Goal: Task Accomplishment & Management: Use online tool/utility

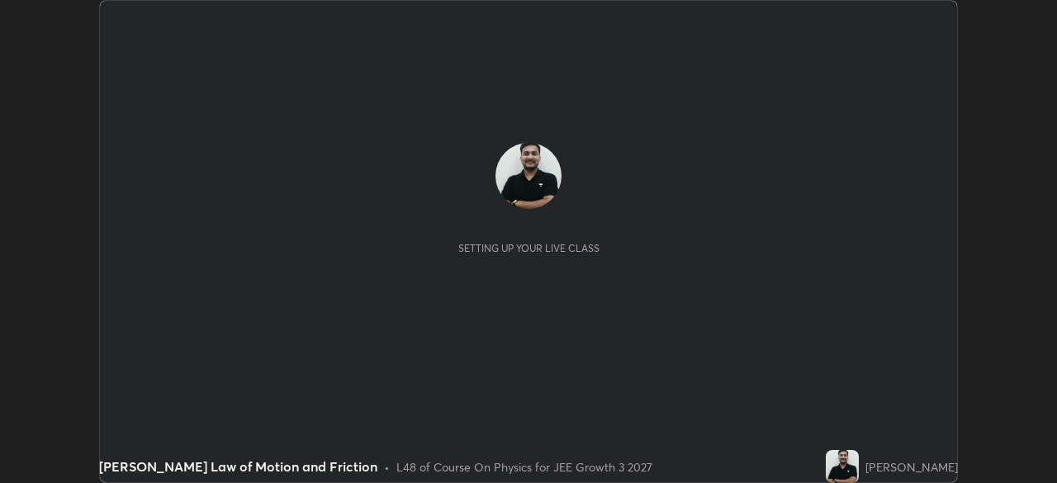
scroll to position [483, 1056]
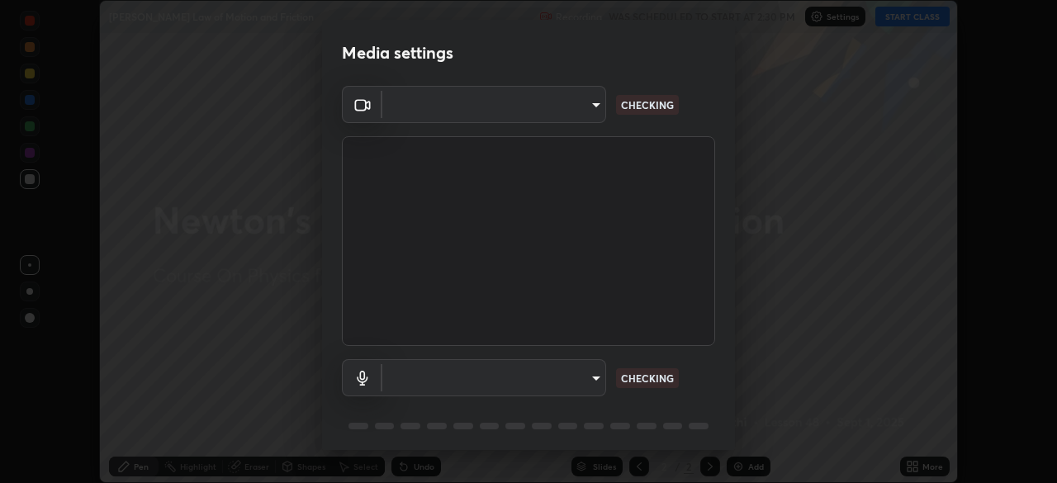
type input "443a52c1fcb7883315f8fd5a1b2310fe1caf799e36d708bb439fd655faabec6d"
type input "communications"
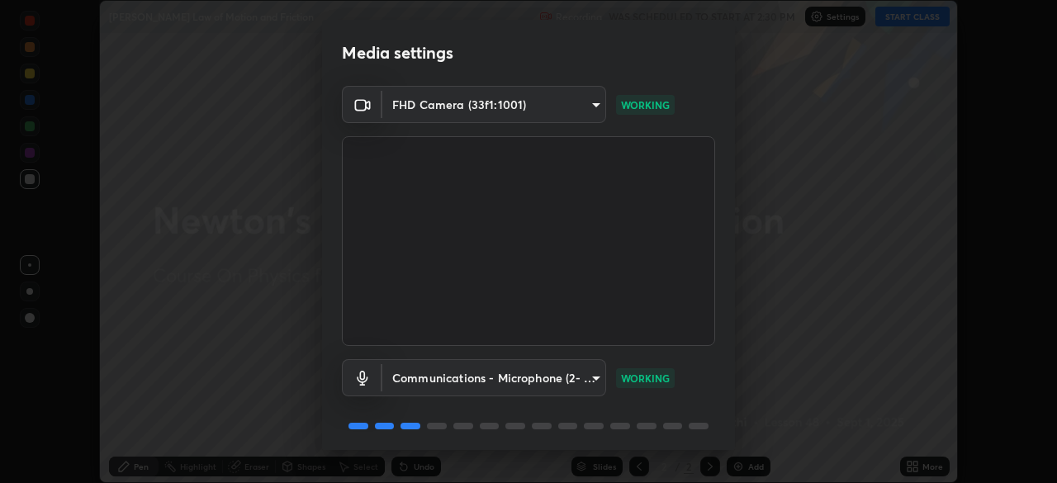
scroll to position [59, 0]
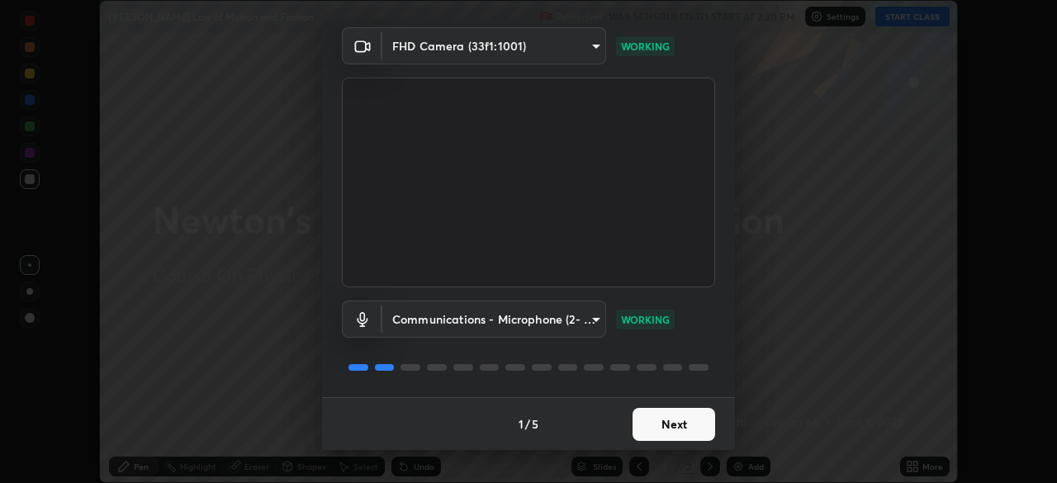
click at [667, 420] on button "Next" at bounding box center [674, 424] width 83 height 33
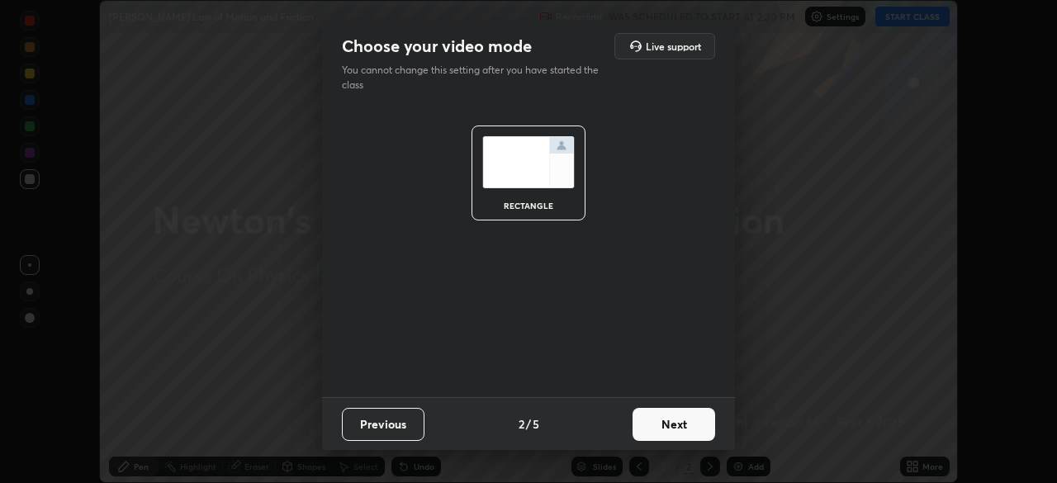
click at [668, 424] on button "Next" at bounding box center [674, 424] width 83 height 33
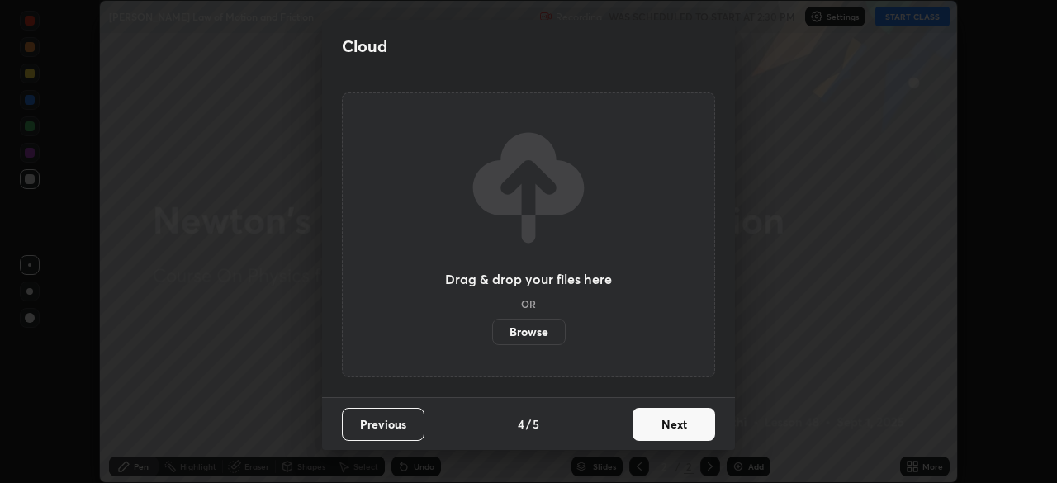
click at [649, 425] on button "Next" at bounding box center [674, 424] width 83 height 33
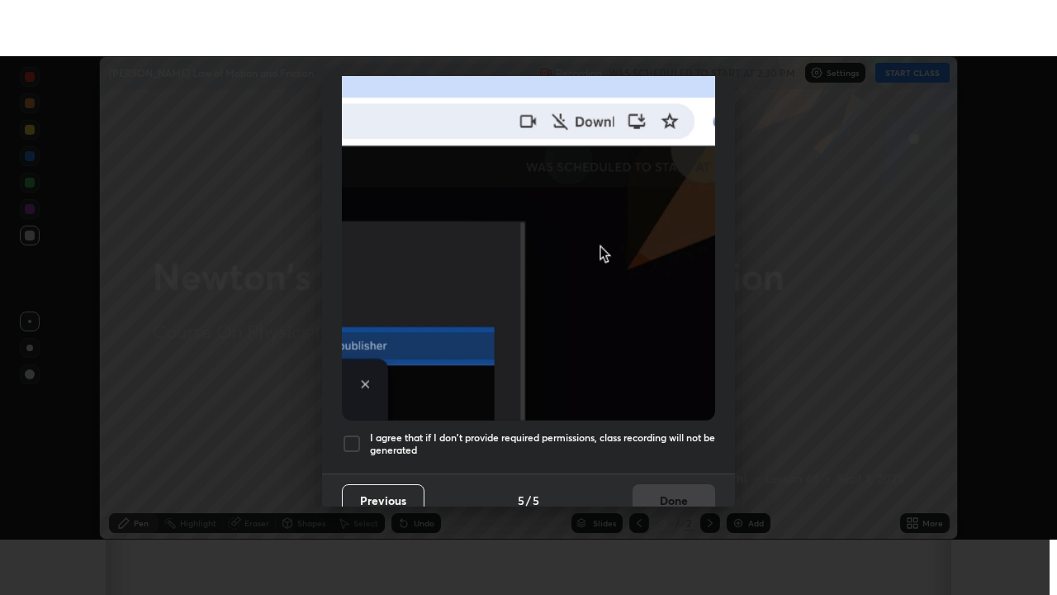
scroll to position [396, 0]
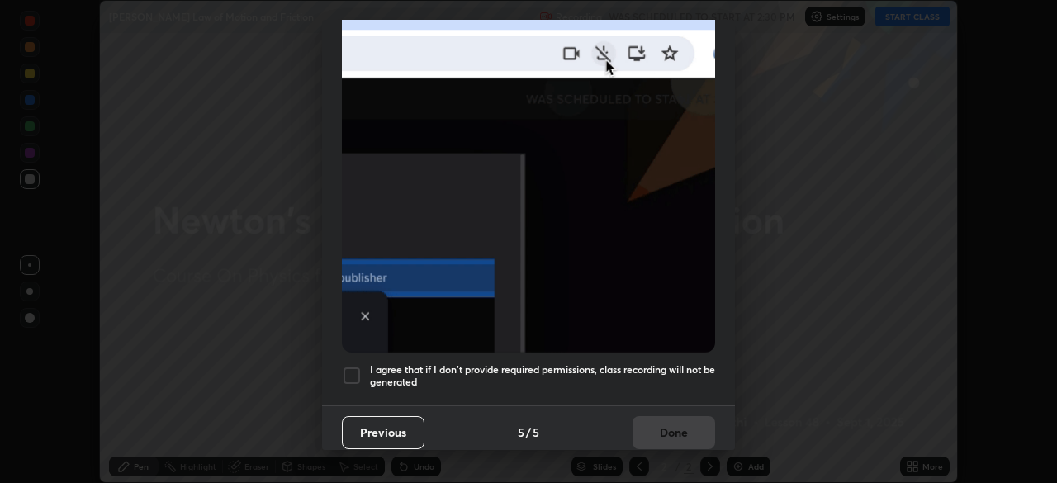
click at [357, 368] on div at bounding box center [352, 376] width 20 height 20
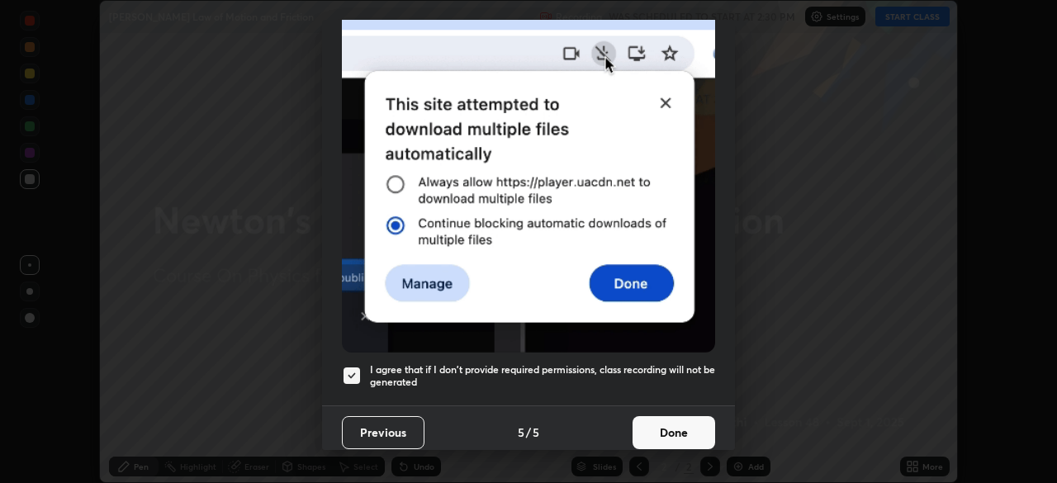
click at [667, 433] on button "Done" at bounding box center [674, 432] width 83 height 33
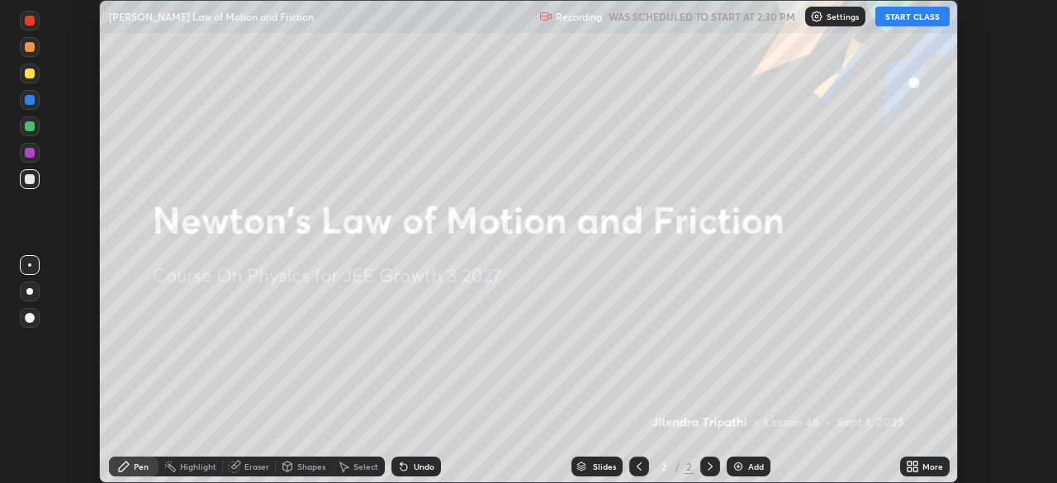
click at [932, 18] on button "START CLASS" at bounding box center [912, 17] width 74 height 20
click at [910, 463] on icon at bounding box center [910, 464] width 4 height 4
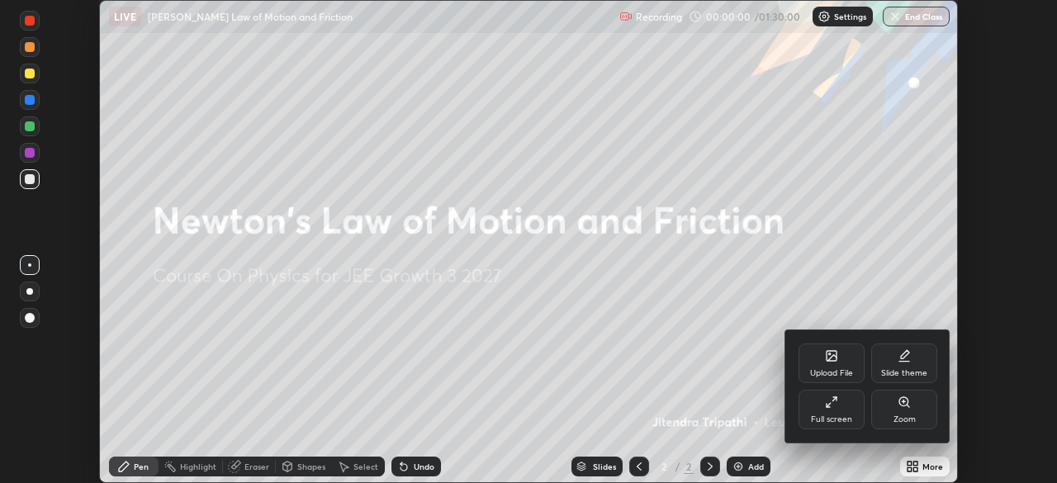
click at [827, 413] on div "Full screen" at bounding box center [832, 410] width 66 height 40
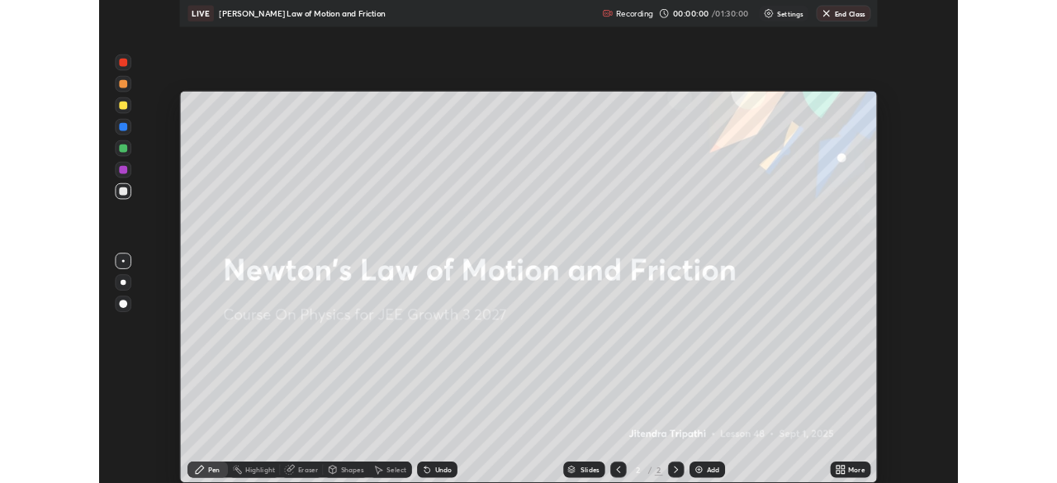
scroll to position [595, 1057]
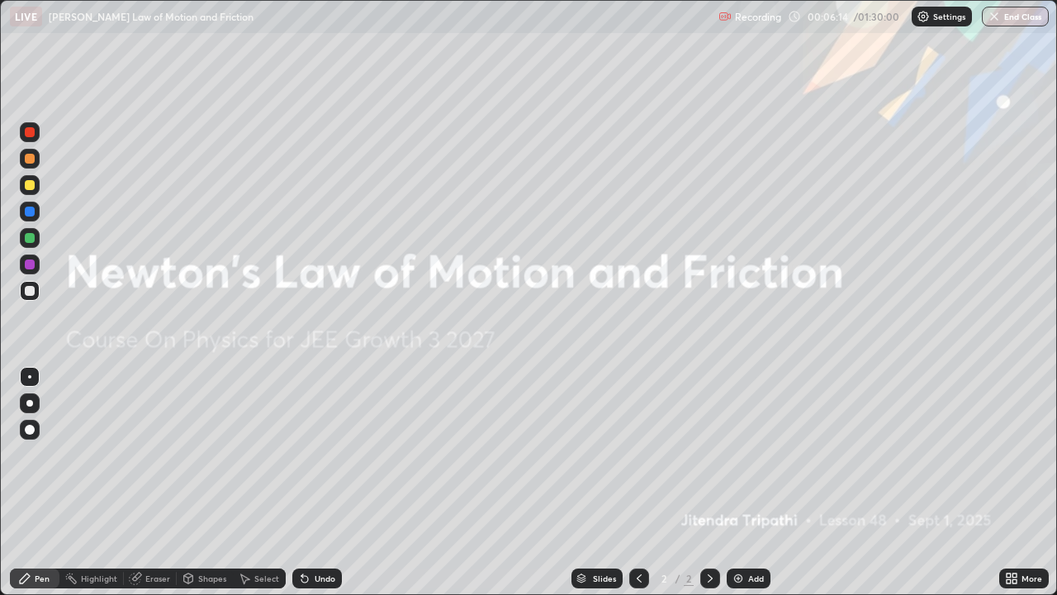
click at [1012, 482] on div "More" at bounding box center [1024, 578] width 50 height 33
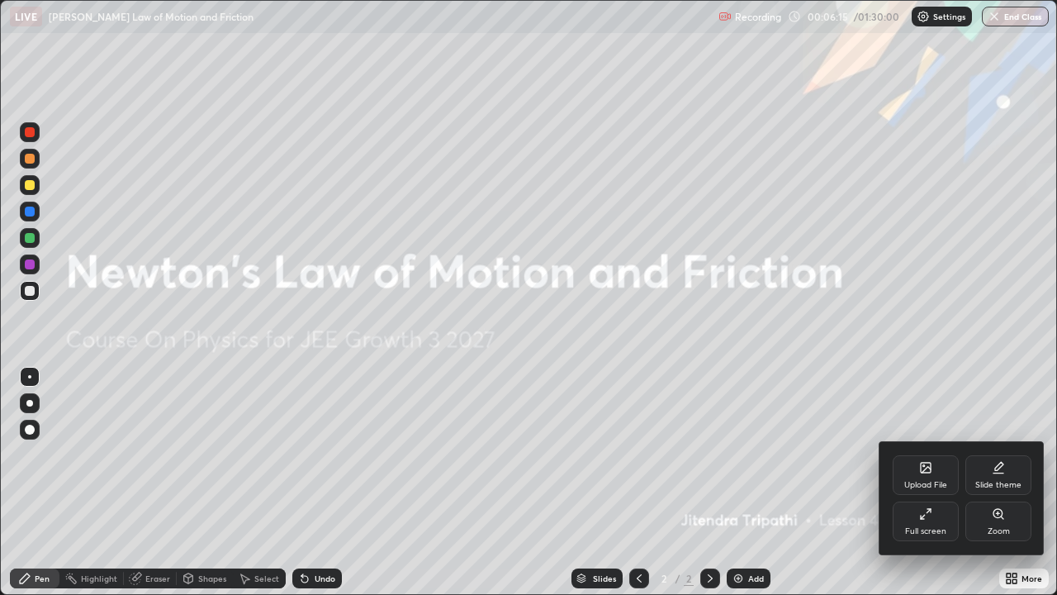
click at [931, 482] on div "Upload File" at bounding box center [925, 485] width 43 height 8
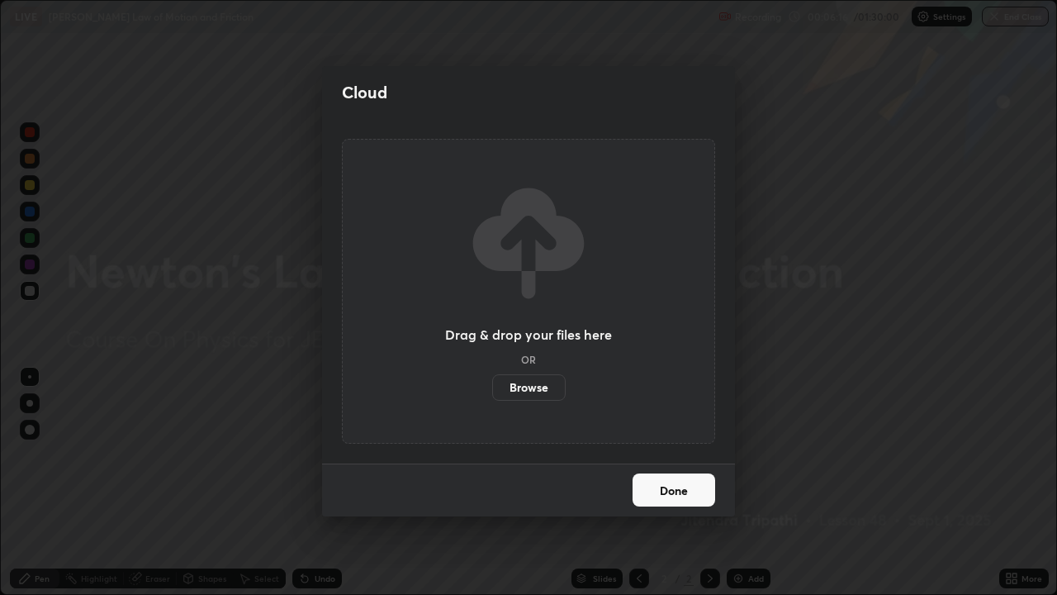
click at [537, 397] on label "Browse" at bounding box center [529, 387] width 74 height 26
click at [492, 397] on input "Browse" at bounding box center [492, 387] width 0 height 26
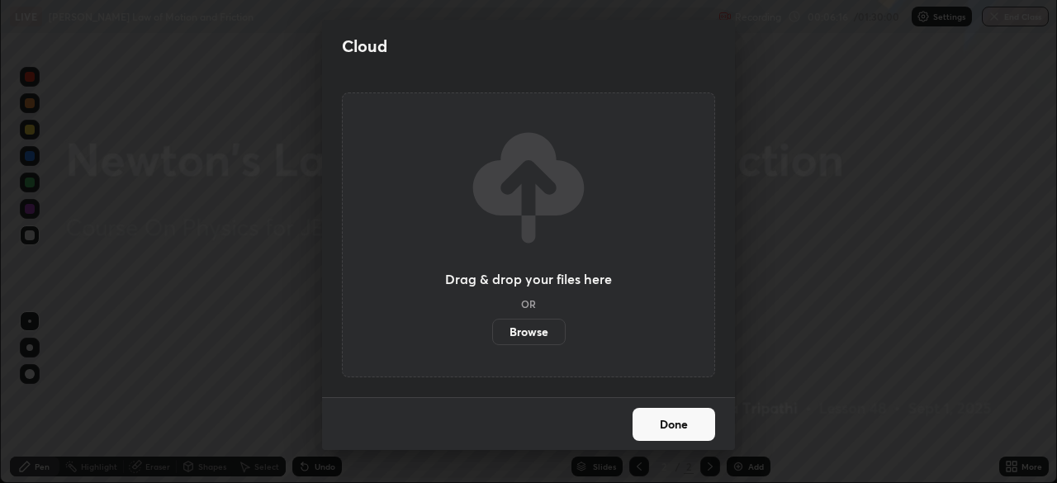
scroll to position [82110, 81536]
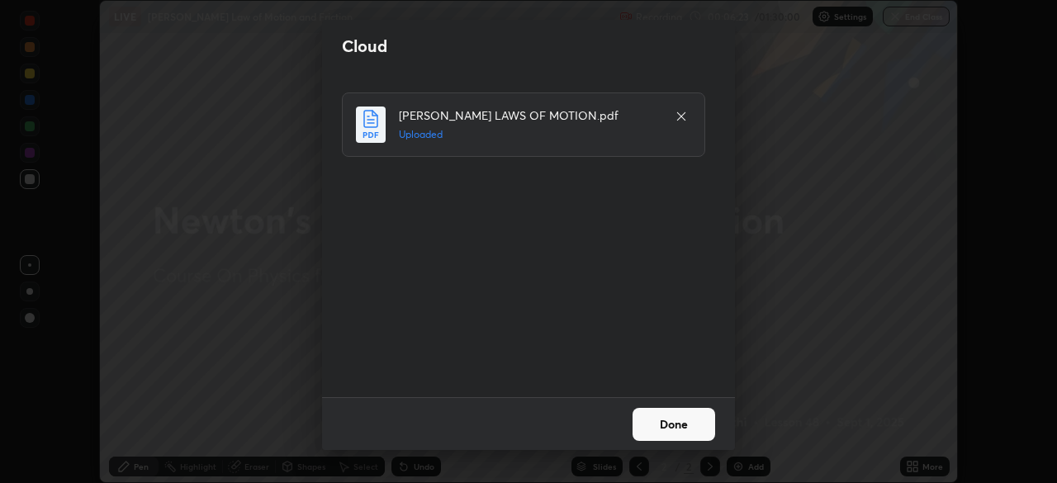
click at [689, 434] on button "Done" at bounding box center [674, 424] width 83 height 33
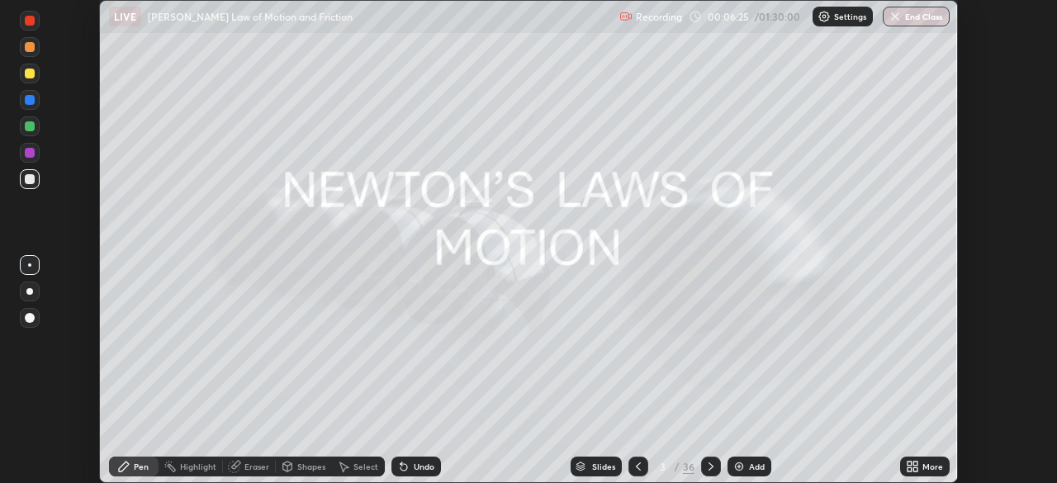
click at [600, 460] on div "Slides" at bounding box center [596, 467] width 51 height 20
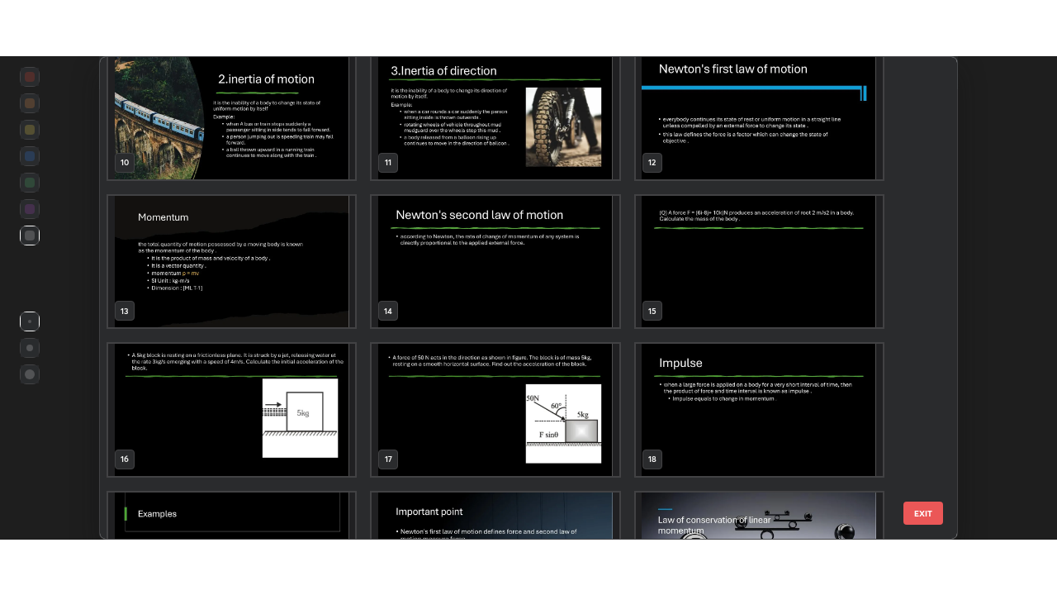
scroll to position [462, 0]
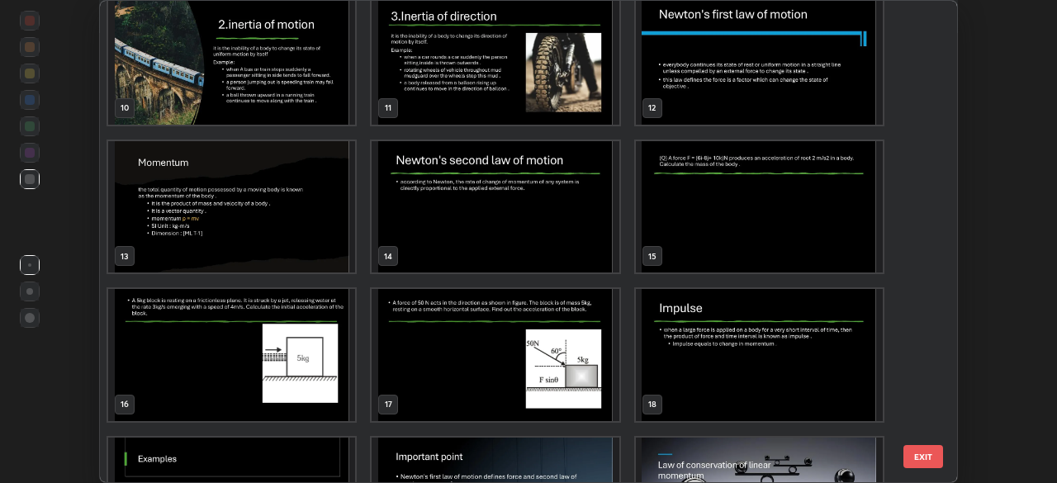
click at [287, 344] on img "grid" at bounding box center [231, 355] width 247 height 132
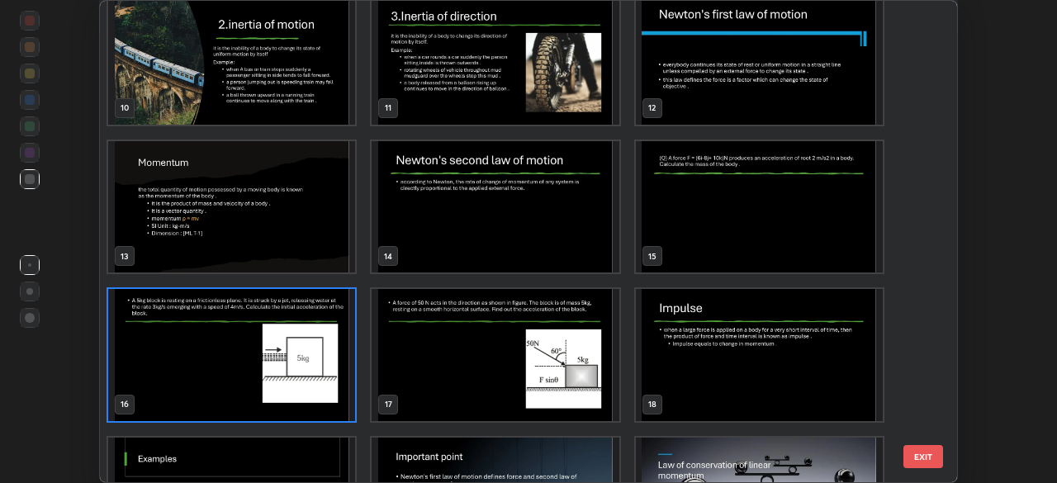
click at [284, 340] on img "grid" at bounding box center [231, 355] width 247 height 132
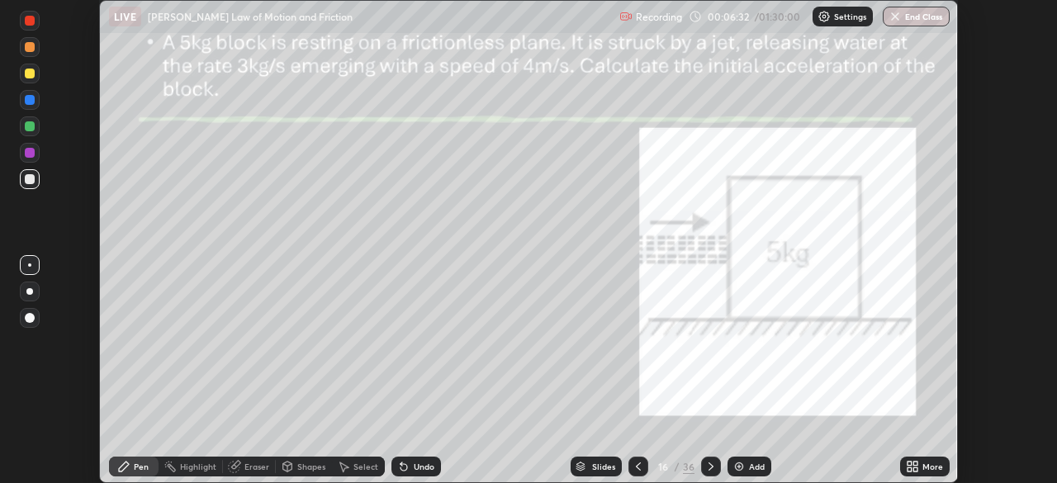
click at [915, 463] on icon at bounding box center [915, 464] width 4 height 4
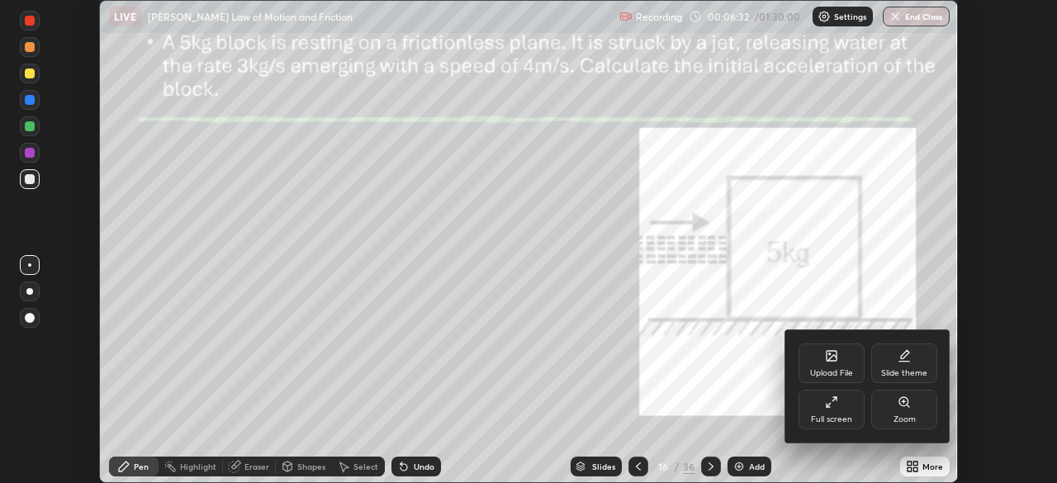
click at [837, 415] on div "Full screen" at bounding box center [831, 419] width 41 height 8
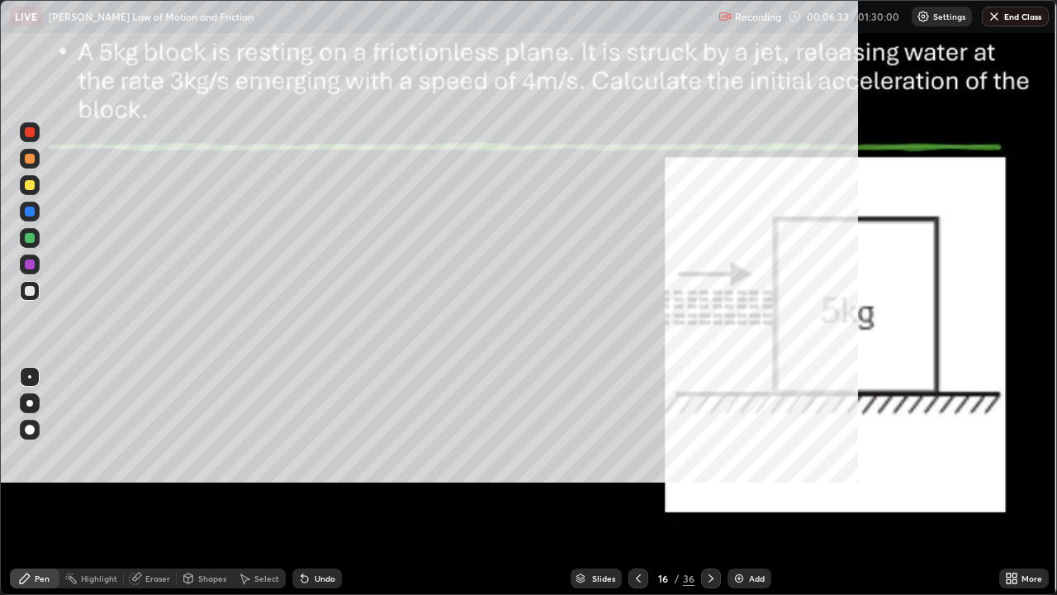
scroll to position [595, 1057]
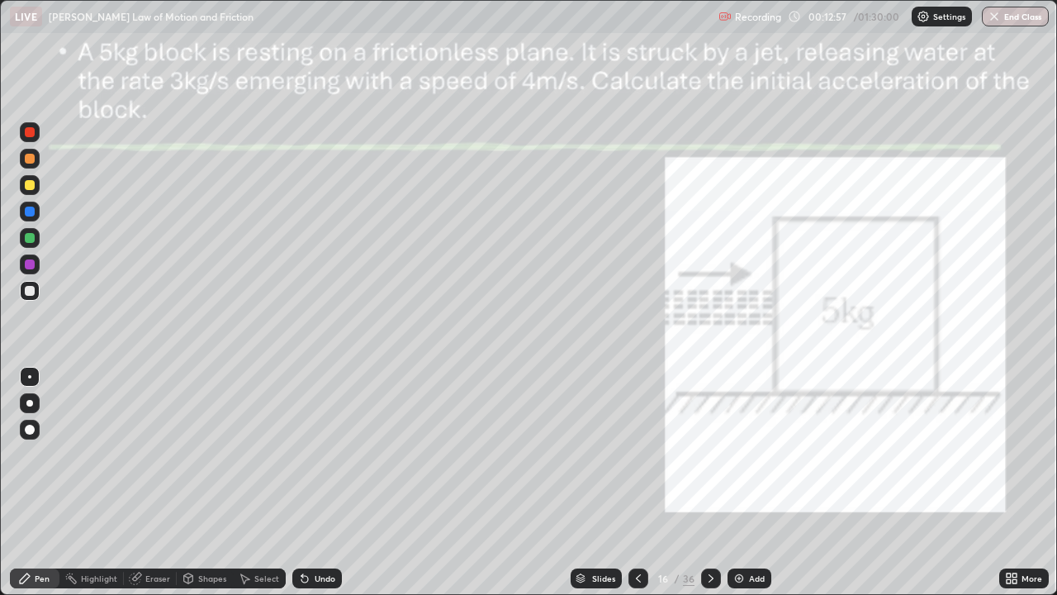
click at [26, 186] on div at bounding box center [30, 185] width 10 height 10
click at [37, 163] on div at bounding box center [30, 159] width 20 height 20
click at [36, 212] on div at bounding box center [30, 212] width 20 height 20
click at [36, 140] on div at bounding box center [30, 132] width 20 height 20
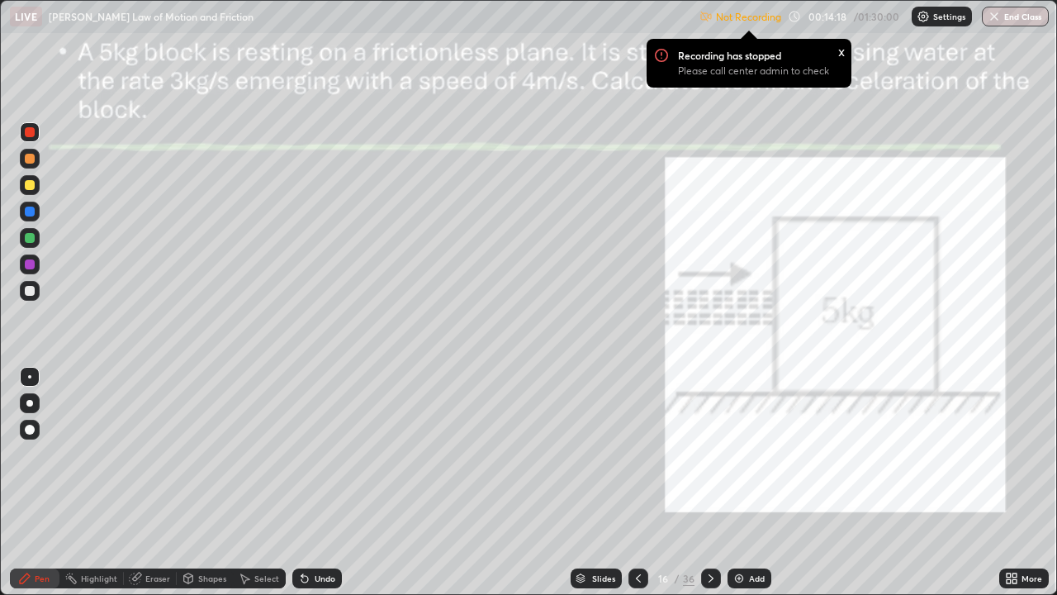
click at [937, 12] on p "Settings" at bounding box center [949, 16] width 32 height 8
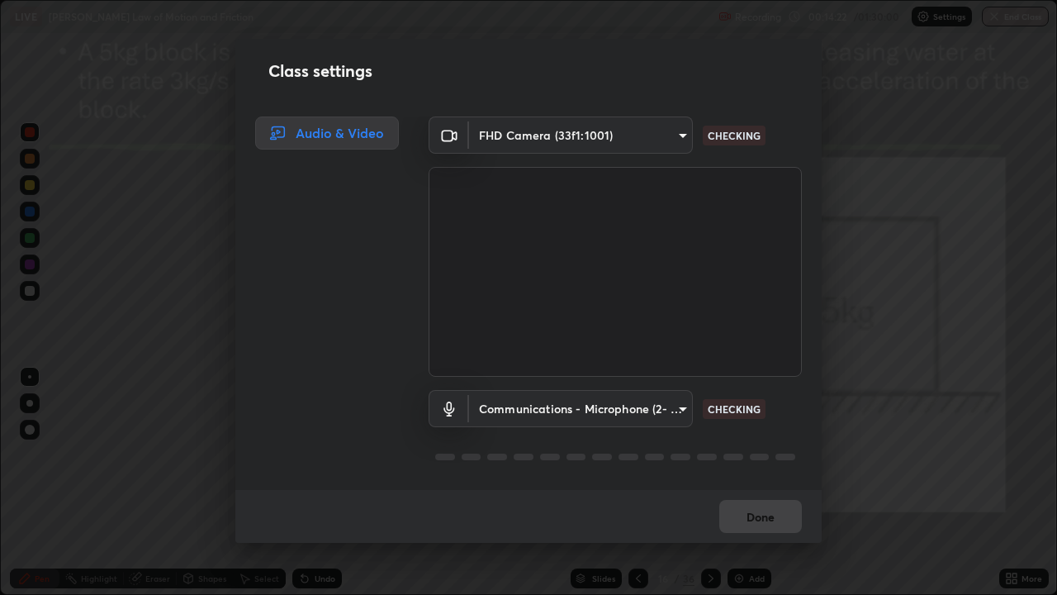
click at [678, 132] on body "Erase all LIVE Newton's Law of Motion and Friction Recording 00:14:22 / 01:30:0…" at bounding box center [528, 297] width 1057 height 595
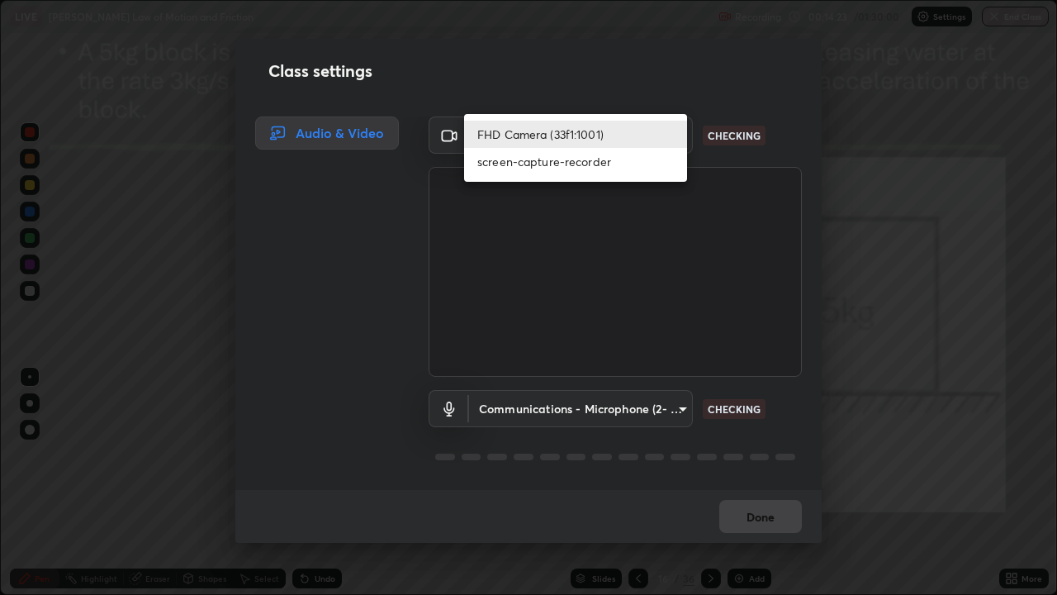
scroll to position [1, 0]
click at [647, 138] on li "FHD Camera (33f1:1001)" at bounding box center [575, 134] width 223 height 27
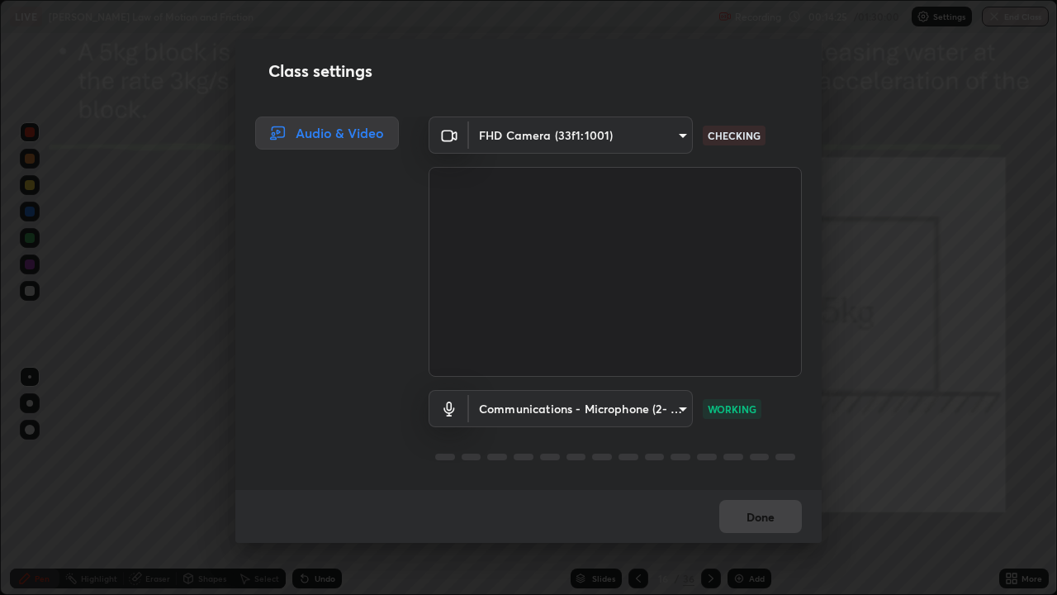
click at [678, 140] on body "Erase all LIVE Newton's Law of Motion and Friction Recording 00:14:25 / 01:30:0…" at bounding box center [528, 297] width 1057 height 595
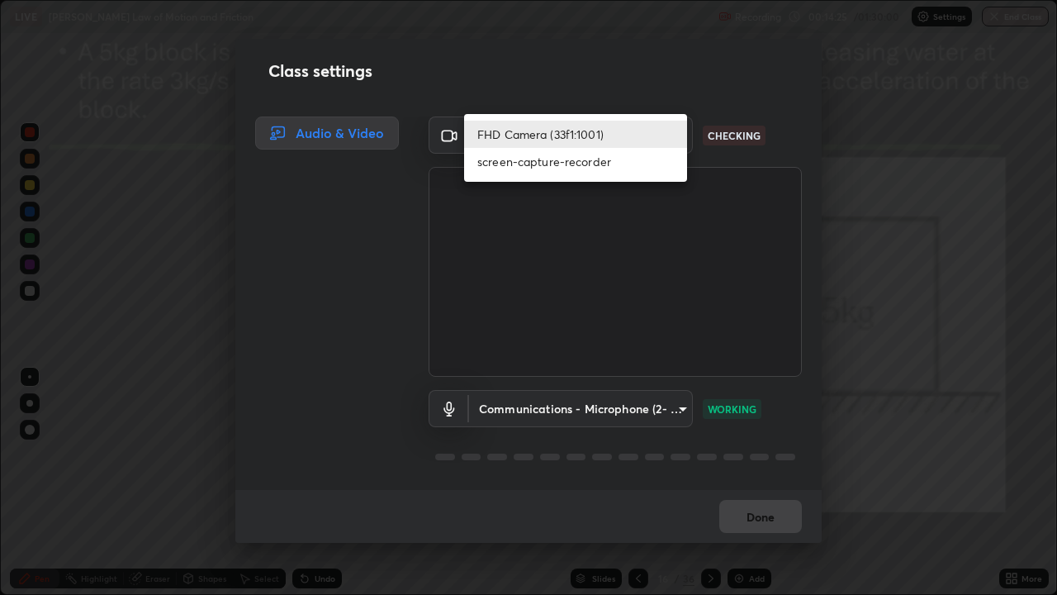
click at [650, 162] on li "screen-capture-recorder" at bounding box center [575, 161] width 223 height 27
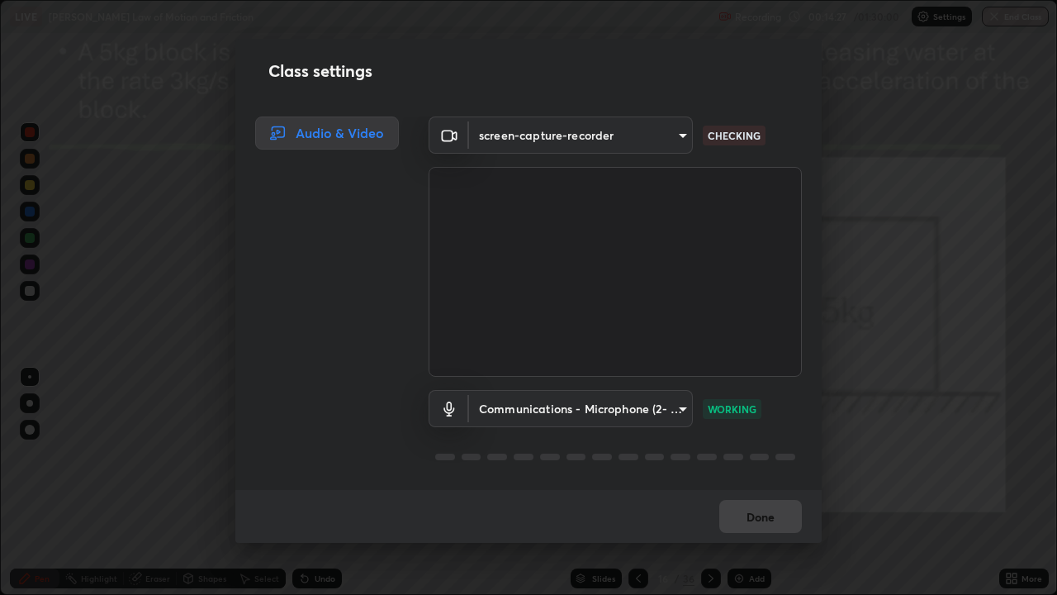
click at [678, 136] on body "Erase all LIVE Newton's Law of Motion and Friction Recording 00:14:27 / 01:30:0…" at bounding box center [528, 297] width 1057 height 595
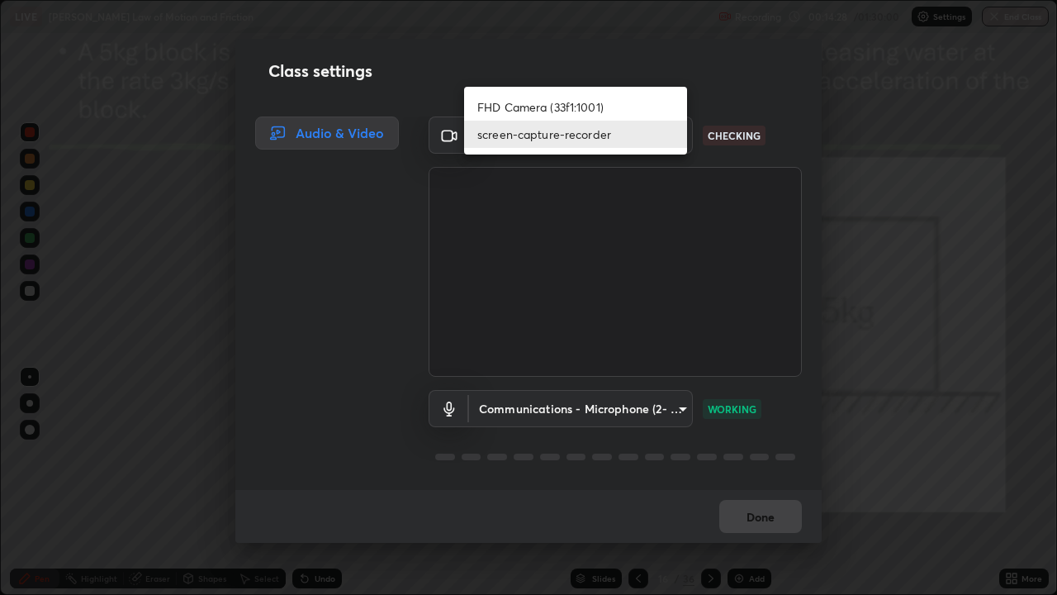
click at [654, 107] on li "FHD Camera (33f1:1001)" at bounding box center [575, 106] width 223 height 27
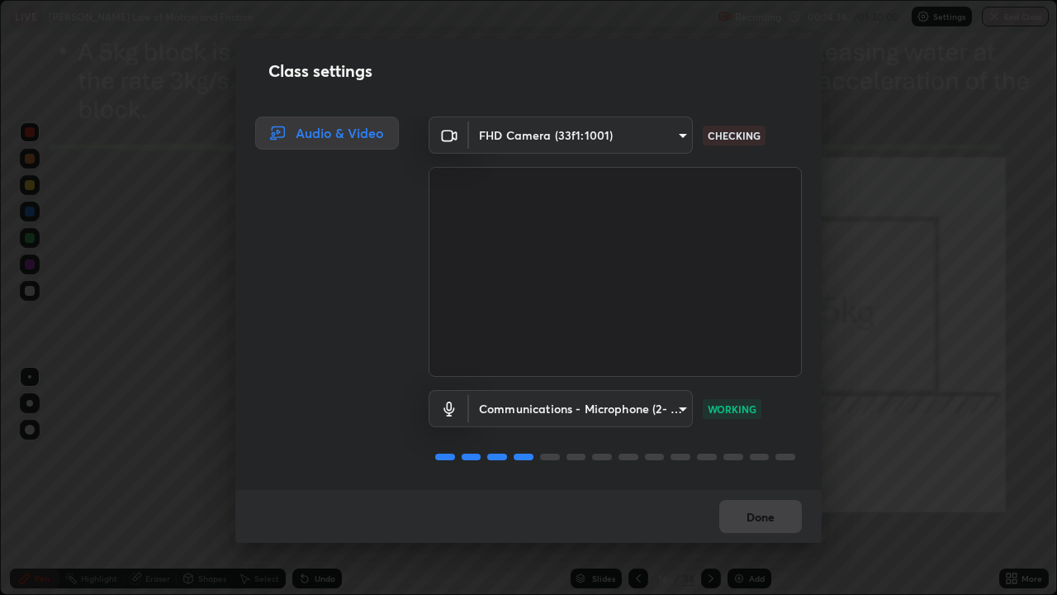
scroll to position [0, 0]
click at [860, 265] on div "Class settings Audio & Video FHD Camera (33f1:1001) 443a52c1fcb7883315f8fd5a1b2…" at bounding box center [528, 297] width 1057 height 595
click at [896, 254] on div "Class settings Audio & Video FHD Camera (33f1:1001) 443a52c1fcb7883315f8fd5a1b2…" at bounding box center [528, 297] width 1057 height 595
click at [898, 252] on div "Class settings Audio & Video FHD Camera (33f1:1001) 443a52c1fcb7883315f8fd5a1b2…" at bounding box center [528, 297] width 1057 height 595
click at [773, 138] on div "FHD Camera (33f1:1001) 443a52c1fcb7883315f8fd5a1b2310fe1caf799e36d708bb439fd655…" at bounding box center [615, 134] width 373 height 37
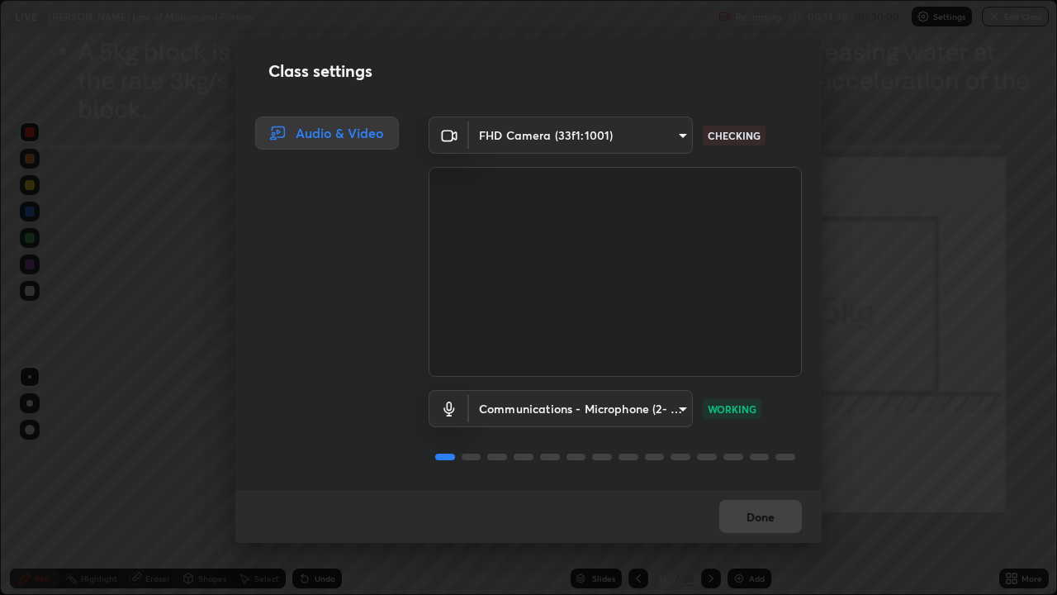
click at [747, 143] on div "CHECKING" at bounding box center [734, 136] width 63 height 20
click at [624, 140] on body "Erase all LIVE Newton's Law of Motion and Friction Recording 00:14:38 / 01:30:0…" at bounding box center [528, 297] width 1057 height 595
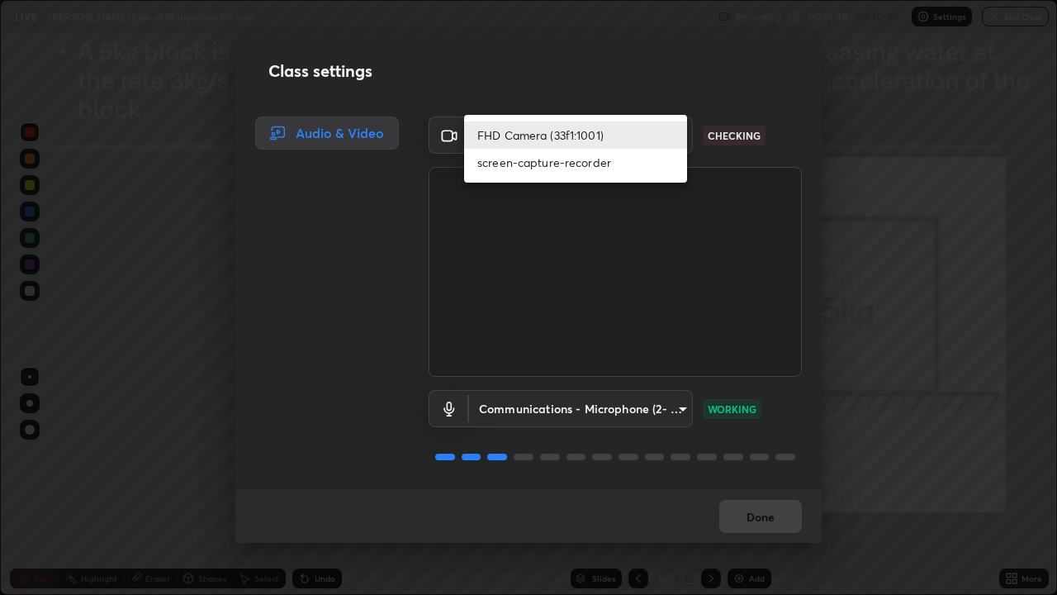
click at [587, 143] on li "FHD Camera (33f1:1001)" at bounding box center [575, 134] width 223 height 27
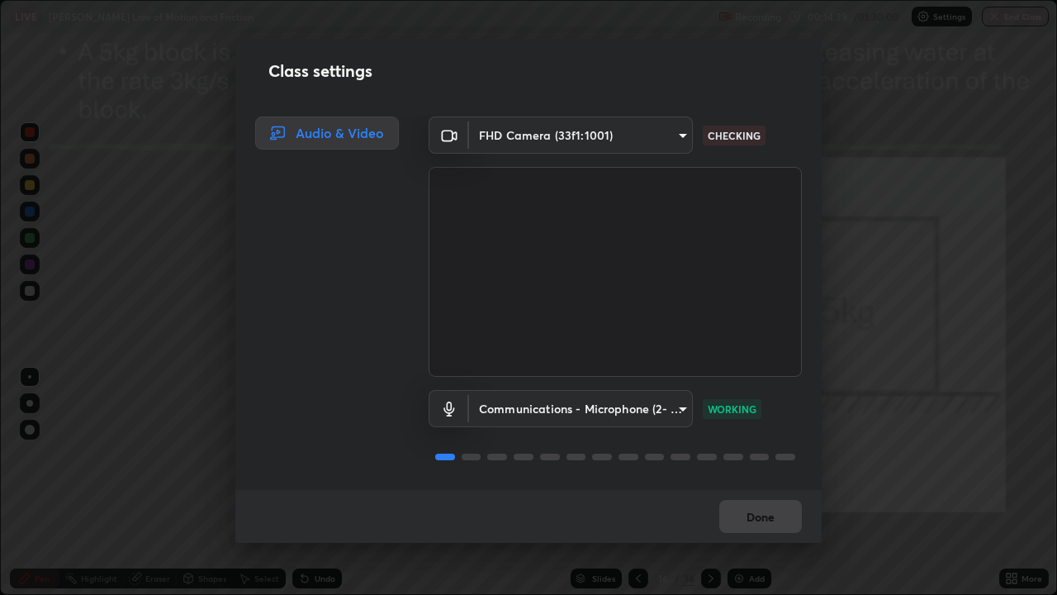
click at [376, 131] on div "Audio & Video" at bounding box center [327, 132] width 144 height 33
click at [251, 178] on div "Audio & Video" at bounding box center [321, 302] width 173 height 373
click at [189, 211] on div "Class settings Audio & Video FHD Camera (33f1:1001) 443a52c1fcb7883315f8fd5a1b2…" at bounding box center [528, 297] width 1057 height 595
click at [259, 99] on div "Class settings" at bounding box center [528, 71] width 586 height 64
click at [606, 88] on div "Class settings" at bounding box center [528, 71] width 586 height 64
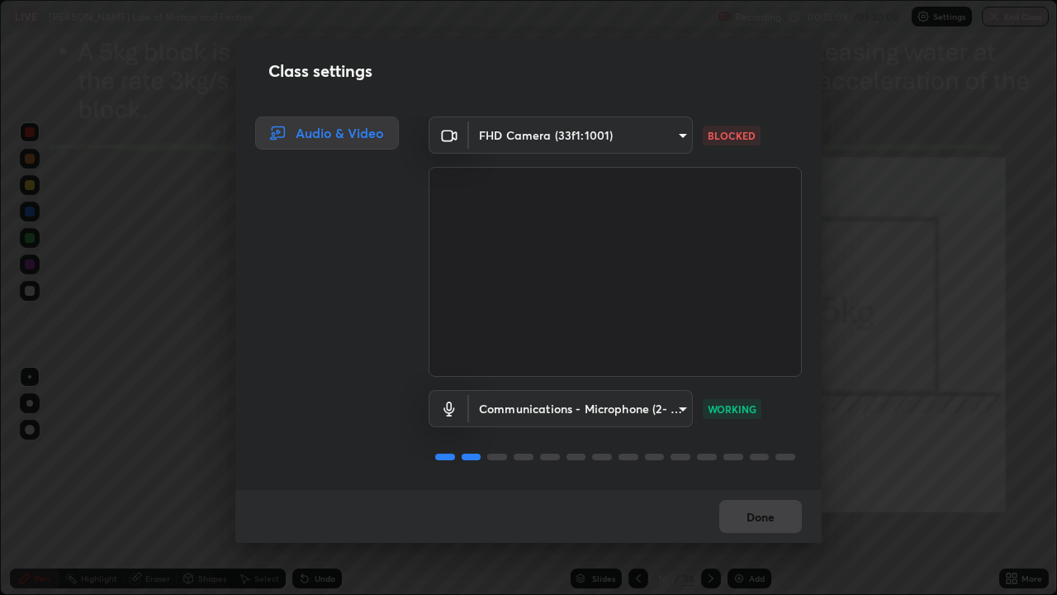
click at [783, 416] on div "Communications - Microphone (2- USB Audio Device) (0d8c:0014) communications WO…" at bounding box center [615, 408] width 373 height 37
click at [738, 419] on div "Communications - Microphone (2- USB Audio Device) (0d8c:0014) communications WO…" at bounding box center [615, 408] width 373 height 37
click at [790, 287] on video at bounding box center [615, 272] width 373 height 210
click at [711, 155] on div "FHD Camera (33f1:1001) 443a52c1fcb7883315f8fd5a1b2310fe1caf799e36d708bb439fd655…" at bounding box center [615, 246] width 373 height 260
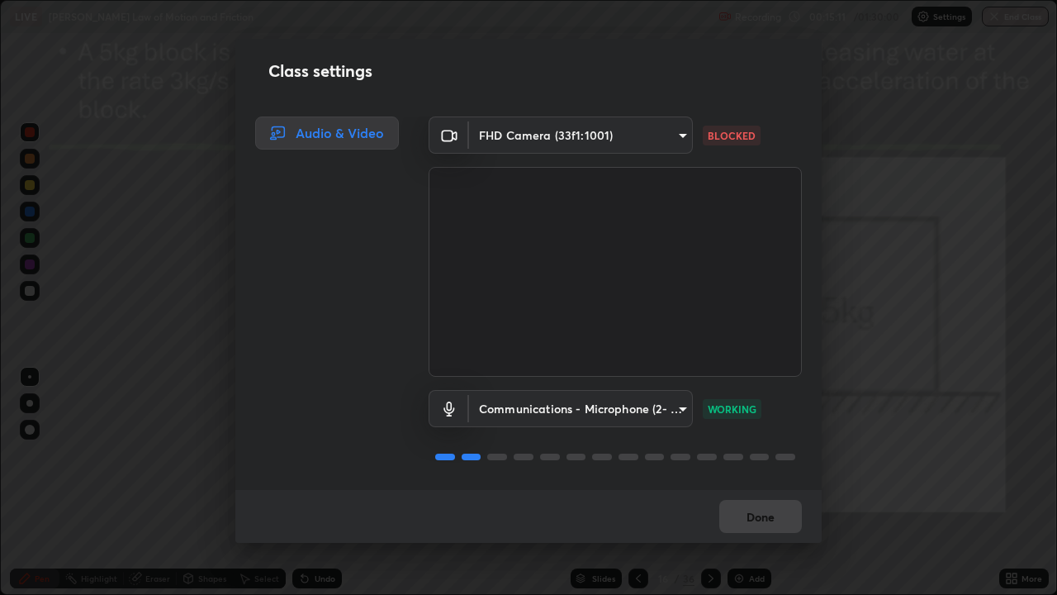
click at [331, 116] on div "Class settings Audio & Video FHD Camera (33f1:1001) 443a52c1fcb7883315f8fd5a1b2…" at bounding box center [528, 291] width 586 height 504
click at [439, 75] on div "Class settings" at bounding box center [528, 71] width 586 height 64
click at [723, 141] on p "BLOCKED" at bounding box center [732, 135] width 48 height 15
click at [658, 142] on body "Erase all LIVE Newton's Law of Motion and Friction Recording 00:15:21 / 01:30:0…" at bounding box center [528, 297] width 1057 height 595
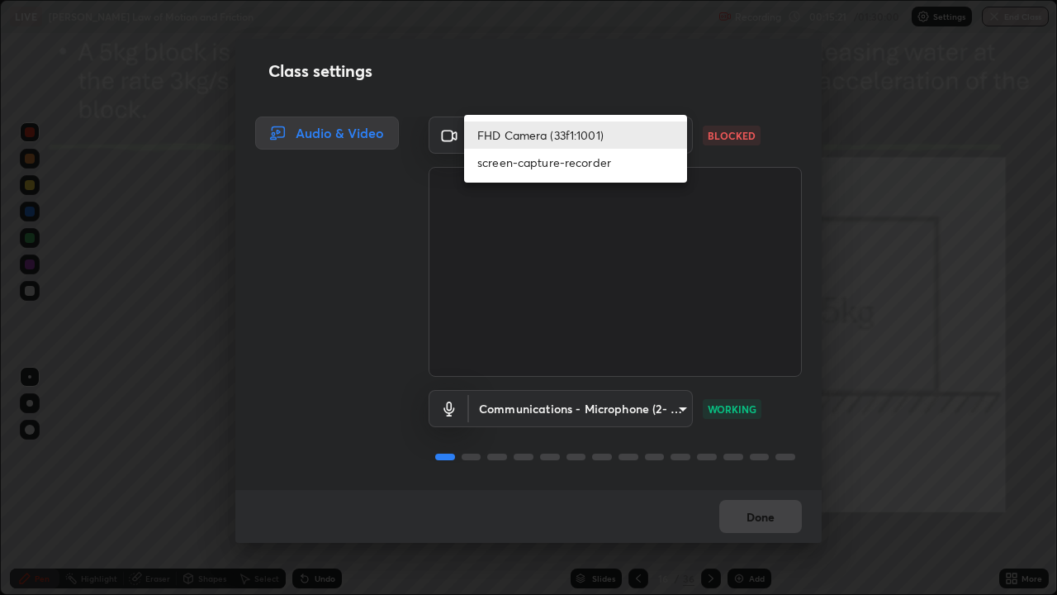
click at [574, 139] on li "FHD Camera (33f1:1001)" at bounding box center [575, 134] width 223 height 27
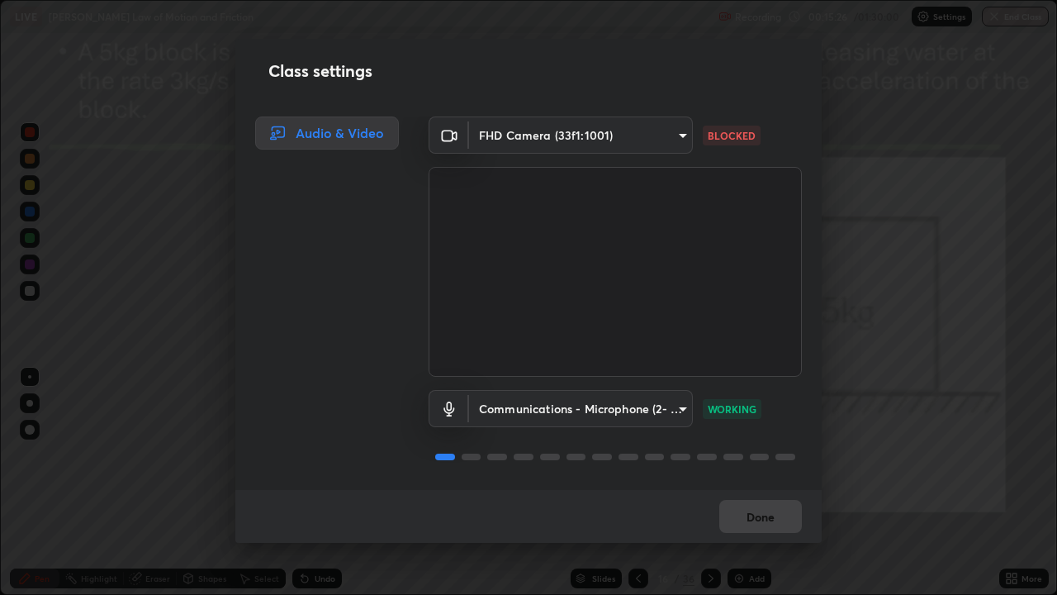
click at [652, 135] on body "Erase all LIVE Newton's Law of Motion and Friction Recording 00:15:26 / 01:30:0…" at bounding box center [528, 297] width 1057 height 595
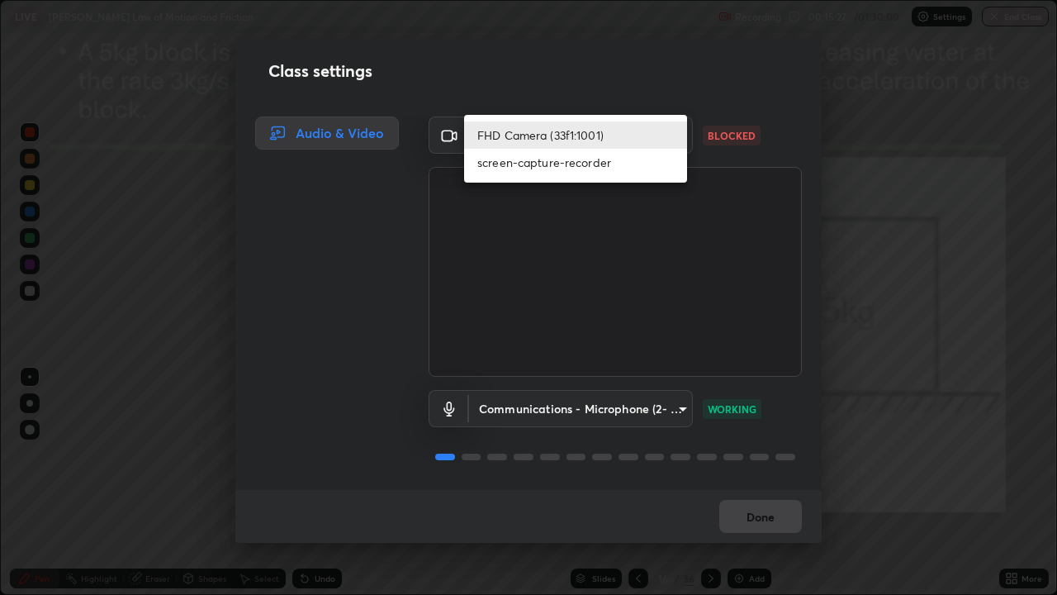
click at [636, 165] on li "screen-capture-recorder" at bounding box center [575, 162] width 223 height 27
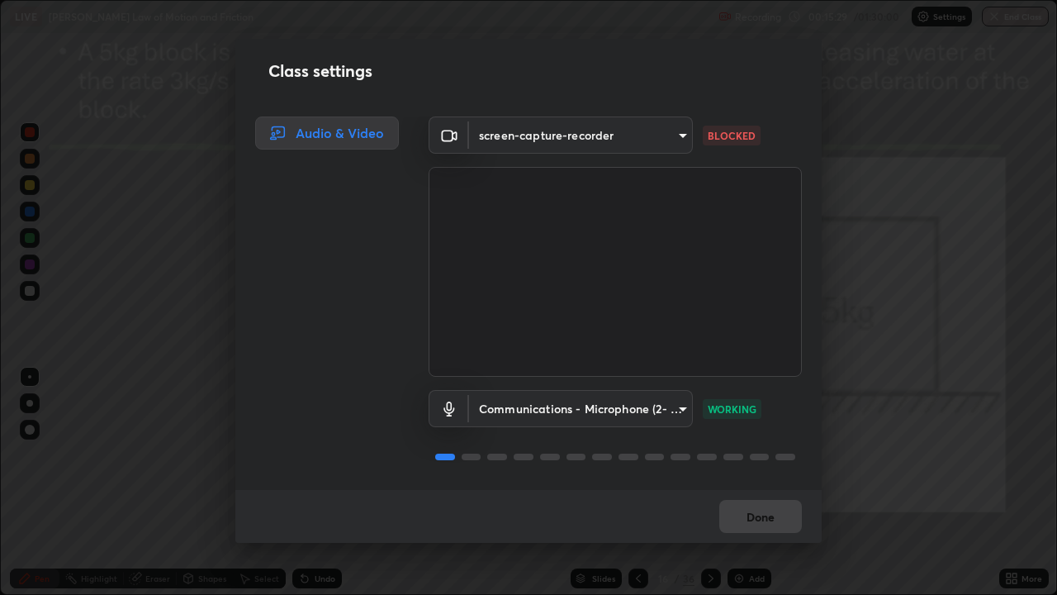
click at [648, 140] on body "Erase all LIVE Newton's Law of Motion and Friction Recording 00:15:29 / 01:30:0…" at bounding box center [528, 297] width 1057 height 595
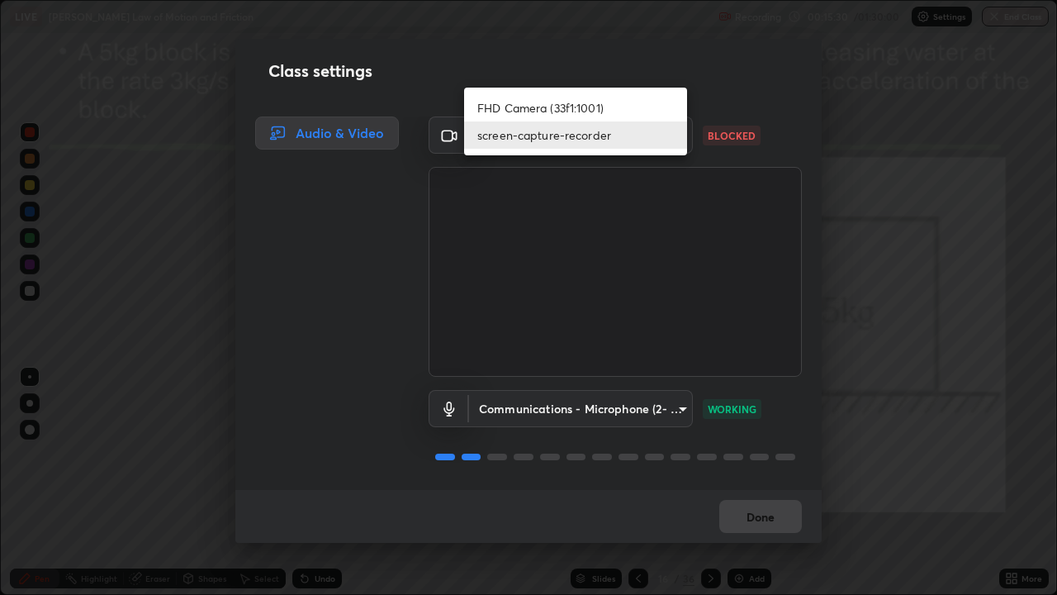
click at [629, 223] on div at bounding box center [528, 297] width 1057 height 595
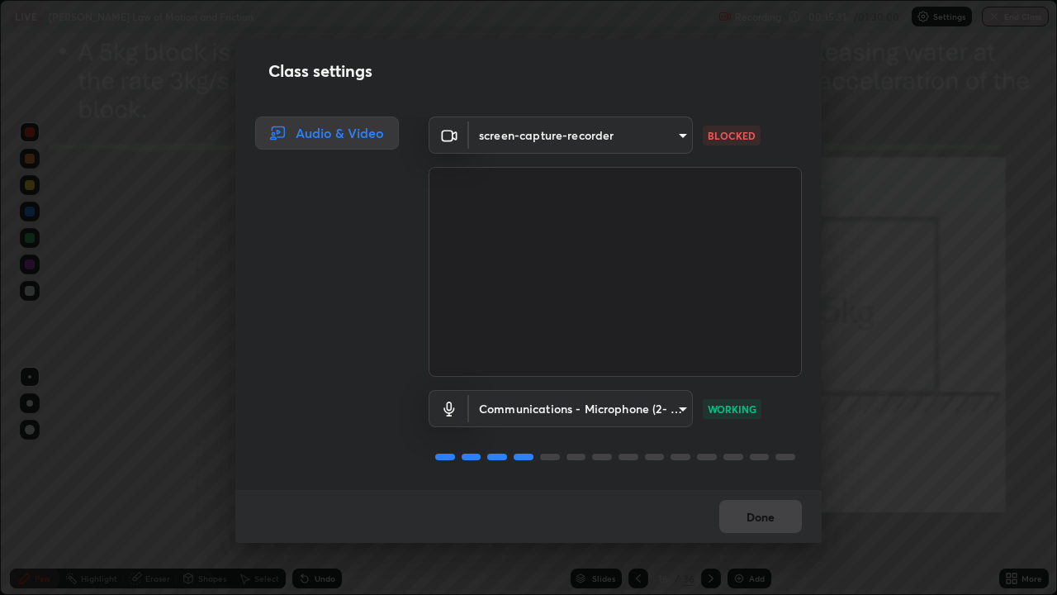
click at [650, 137] on body "Erase all LIVE Newton's Law of Motion and Friction Recording 00:15:31 / 01:30:0…" at bounding box center [528, 297] width 1057 height 595
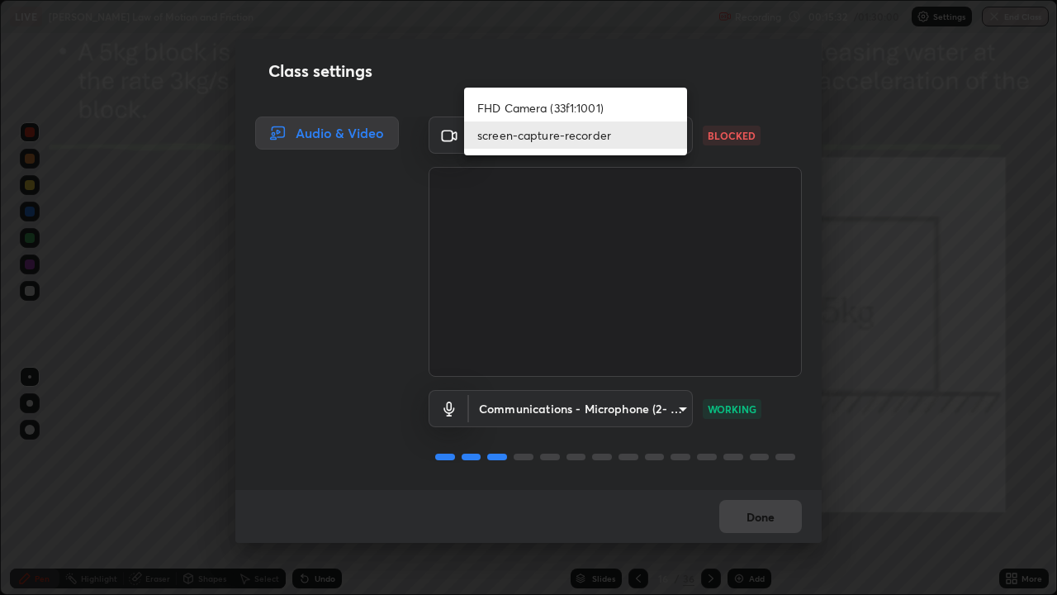
click at [620, 214] on div at bounding box center [528, 297] width 1057 height 595
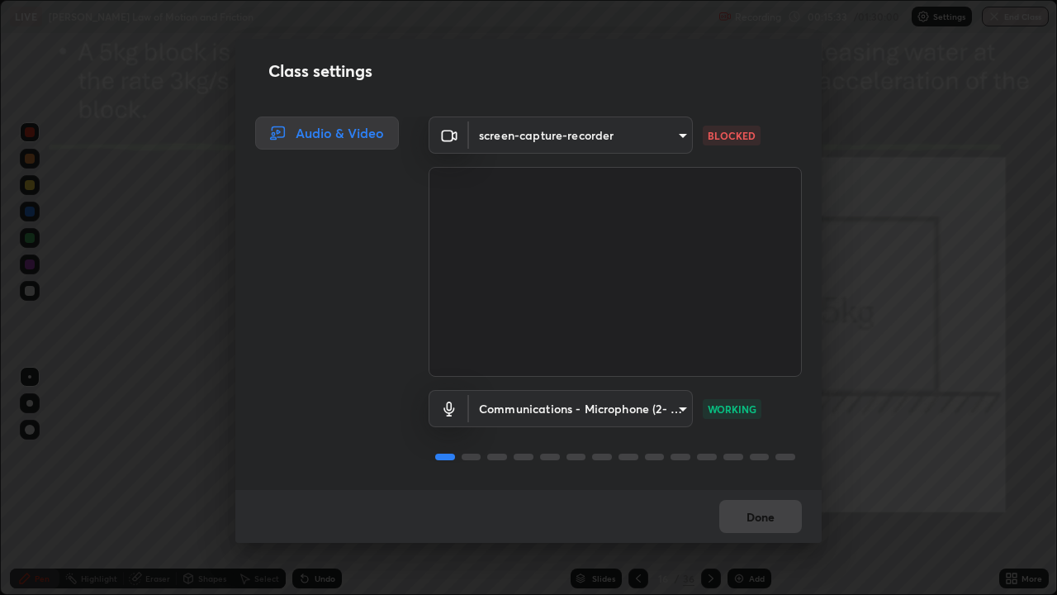
click at [655, 136] on body "Erase all LIVE Newton's Law of Motion and Friction Recording 00:15:33 / 01:30:0…" at bounding box center [528, 297] width 1057 height 595
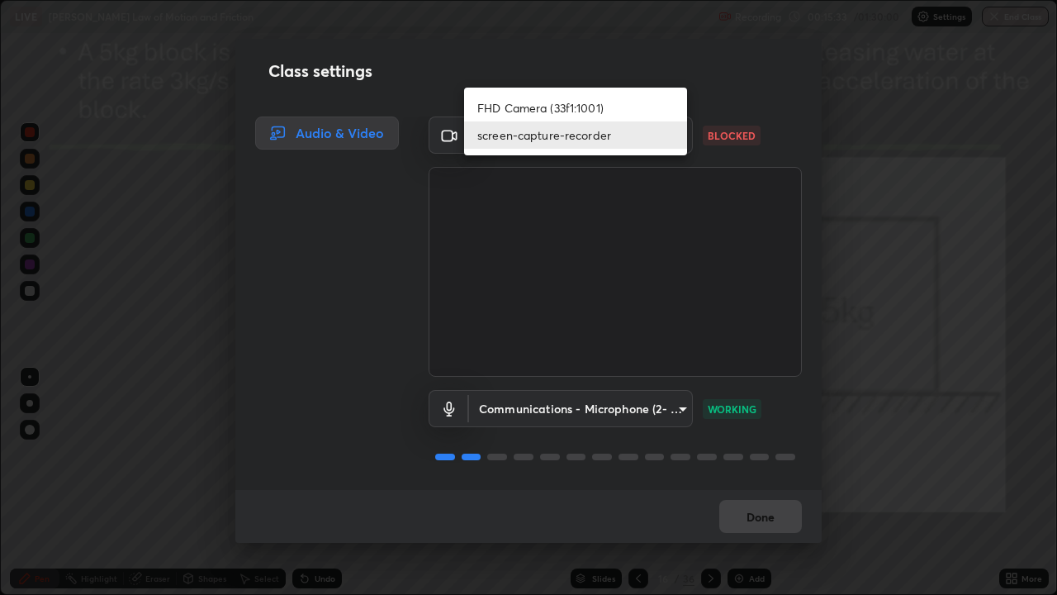
click at [614, 104] on li "FHD Camera (33f1:1001)" at bounding box center [575, 107] width 223 height 27
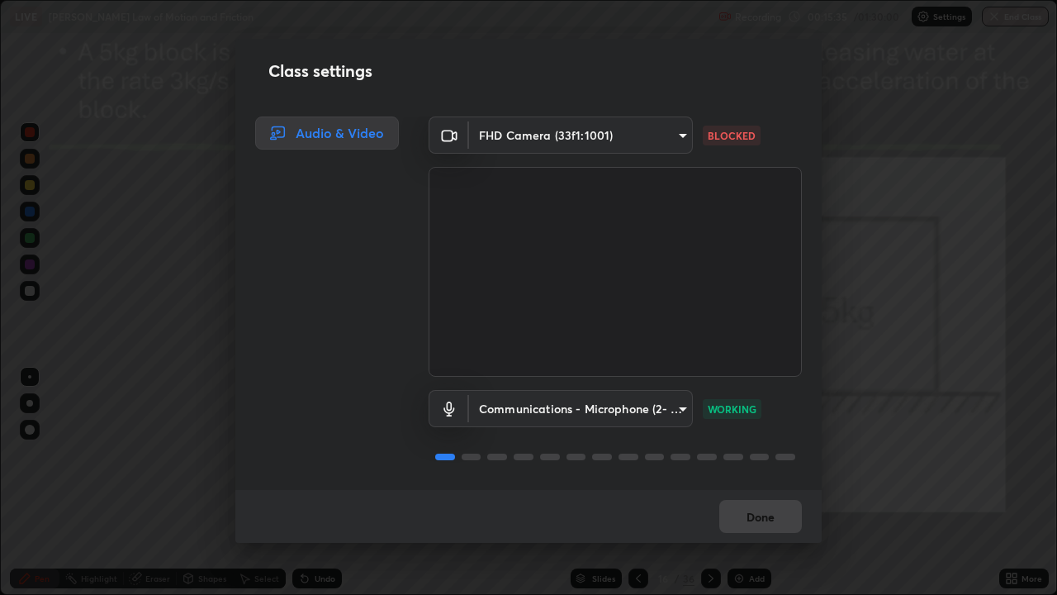
click at [117, 394] on div "Class settings Audio & Video FHD Camera (33f1:1001) 443a52c1fcb7883315f8fd5a1b2…" at bounding box center [528, 297] width 1057 height 595
click at [103, 412] on div "Class settings Audio & Video FHD Camera (33f1:1001) 443a52c1fcb7883315f8fd5a1b2…" at bounding box center [528, 297] width 1057 height 595
click at [130, 401] on div "Class settings Audio & Video FHD Camera (33f1:1001) 443a52c1fcb7883315f8fd5a1b2…" at bounding box center [528, 297] width 1057 height 595
click at [650, 148] on body "Erase all LIVE Newton's Law of Motion and Friction Recording 00:15:56 / 01:30:0…" at bounding box center [528, 297] width 1057 height 595
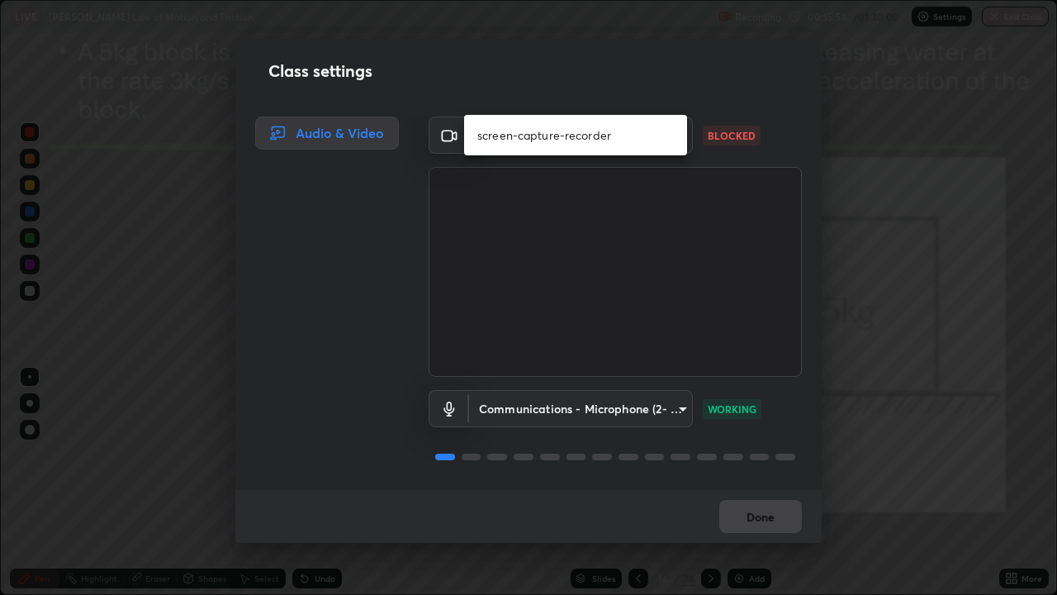
click at [659, 145] on li "screen-capture-recorder" at bounding box center [575, 134] width 223 height 27
type input "eebad28c9031c4d8511c7dee54c9f1bd45649b94521343e00e3b30b108420f3f"
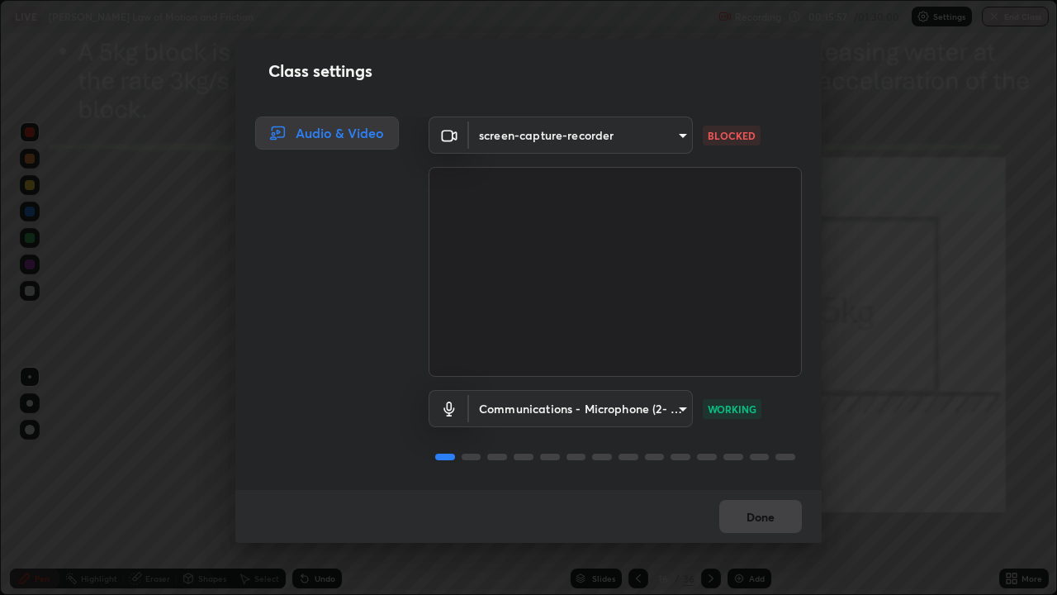
click at [652, 137] on body "Erase all LIVE Newton's Law of Motion and Friction Recording 00:15:57 / 01:30:0…" at bounding box center [528, 297] width 1057 height 595
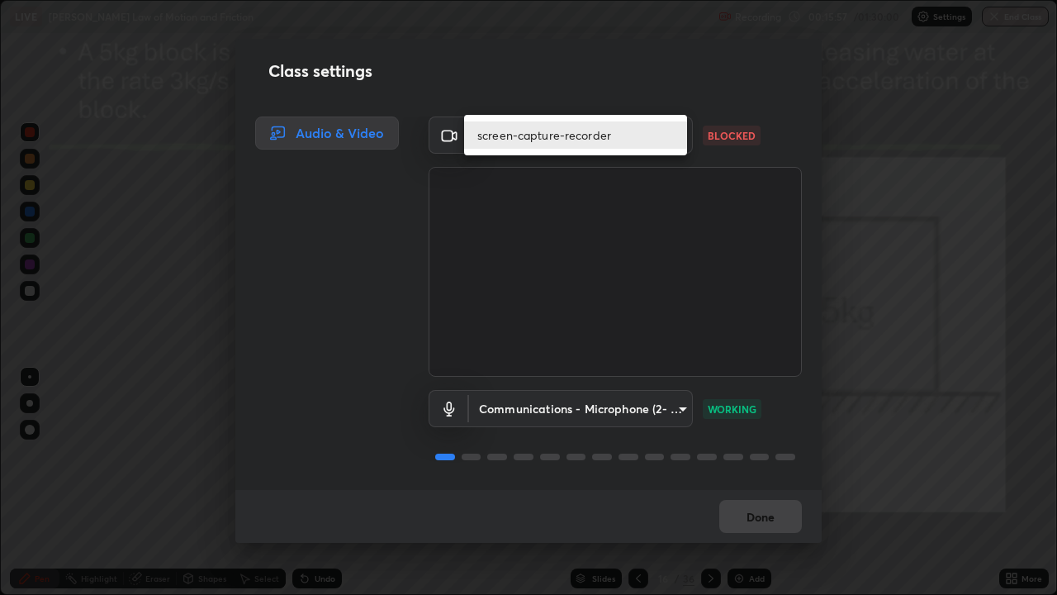
click at [653, 141] on li "screen-capture-recorder" at bounding box center [575, 134] width 223 height 27
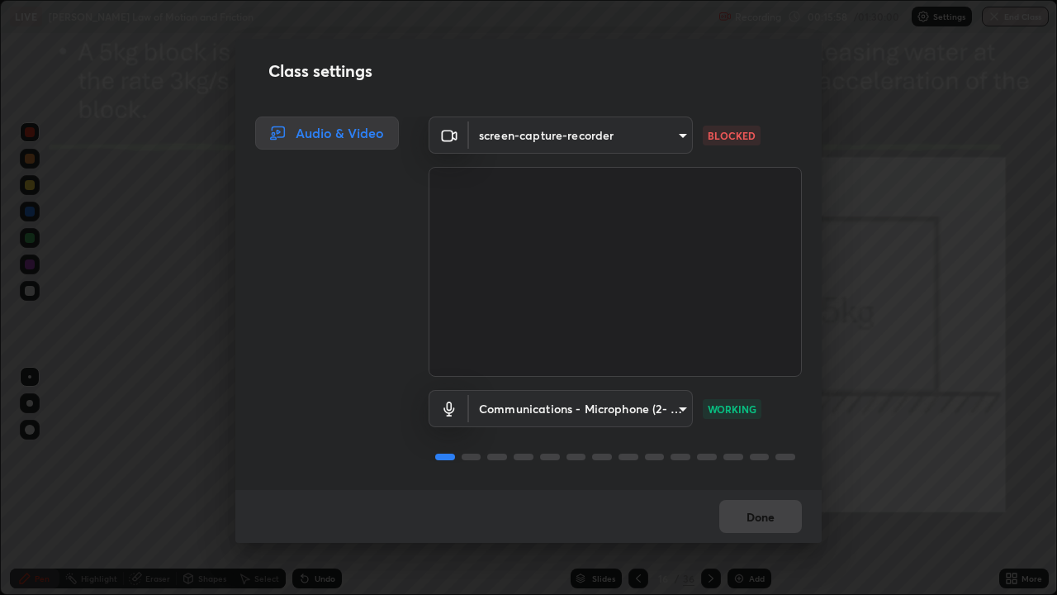
click at [665, 143] on body "Erase all LIVE Newton's Law of Motion and Friction Recording 00:15:58 / 01:30:0…" at bounding box center [528, 297] width 1057 height 595
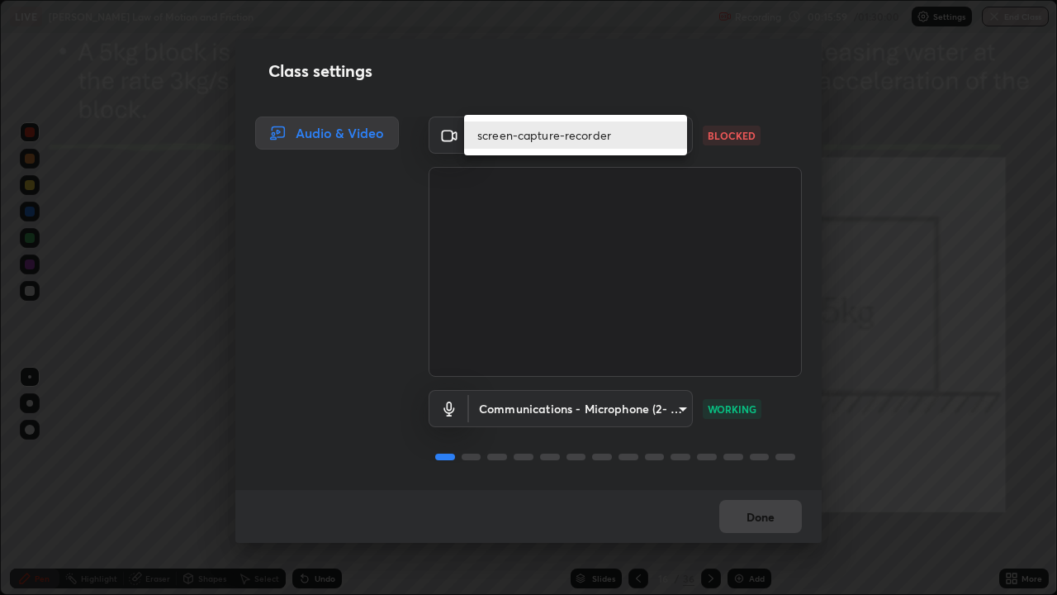
click at [673, 140] on li "screen-capture-recorder" at bounding box center [575, 134] width 223 height 27
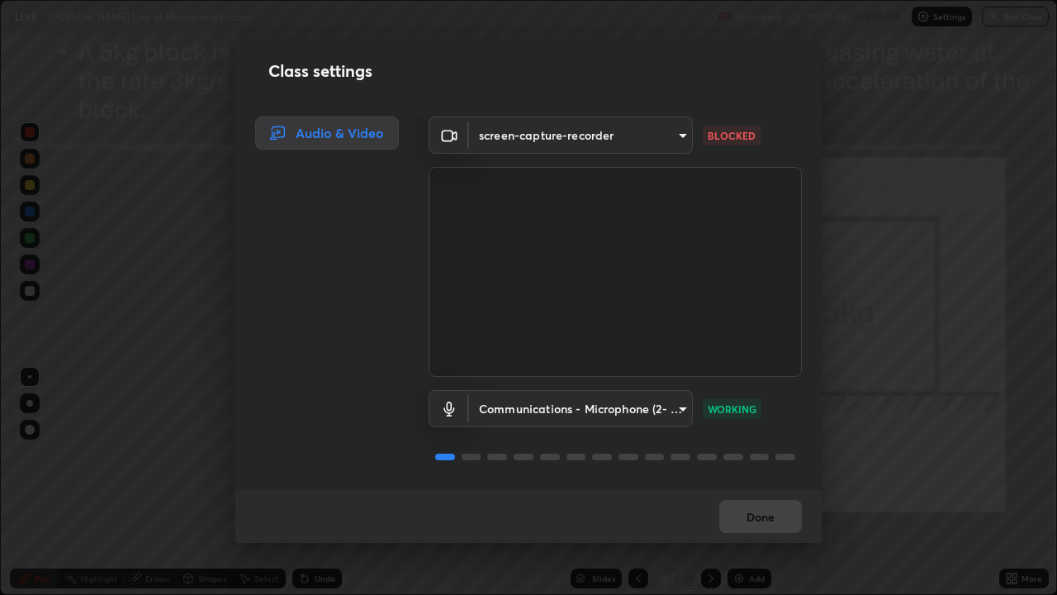
click at [678, 139] on body "Erase all LIVE Newton's Law of Motion and Friction Recording 00:15:59 / 01:30:0…" at bounding box center [528, 297] width 1057 height 595
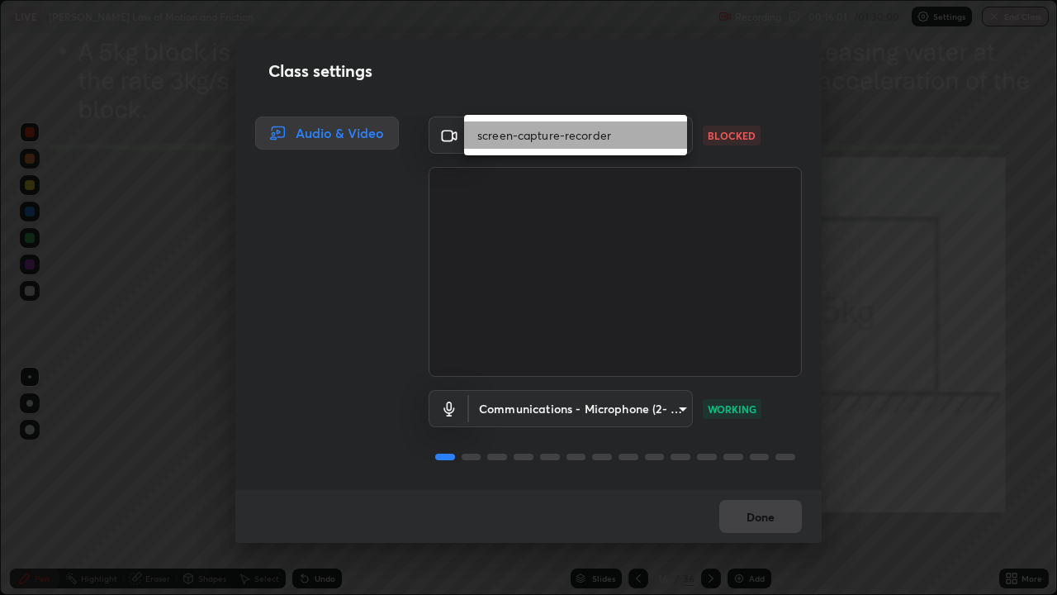
click at [666, 132] on li "screen-capture-recorder" at bounding box center [575, 134] width 223 height 27
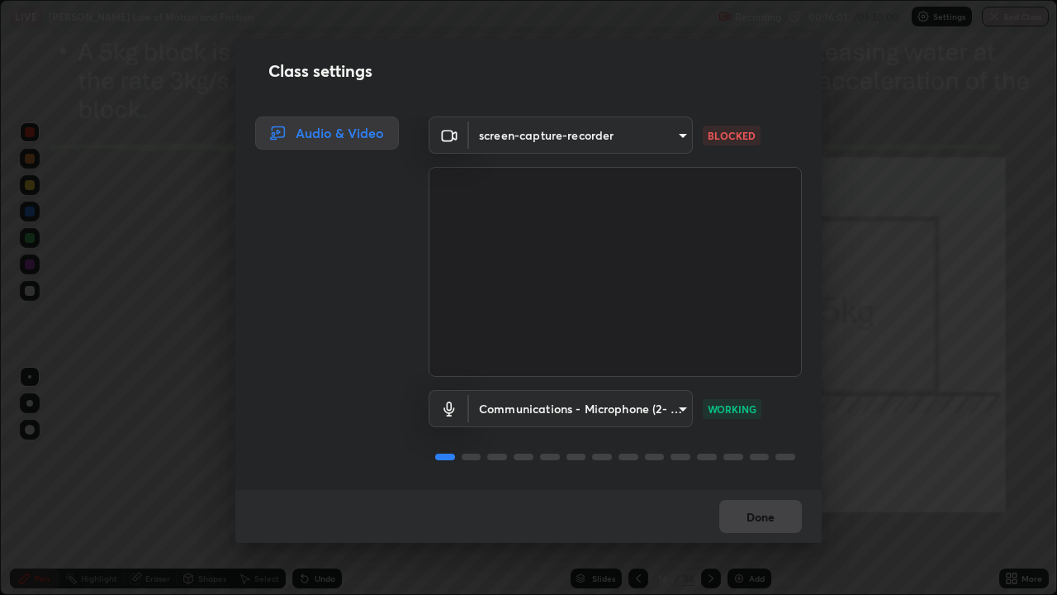
click at [671, 140] on body "Erase all LIVE Newton's Law of Motion and Friction Recording 00:16:01 / 01:30:0…" at bounding box center [528, 297] width 1057 height 595
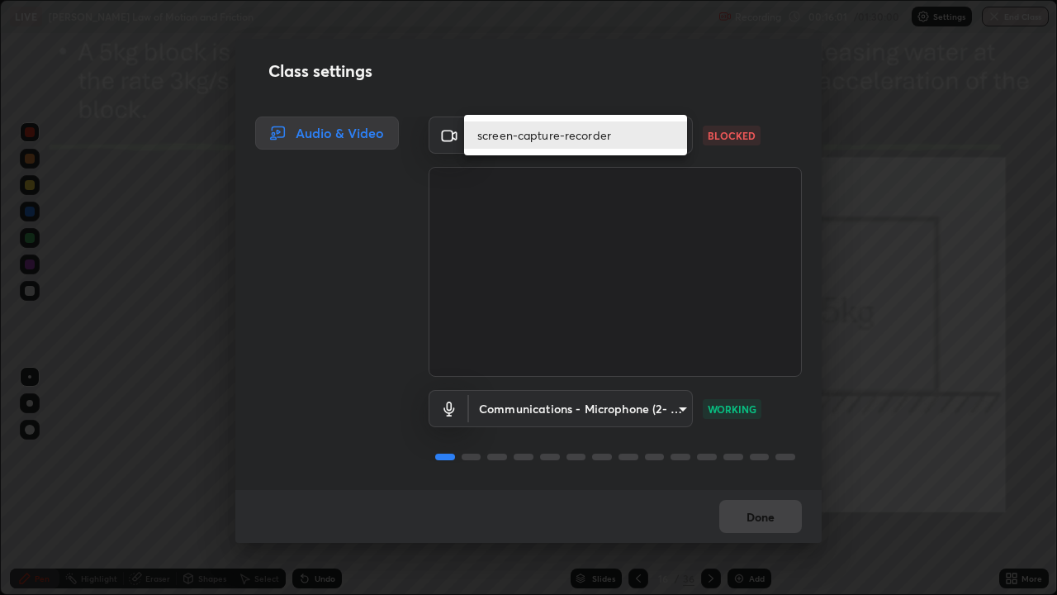
click at [671, 143] on li "screen-capture-recorder" at bounding box center [575, 134] width 223 height 27
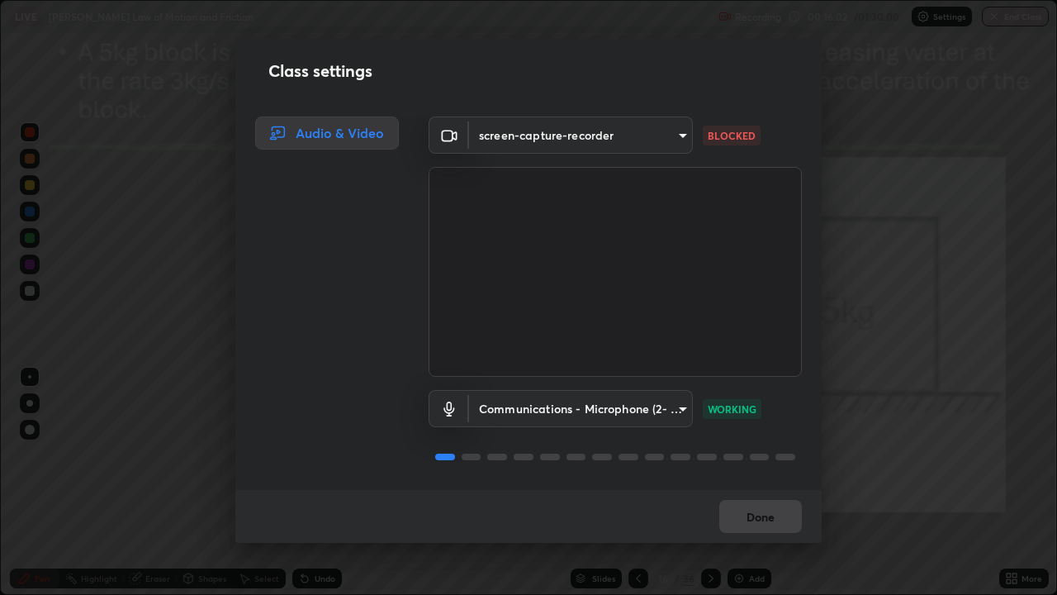
click at [671, 143] on div "screen-capture-recorder" at bounding box center [528, 297] width 1057 height 595
click at [668, 143] on body "Erase all LIVE Newton's Law of Motion and Friction Recording 00:16:02 / 01:30:0…" at bounding box center [528, 297] width 1057 height 595
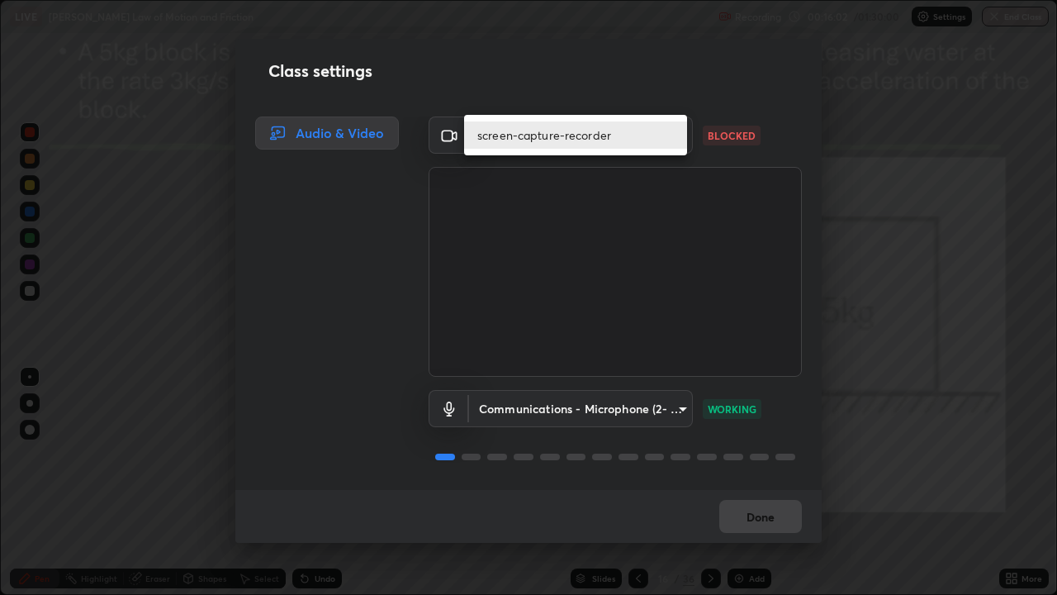
click at [668, 143] on li "screen-capture-recorder" at bounding box center [575, 134] width 223 height 27
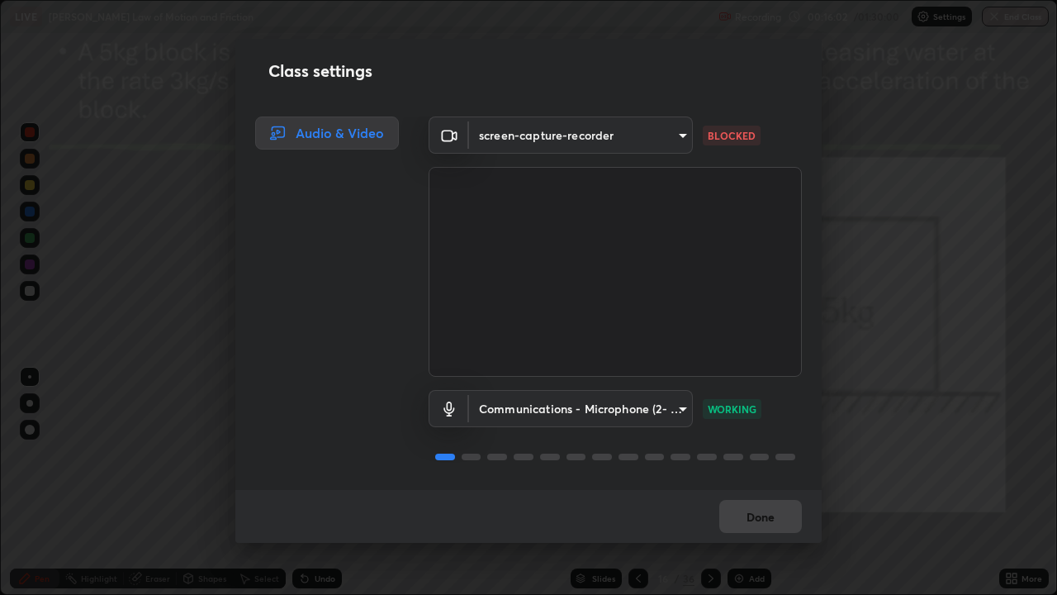
click at [666, 146] on div "screen-capture-recorder" at bounding box center [528, 297] width 1057 height 595
click at [681, 134] on body "Erase all LIVE Newton's Law of Motion and Friction Recording 00:16:07 / 01:30:0…" at bounding box center [528, 297] width 1057 height 595
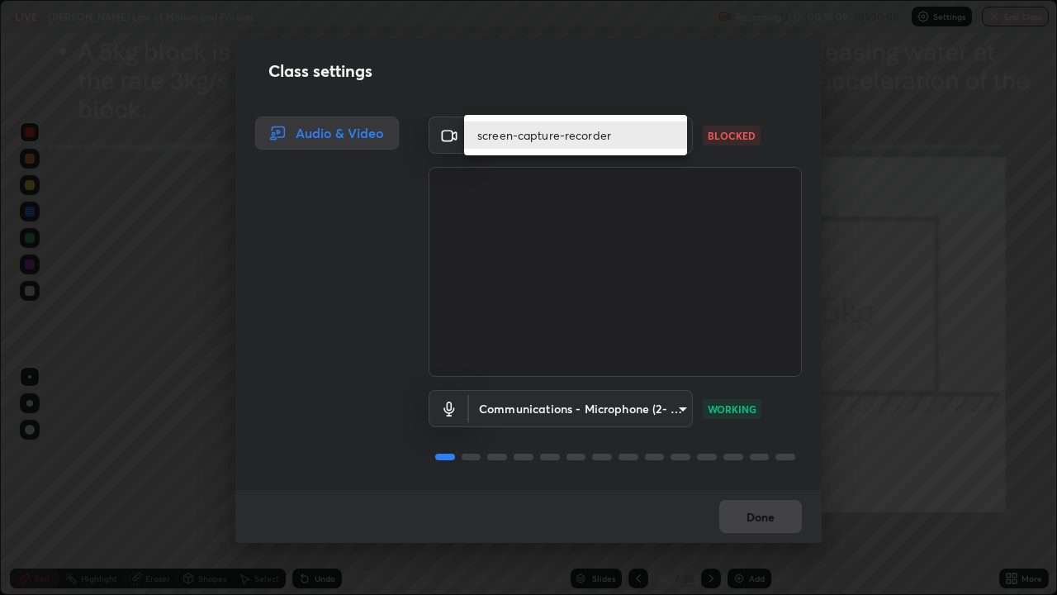
click at [699, 111] on div at bounding box center [528, 297] width 1057 height 595
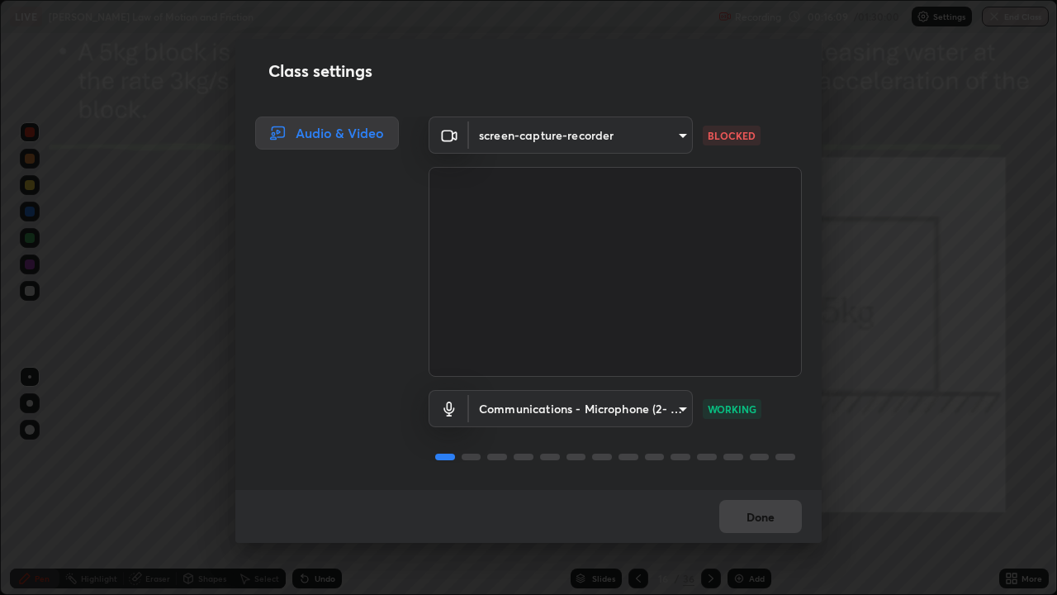
click at [672, 138] on body "Erase all LIVE Newton's Law of Motion and Friction Recording 00:16:09 / 01:30:0…" at bounding box center [528, 297] width 1057 height 595
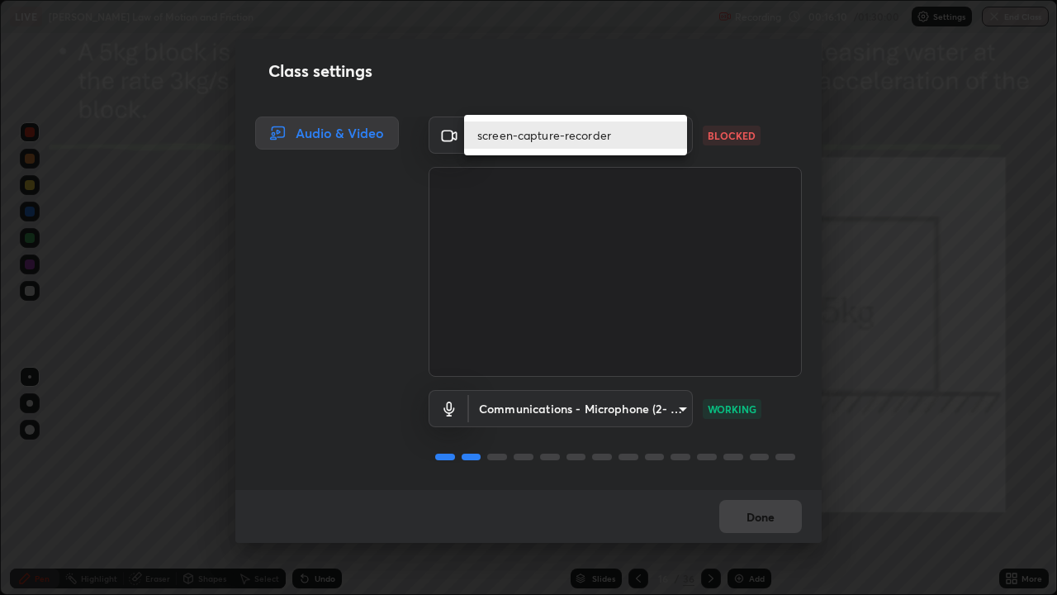
click at [702, 112] on div at bounding box center [528, 297] width 1057 height 595
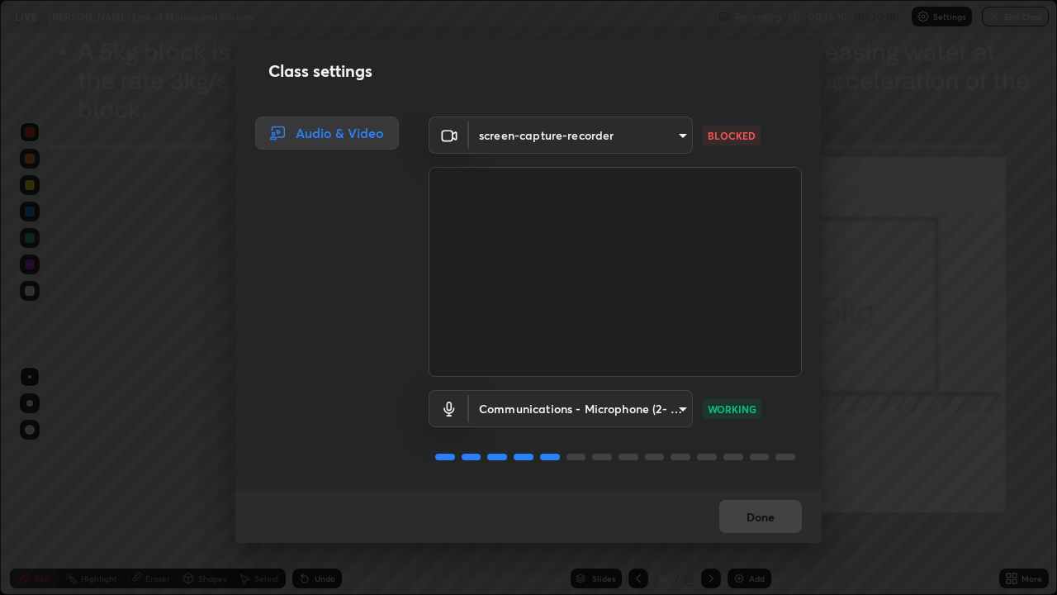
click at [673, 139] on body "Erase all LIVE Newton's Law of Motion and Friction Recording 00:16:10 / 01:30:0…" at bounding box center [528, 297] width 1057 height 595
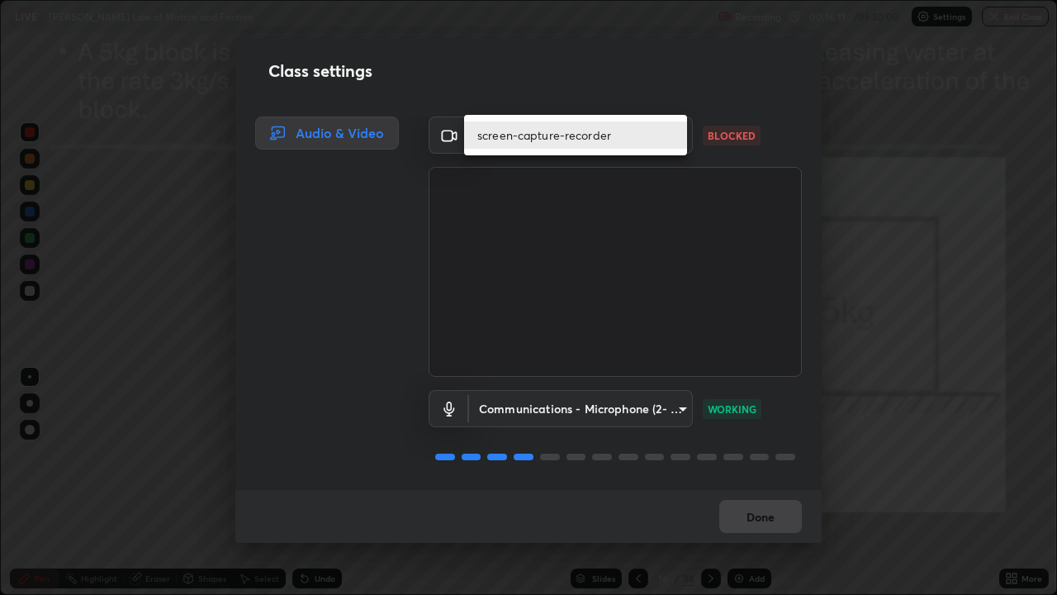
click at [701, 115] on div at bounding box center [528, 297] width 1057 height 595
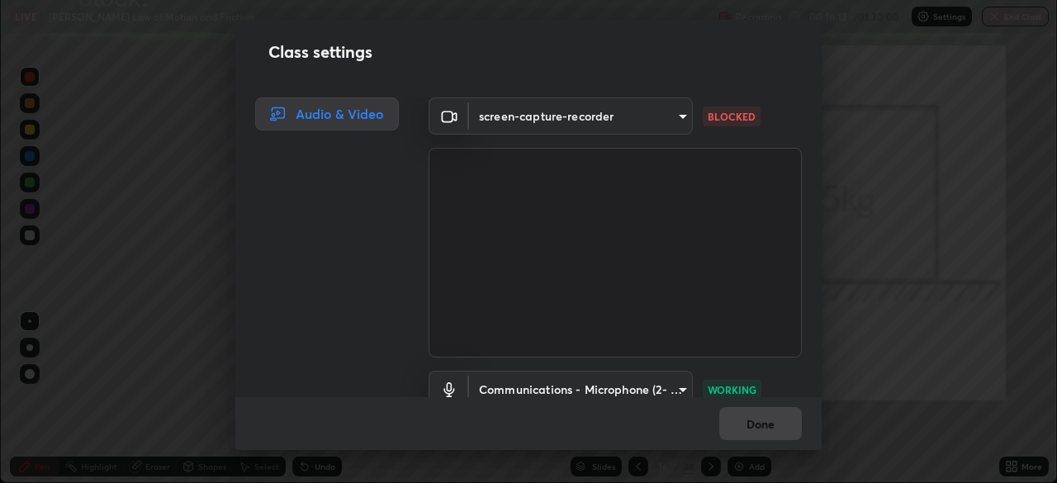
scroll to position [82110, 81536]
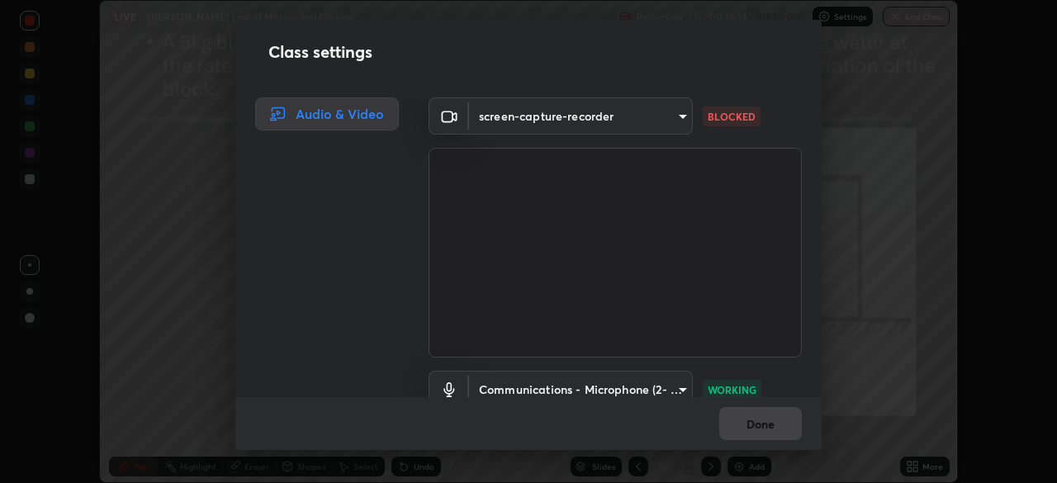
click at [681, 117] on body "Erase all LIVE Newton's Law of Motion and Friction Recording 00:16:14 / 01:30:0…" at bounding box center [528, 241] width 1057 height 483
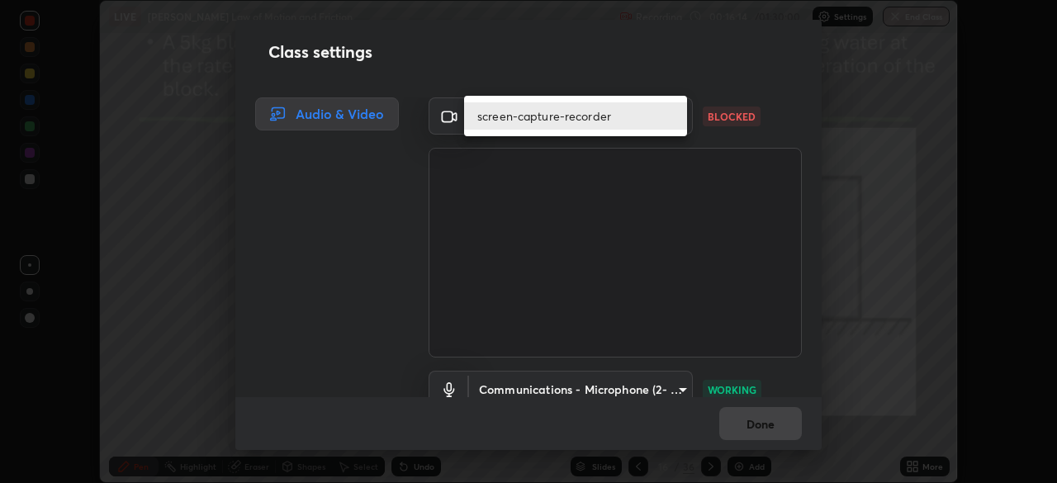
click at [676, 116] on li "screen-capture-recorder" at bounding box center [575, 115] width 223 height 27
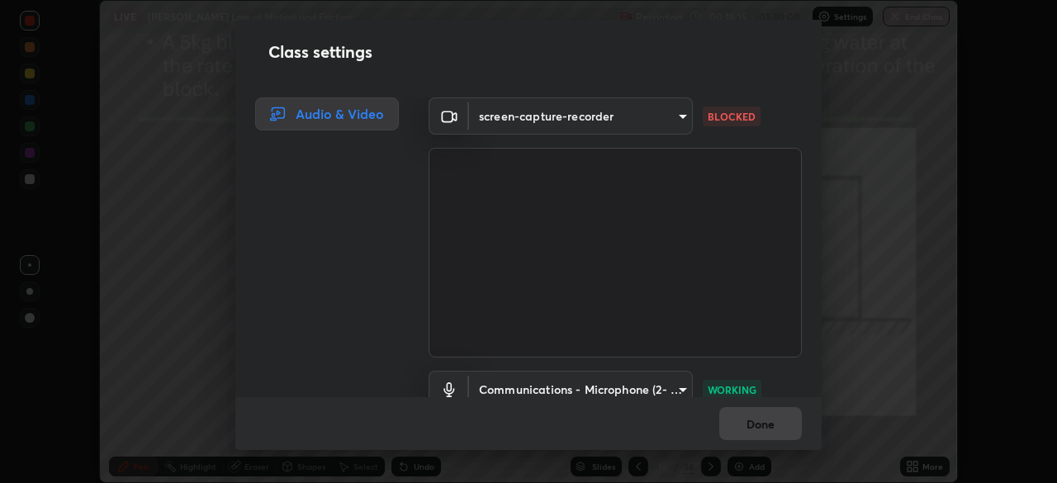
click at [676, 122] on body "Erase all LIVE Newton's Law of Motion and Friction Recording 00:16:15 / 01:30:0…" at bounding box center [528, 241] width 1057 height 483
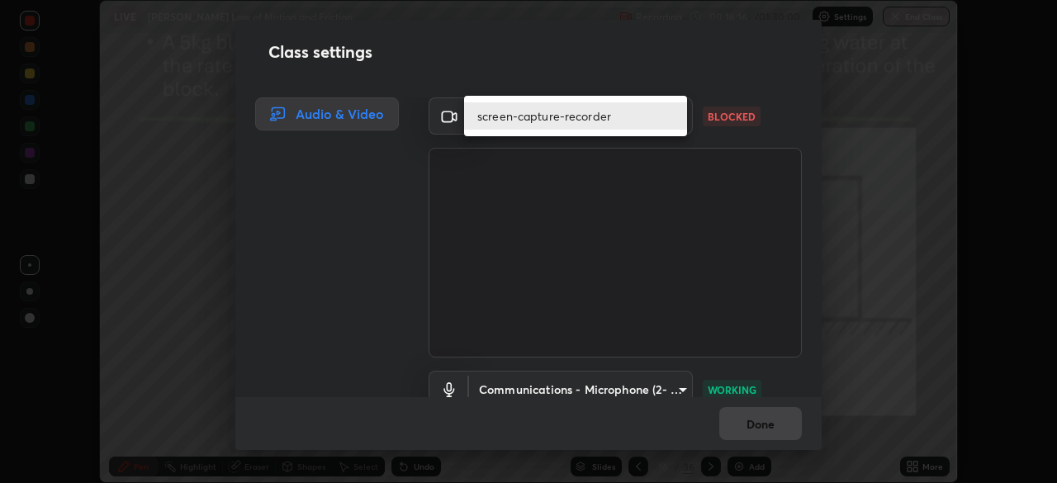
click at [673, 115] on li "screen-capture-recorder" at bounding box center [575, 115] width 223 height 27
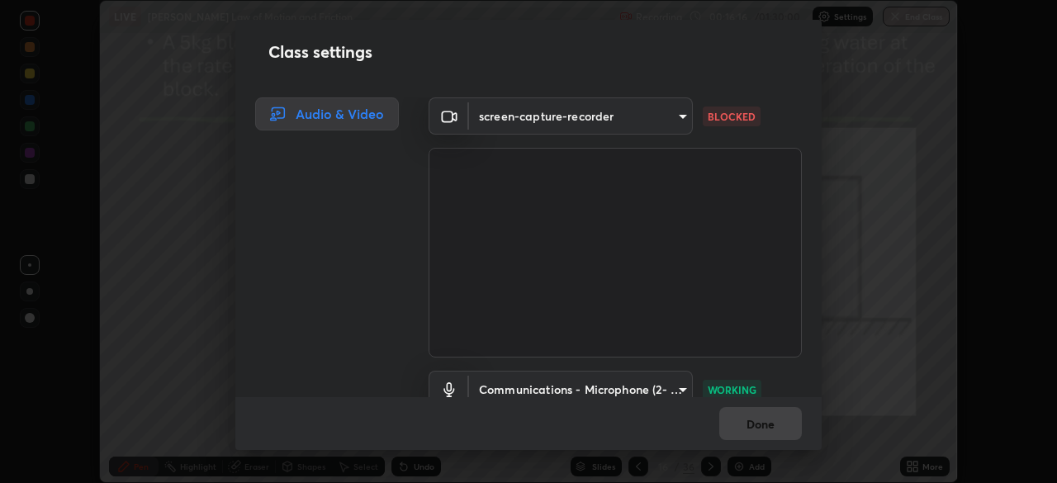
click at [673, 117] on body "Erase all LIVE Newton's Law of Motion and Friction Recording 00:16:16 / 01:30:0…" at bounding box center [528, 241] width 1057 height 483
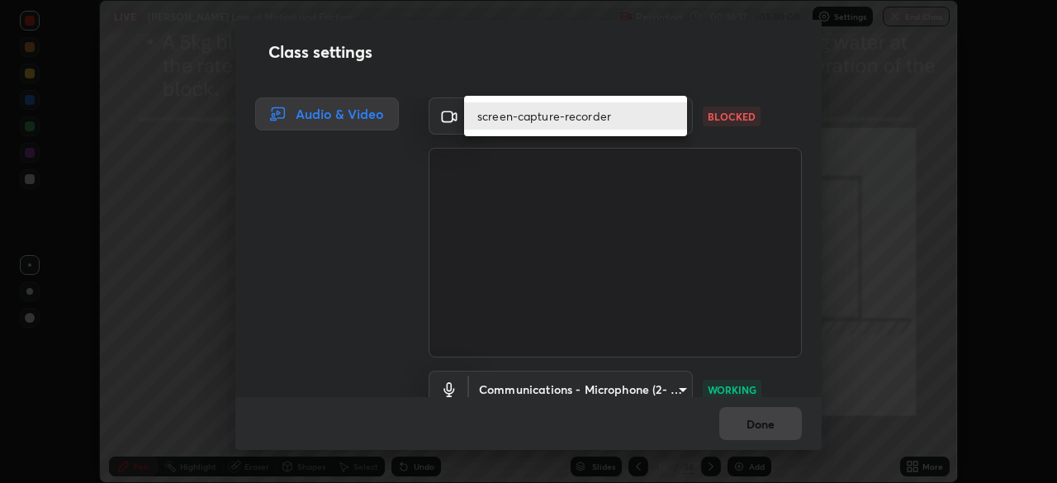
click at [659, 185] on div at bounding box center [528, 241] width 1057 height 483
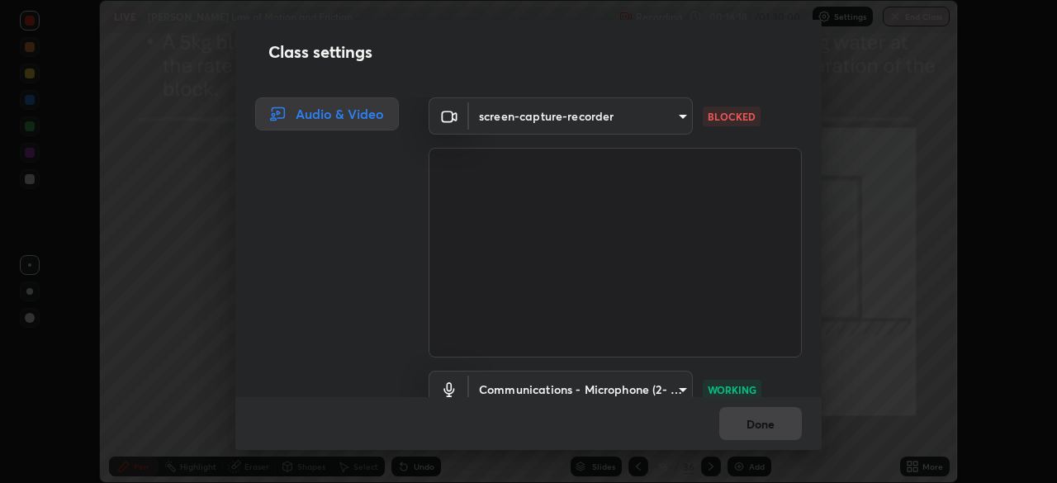
click at [675, 119] on body "Erase all LIVE Newton's Law of Motion and Friction Recording 00:16:18 / 01:30:0…" at bounding box center [528, 241] width 1057 height 483
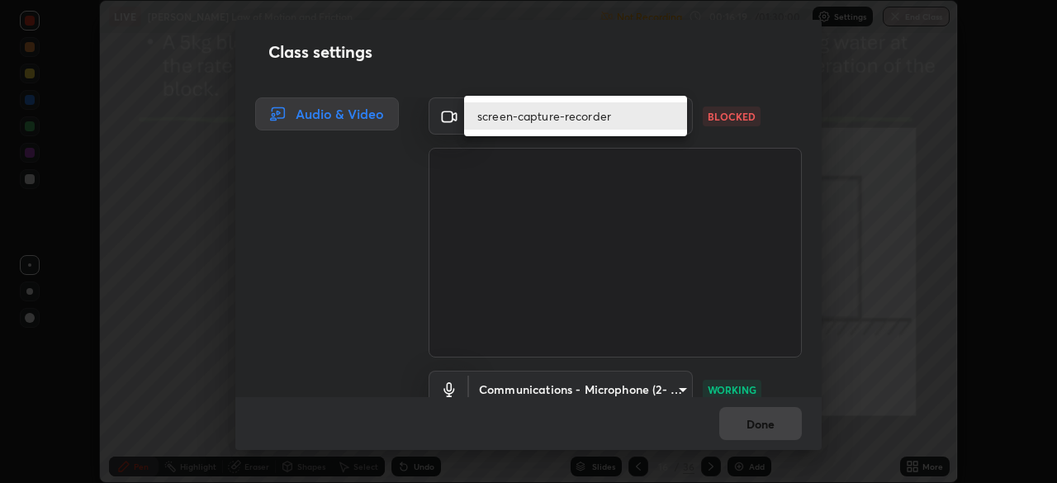
click at [653, 187] on div at bounding box center [528, 241] width 1057 height 483
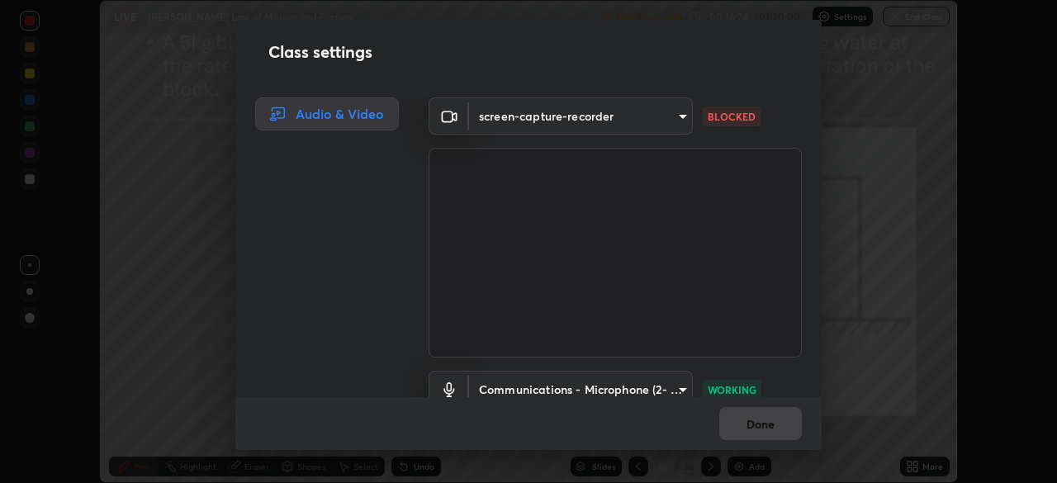
click at [665, 118] on body "Erase all LIVE Newton's Law of Motion and Friction Not Recording Recording has …" at bounding box center [528, 241] width 1057 height 483
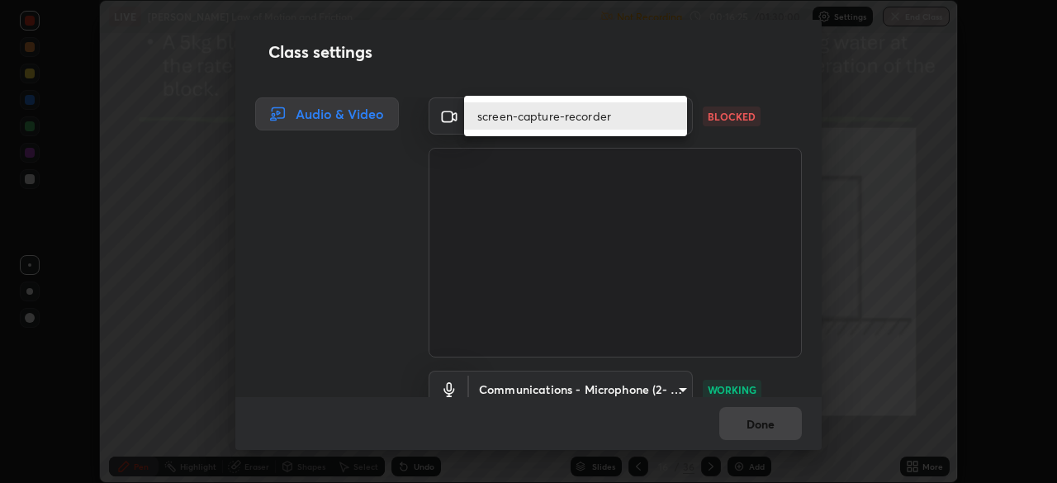
click at [649, 161] on div at bounding box center [528, 241] width 1057 height 483
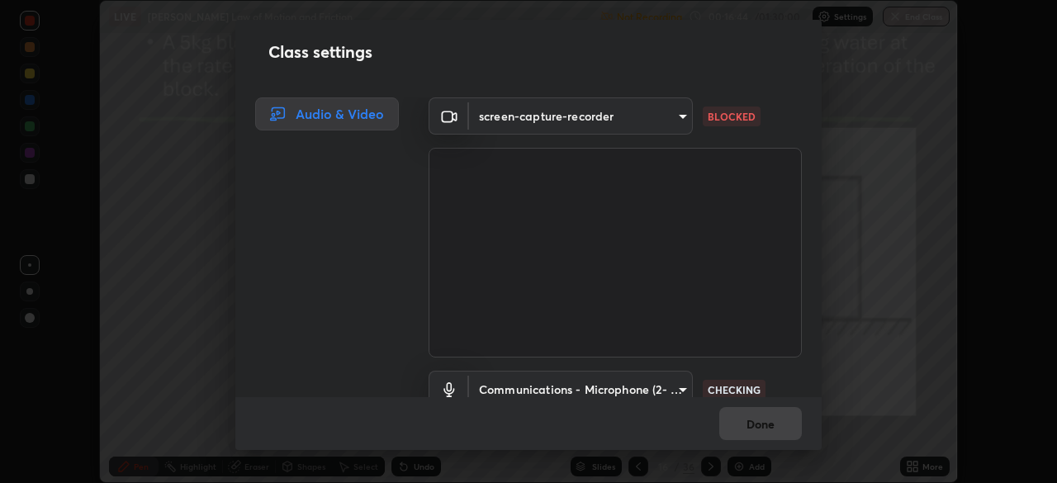
click at [667, 123] on body "Erase all LIVE Newton's Law of Motion and Friction Not Recording Recording has …" at bounding box center [528, 241] width 1057 height 483
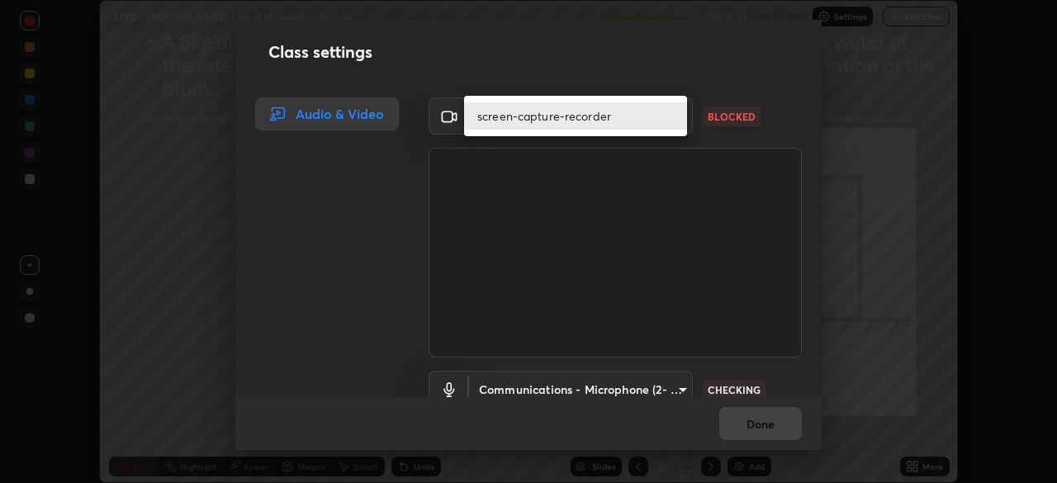
click at [652, 190] on div at bounding box center [528, 241] width 1057 height 483
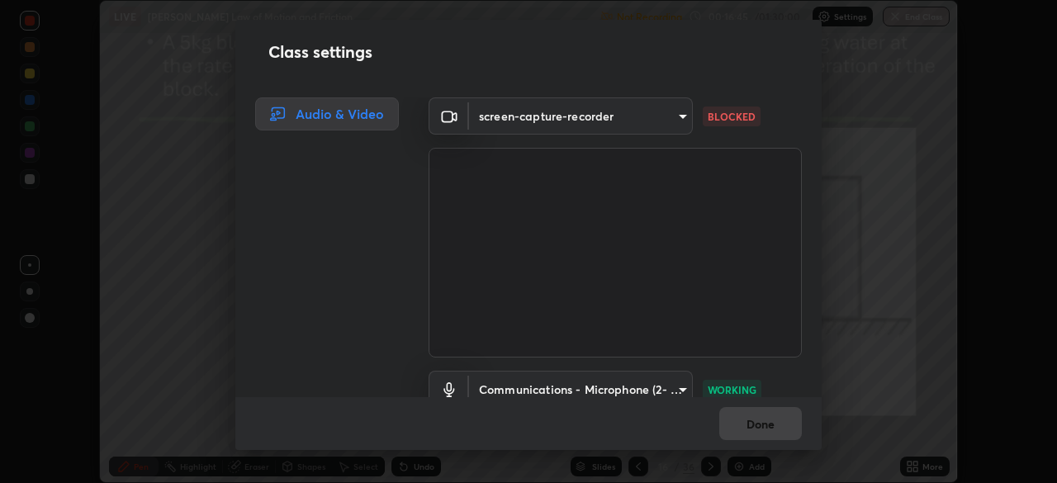
click at [662, 119] on body "Erase all LIVE Newton's Law of Motion and Friction Not Recording Recording has …" at bounding box center [528, 241] width 1057 height 483
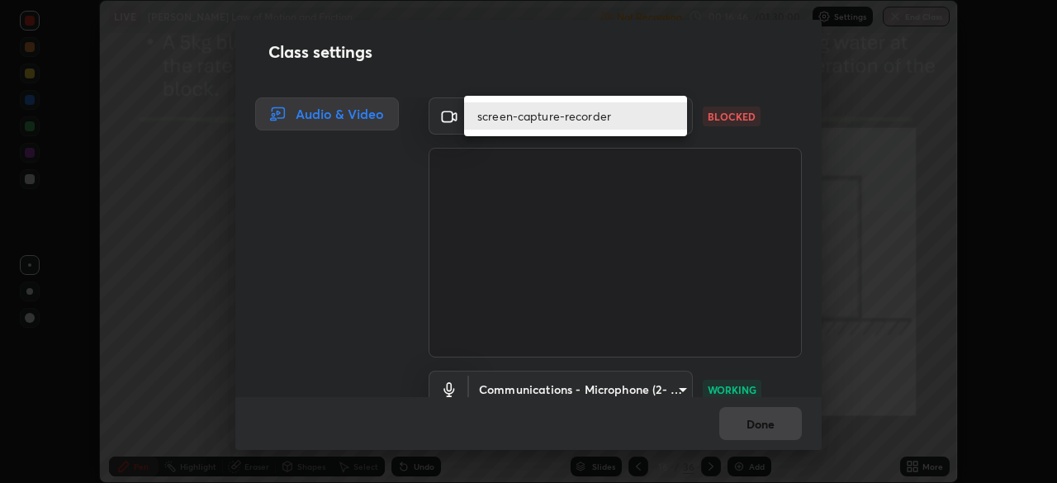
click at [662, 185] on div at bounding box center [528, 241] width 1057 height 483
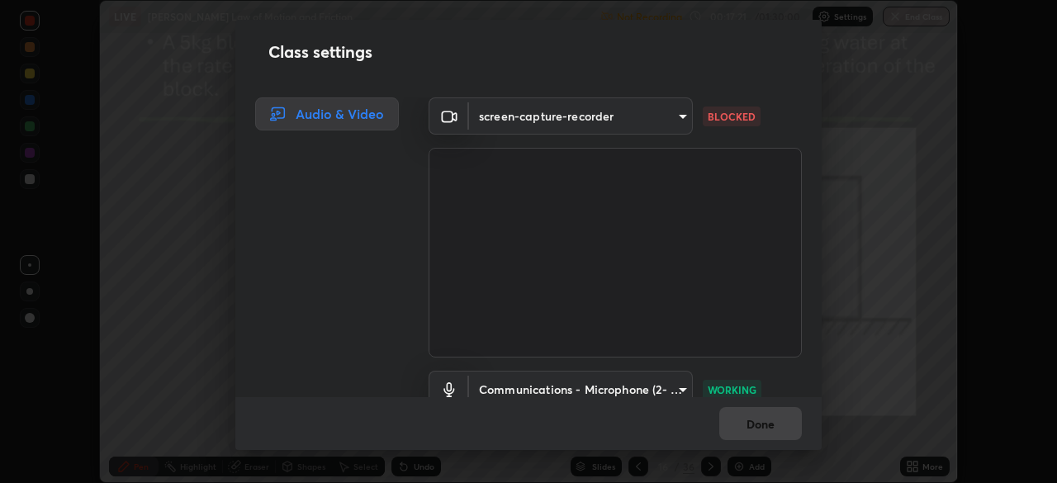
click at [654, 119] on body "Erase all LIVE Newton's Law of Motion and Friction Not Recording Recording has …" at bounding box center [528, 241] width 1057 height 483
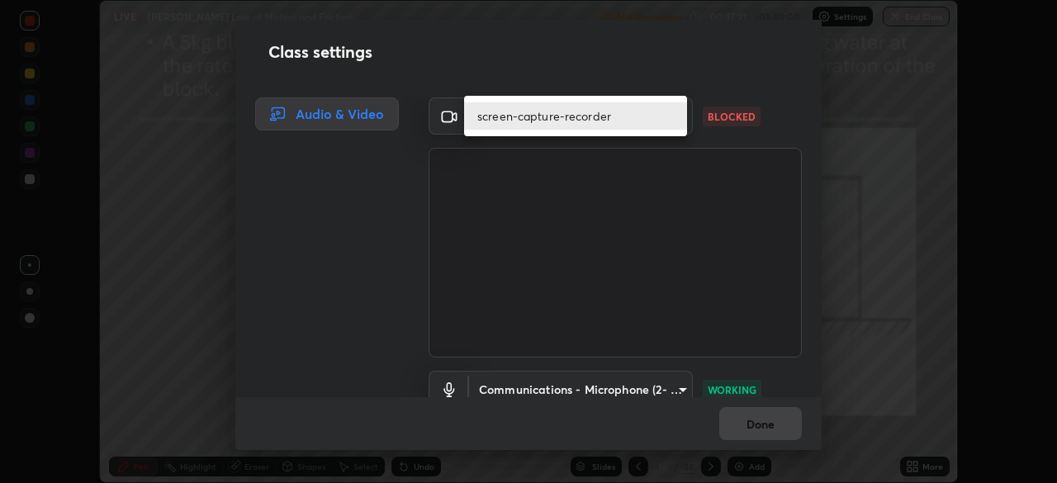
click at [657, 157] on div at bounding box center [528, 241] width 1057 height 483
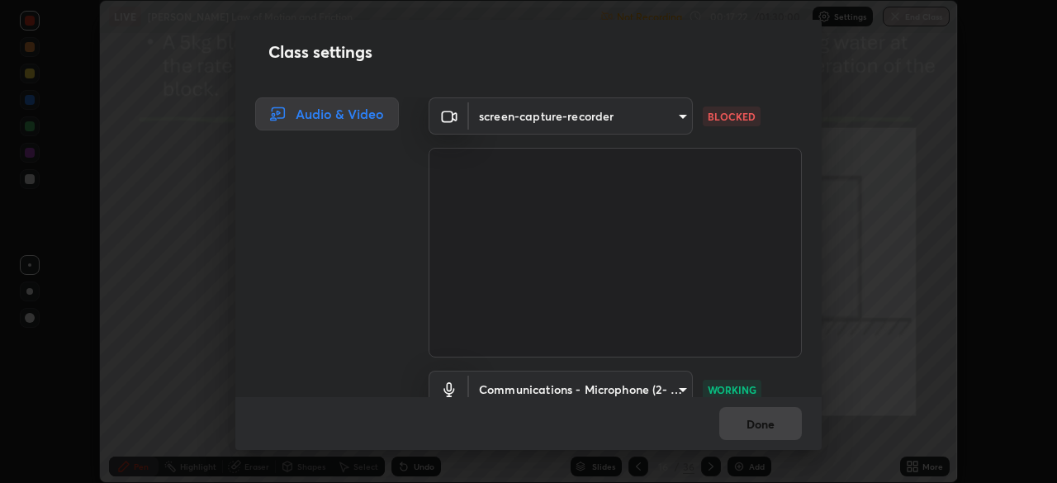
click at [663, 116] on body "Erase all LIVE Newton's Law of Motion and Friction Not Recording Recording has …" at bounding box center [528, 241] width 1057 height 483
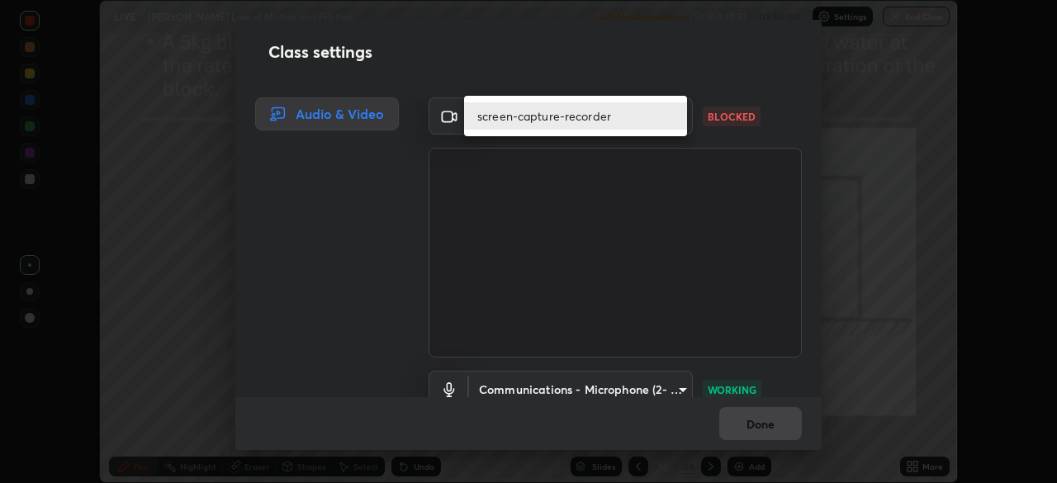
click at [629, 169] on div at bounding box center [528, 241] width 1057 height 483
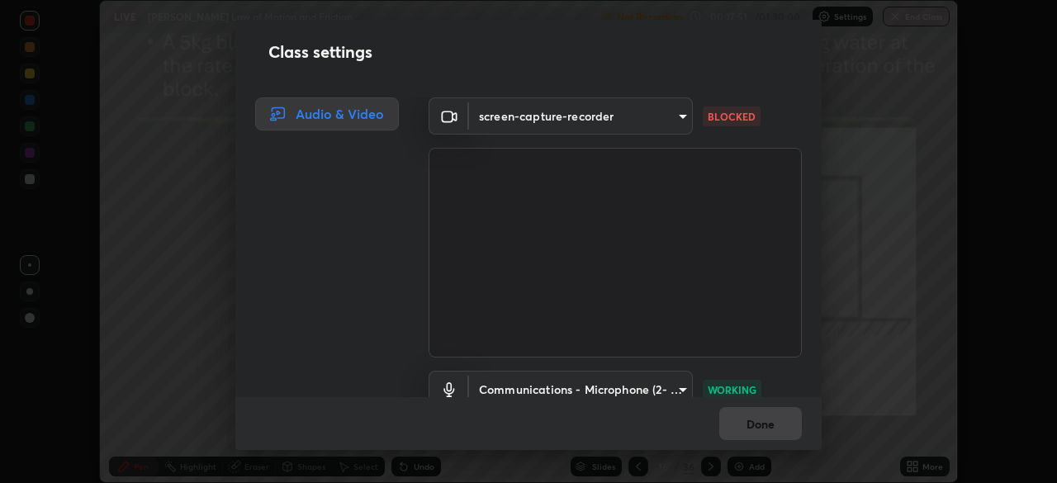
click at [665, 124] on body "Erase all LIVE Newton's Law of Motion and Friction Not Recording Recording has …" at bounding box center [528, 241] width 1057 height 483
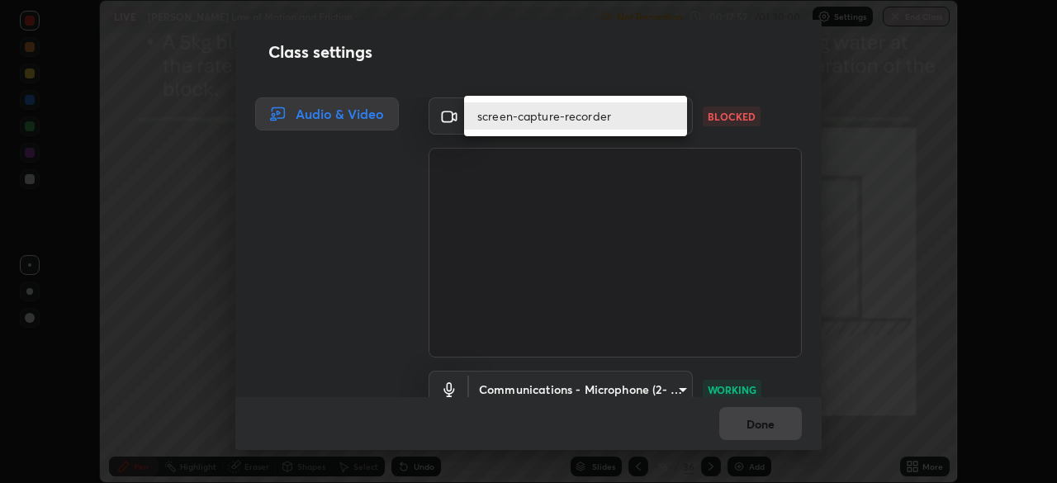
click at [648, 179] on div at bounding box center [528, 241] width 1057 height 483
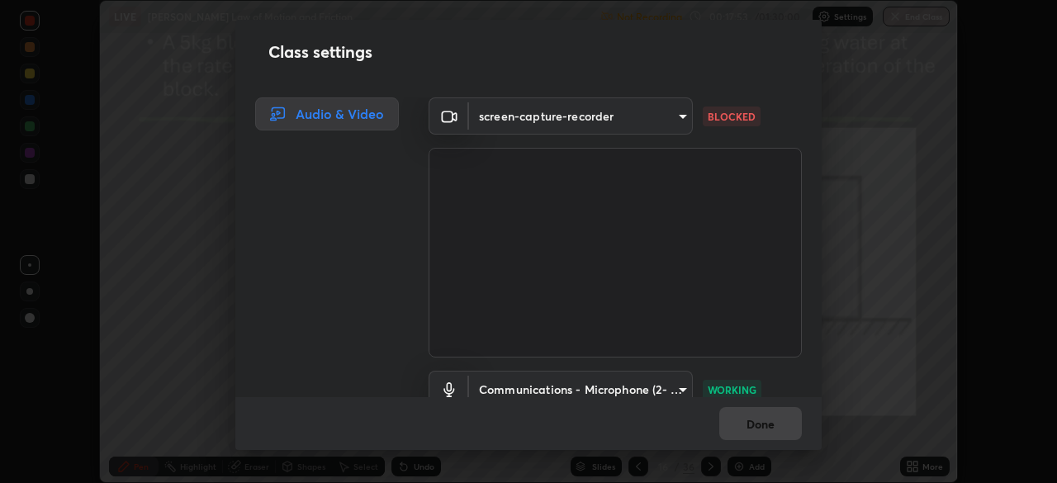
click at [671, 119] on body "Erase all LIVE Newton's Law of Motion and Friction Not Recording Recording has …" at bounding box center [528, 241] width 1057 height 483
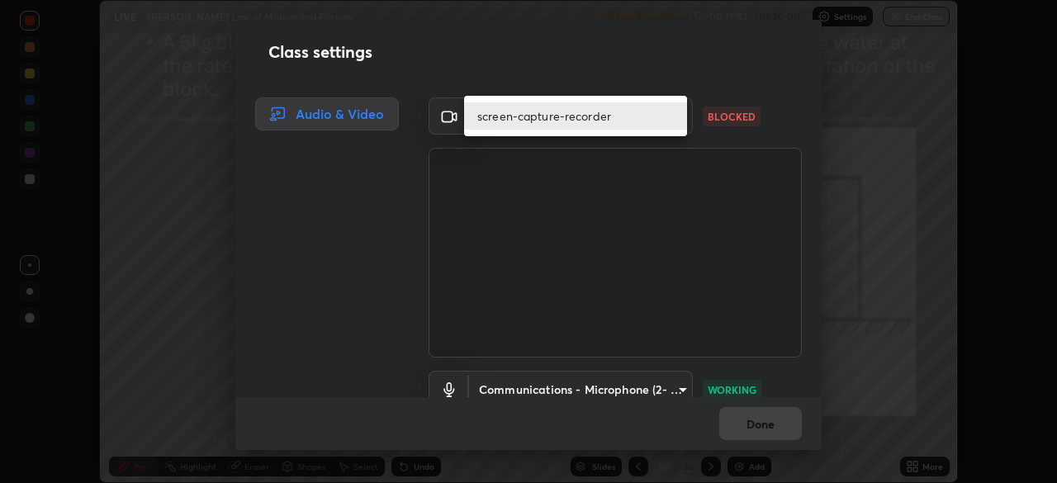
click at [637, 180] on div at bounding box center [528, 241] width 1057 height 483
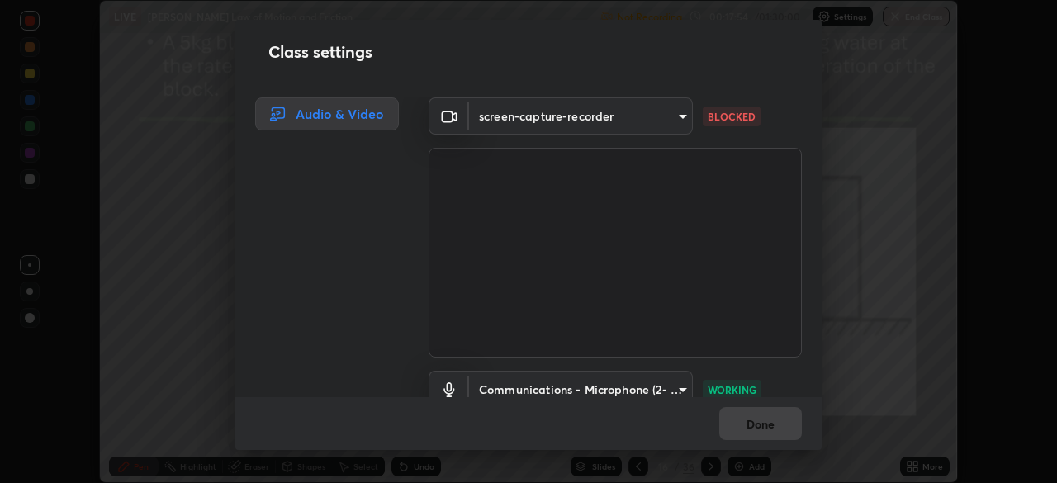
click at [670, 123] on body "Erase all LIVE Newton's Law of Motion and Friction Not Recording Recording has …" at bounding box center [528, 241] width 1057 height 483
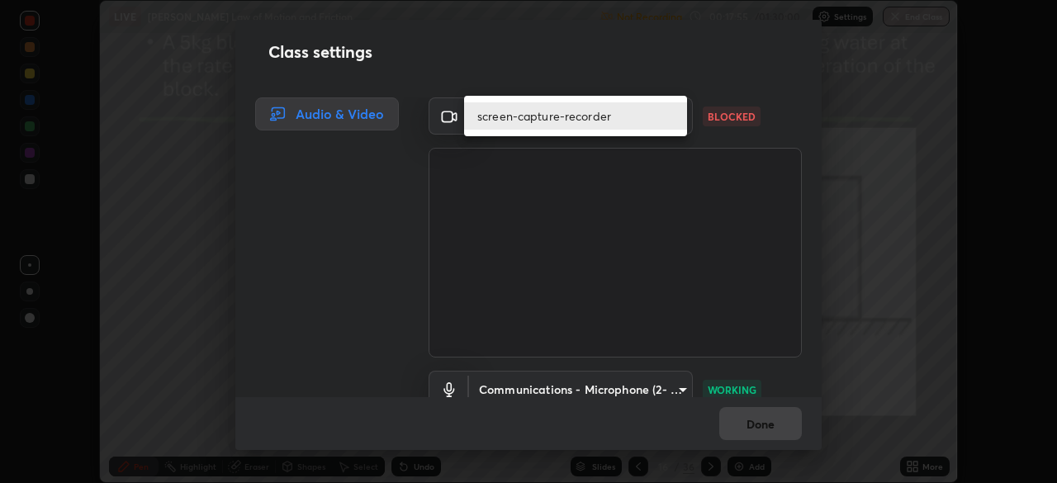
click at [638, 183] on div at bounding box center [528, 241] width 1057 height 483
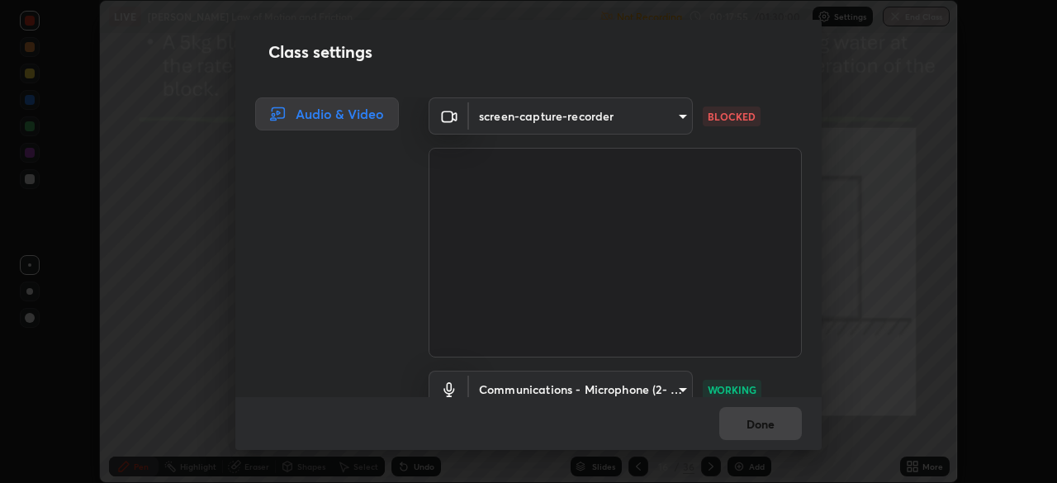
click at [671, 123] on body "Erase all LIVE Newton's Law of Motion and Friction Not Recording Recording has …" at bounding box center [528, 241] width 1057 height 483
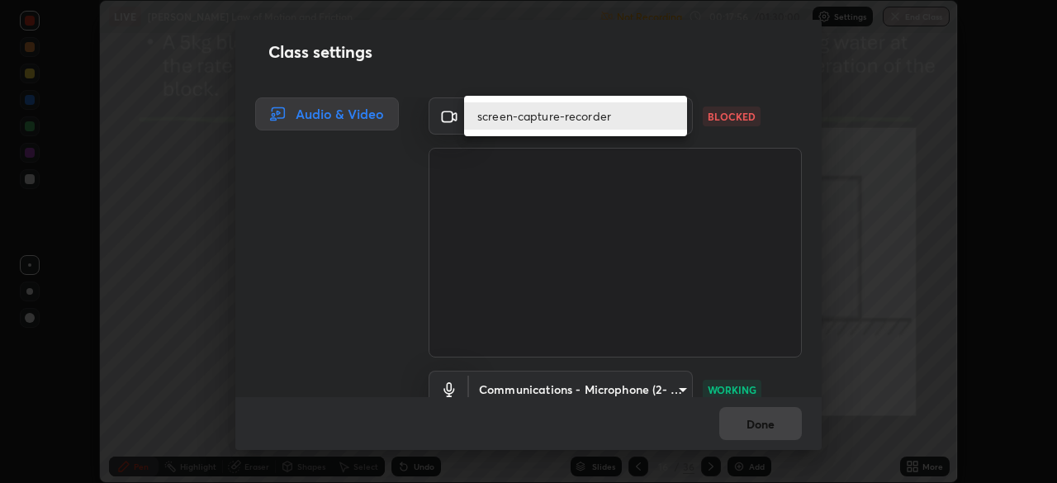
click at [635, 191] on div at bounding box center [528, 241] width 1057 height 483
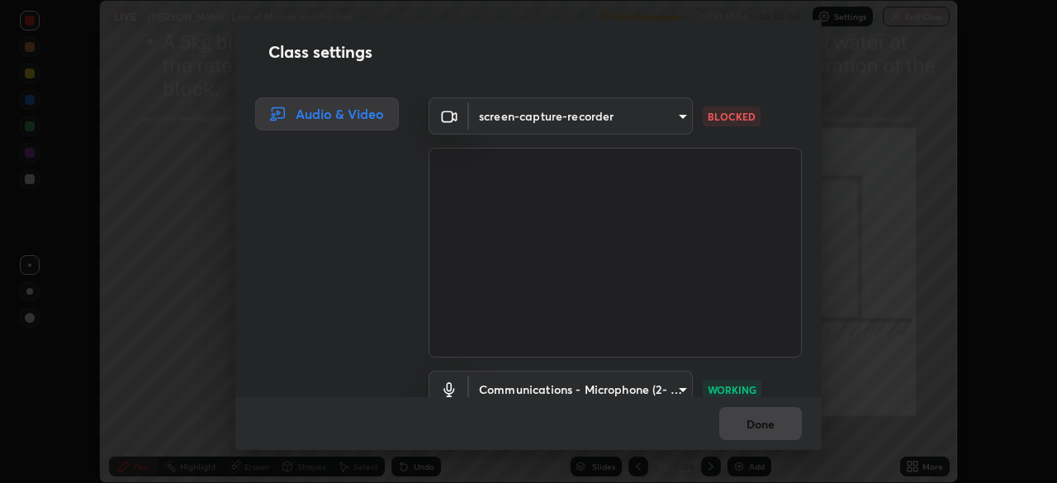
click at [667, 123] on body "Erase all LIVE Newton's Law of Motion and Friction Not Recording Recording has …" at bounding box center [528, 241] width 1057 height 483
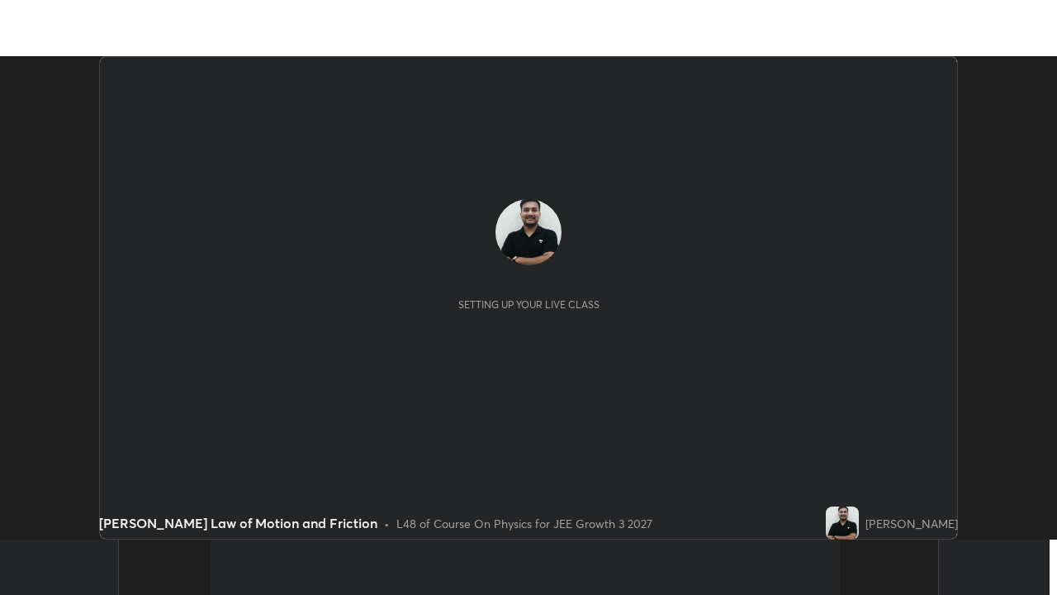
scroll to position [483, 1056]
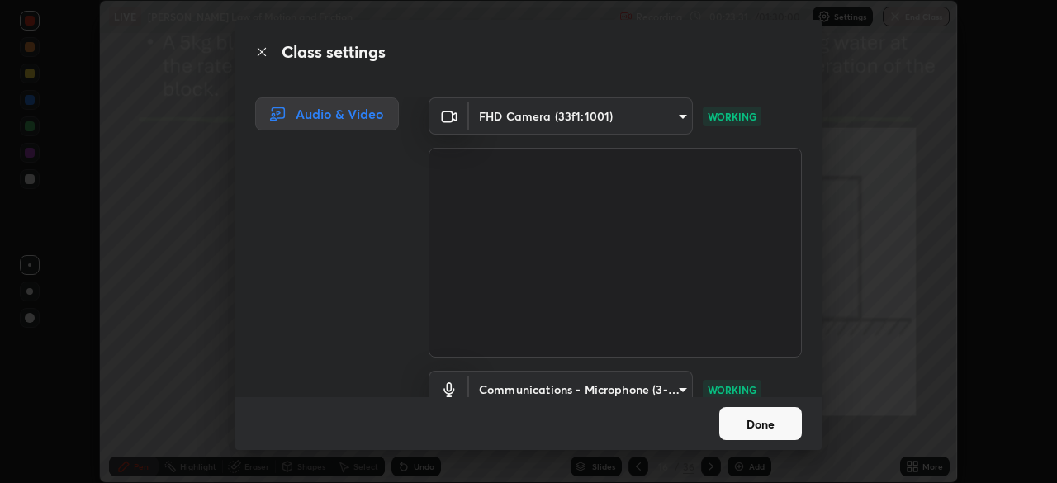
click at [747, 423] on button "Done" at bounding box center [760, 423] width 83 height 33
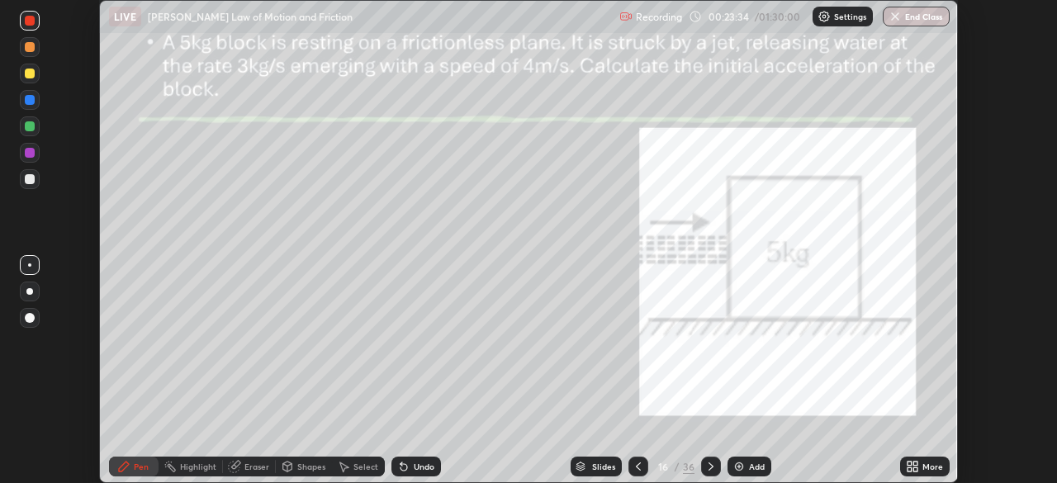
click at [904, 463] on div "More" at bounding box center [925, 467] width 50 height 20
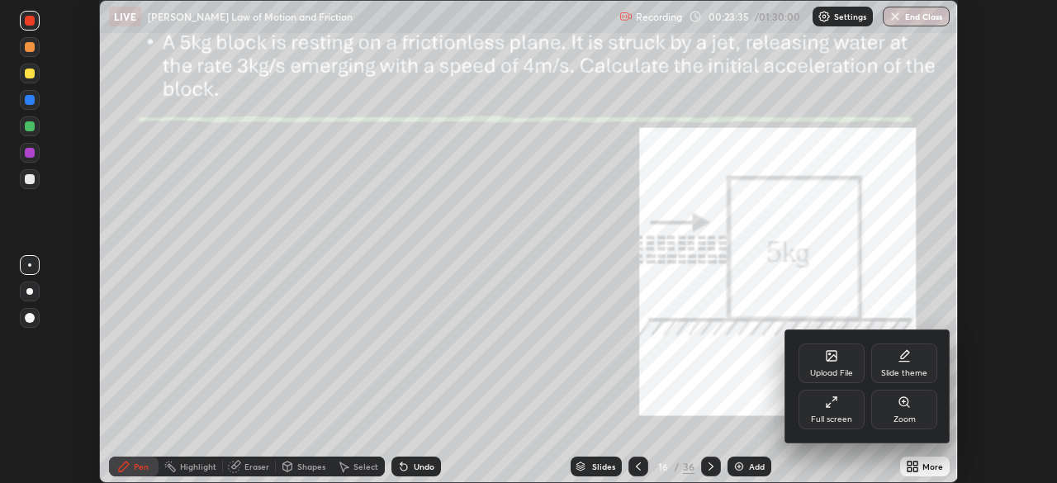
click at [830, 410] on div "Full screen" at bounding box center [832, 410] width 66 height 40
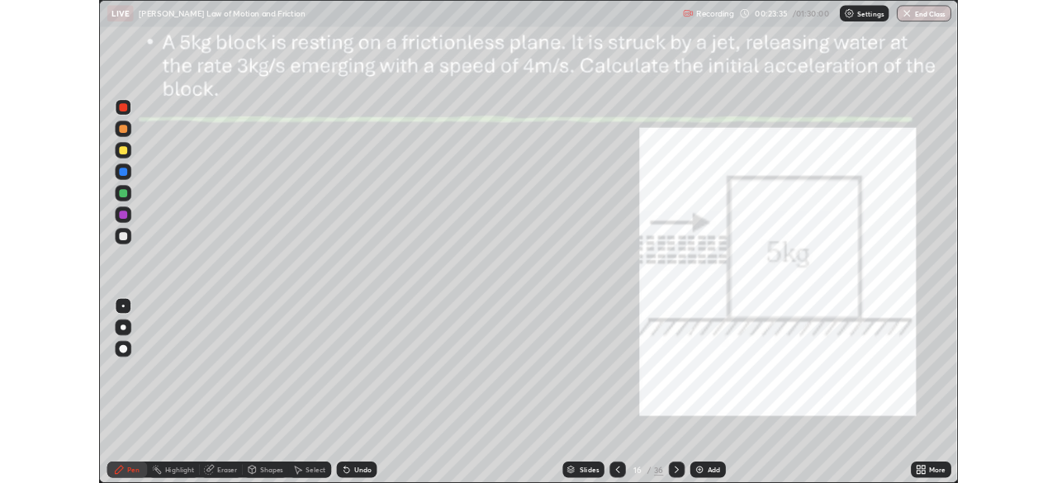
scroll to position [595, 1057]
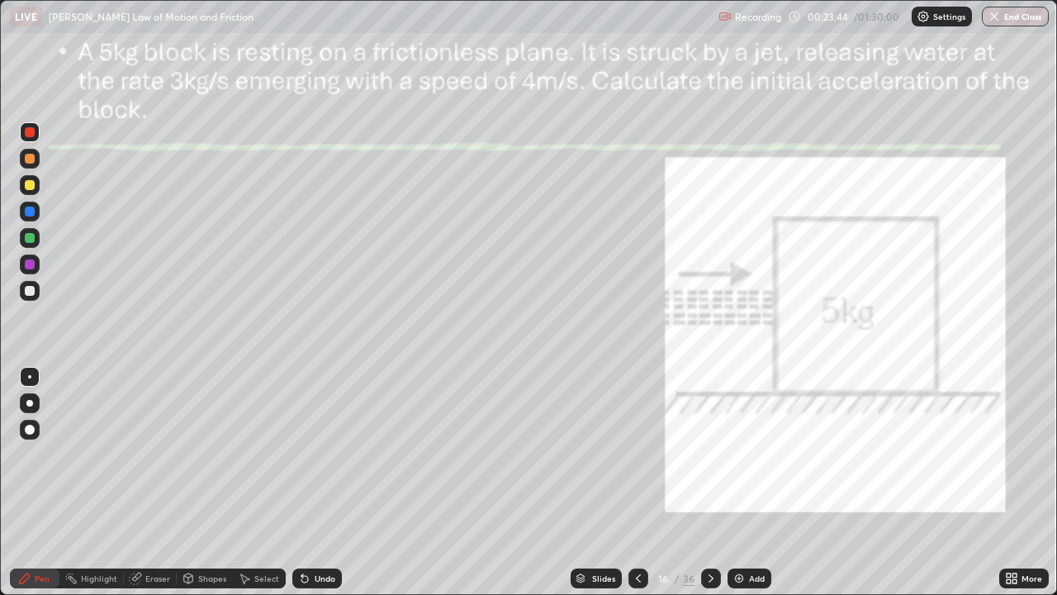
click at [709, 482] on icon at bounding box center [711, 578] width 13 height 13
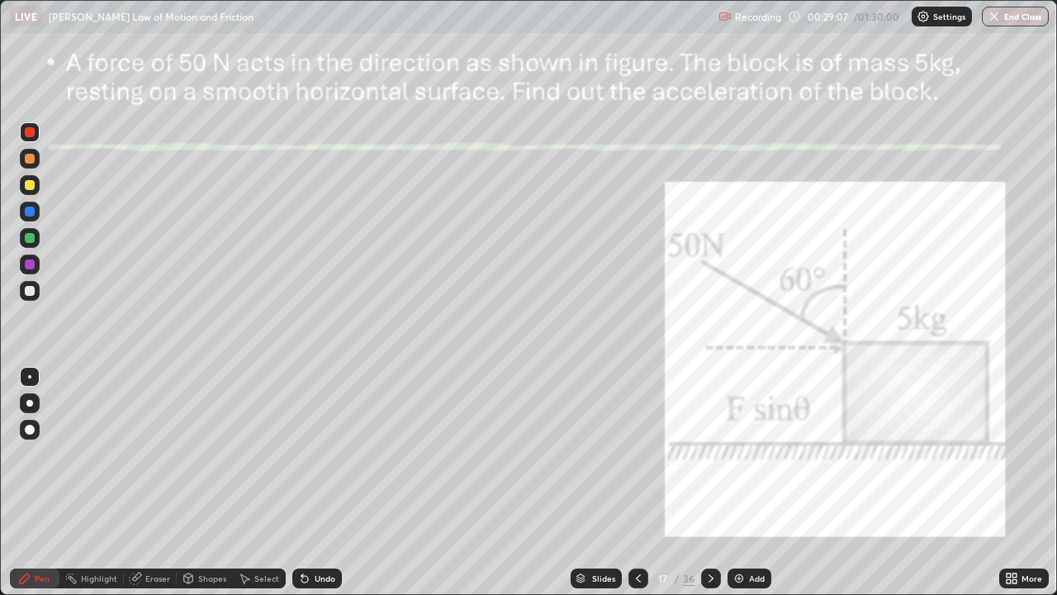
click at [34, 192] on div at bounding box center [30, 185] width 20 height 20
click at [33, 215] on div at bounding box center [30, 211] width 10 height 10
click at [31, 134] on div at bounding box center [30, 132] width 10 height 10
click at [30, 290] on div at bounding box center [30, 291] width 10 height 10
click at [38, 240] on div at bounding box center [30, 238] width 20 height 20
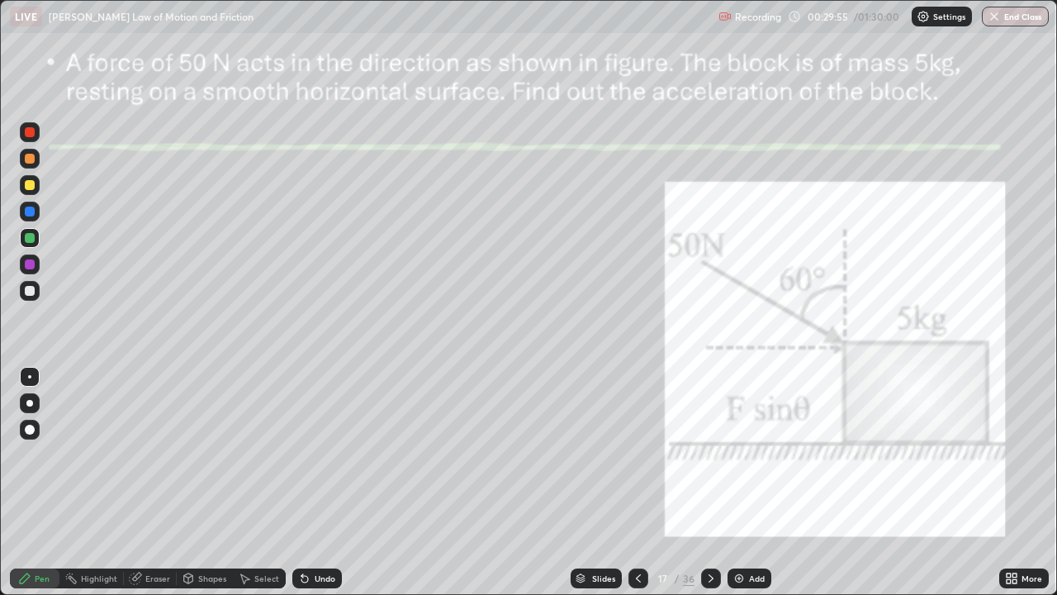
click at [31, 264] on div at bounding box center [30, 264] width 10 height 10
click at [188, 482] on icon at bounding box center [188, 580] width 0 height 6
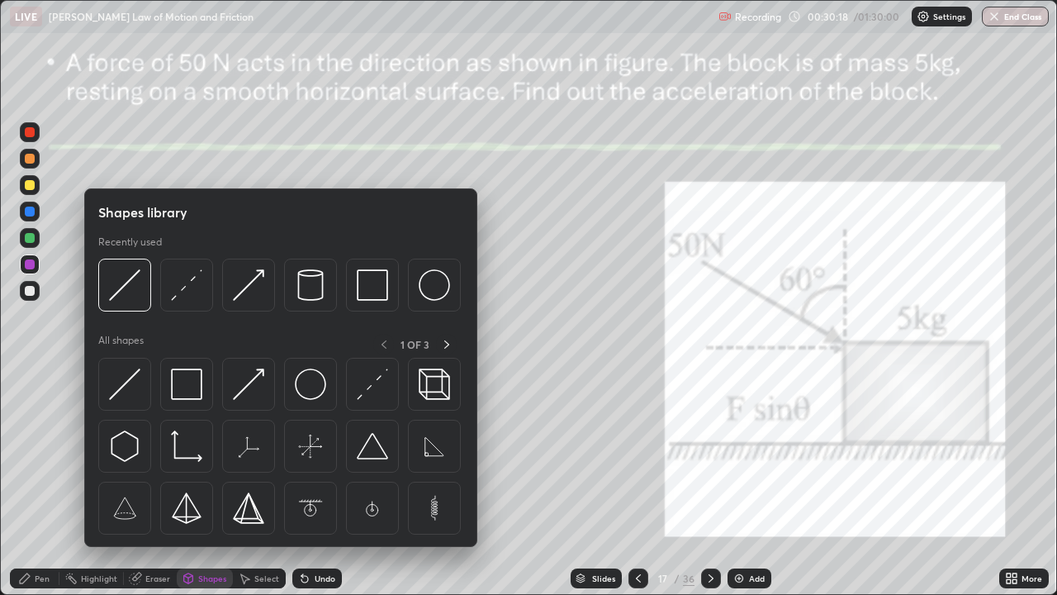
click at [150, 482] on div "Eraser" at bounding box center [157, 578] width 25 height 8
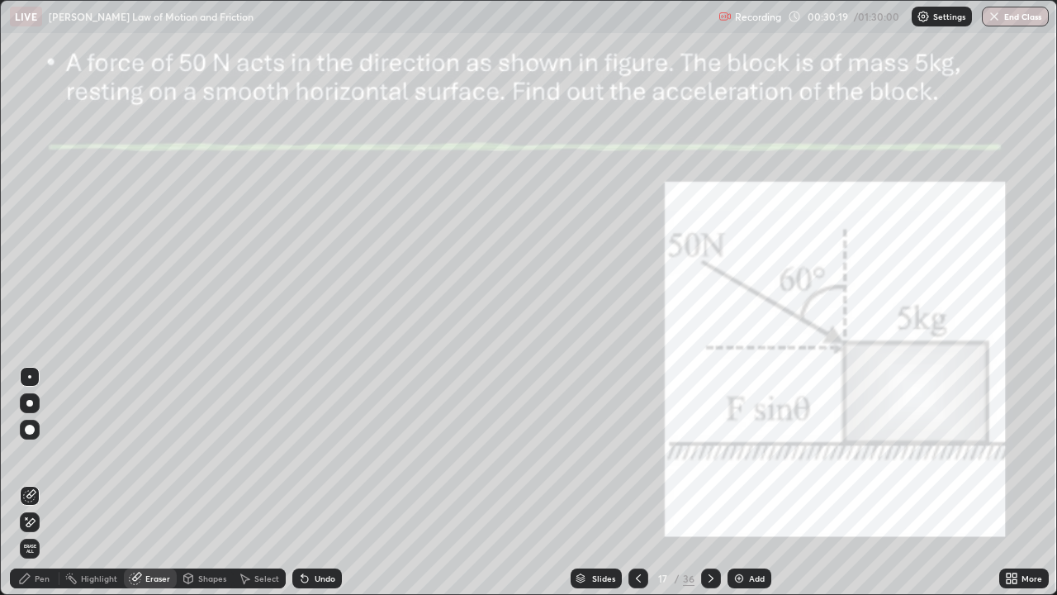
click at [26, 482] on icon at bounding box center [27, 518] width 2 height 2
click at [30, 482] on icon at bounding box center [24, 578] width 13 height 13
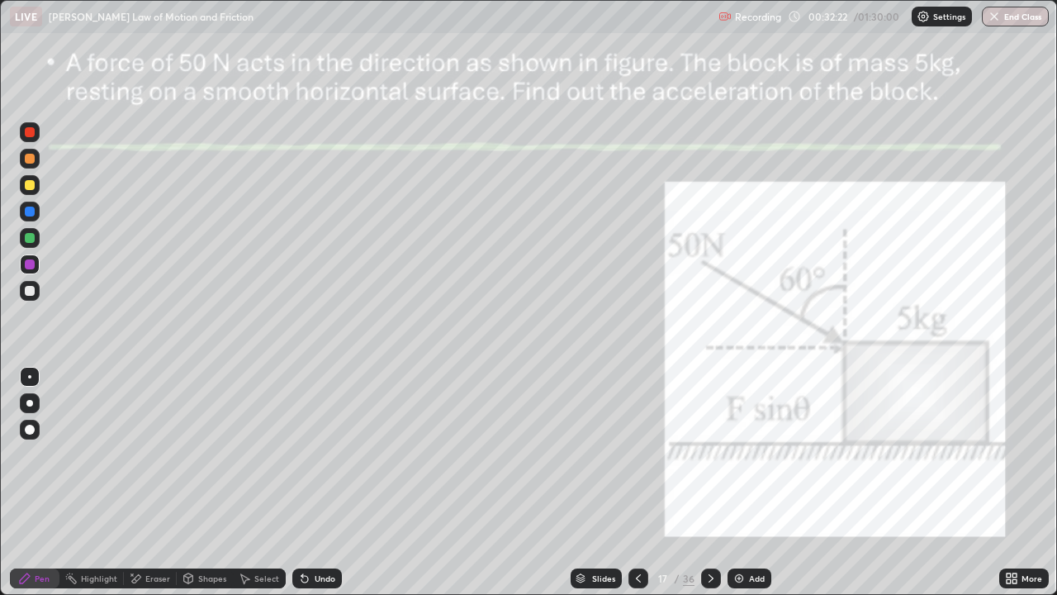
click at [705, 482] on icon at bounding box center [711, 578] width 13 height 13
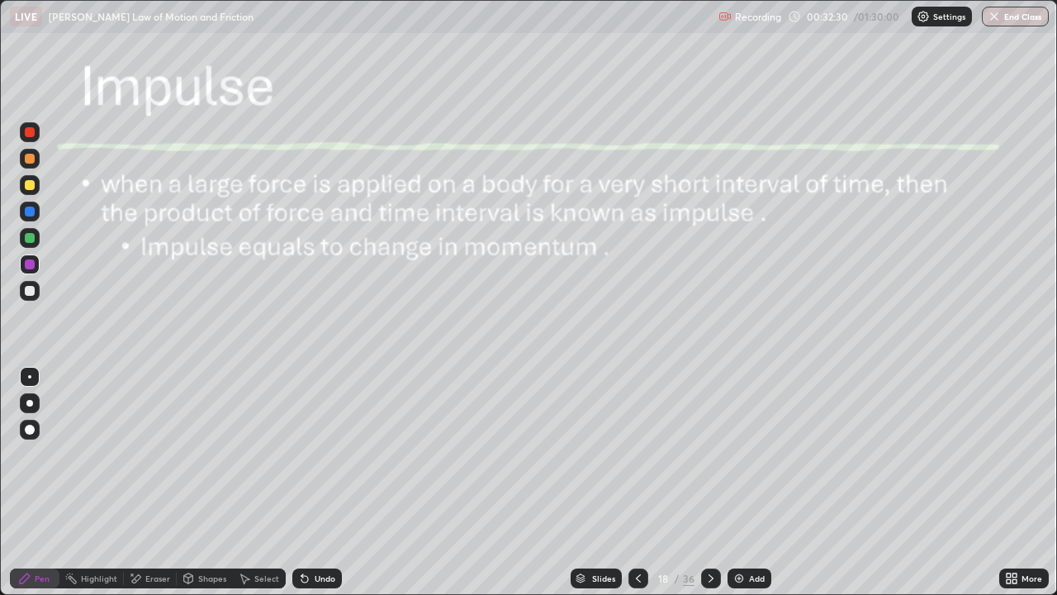
click at [31, 135] on div at bounding box center [30, 132] width 10 height 10
click at [31, 235] on div at bounding box center [30, 238] width 10 height 10
click at [28, 263] on div at bounding box center [30, 264] width 10 height 10
click at [709, 482] on icon at bounding box center [711, 578] width 13 height 13
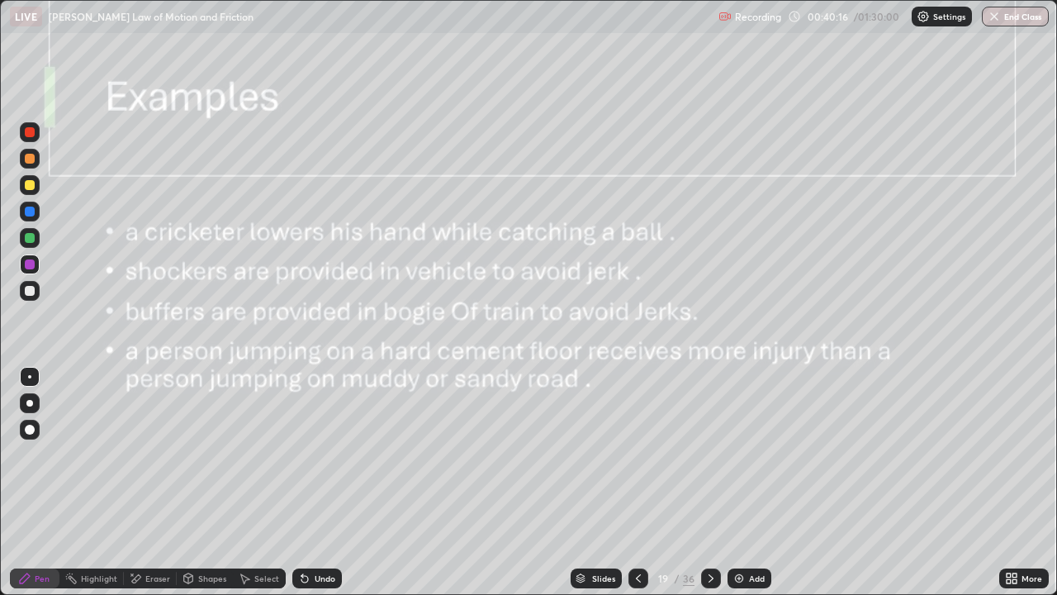
click at [717, 482] on div at bounding box center [711, 578] width 20 height 20
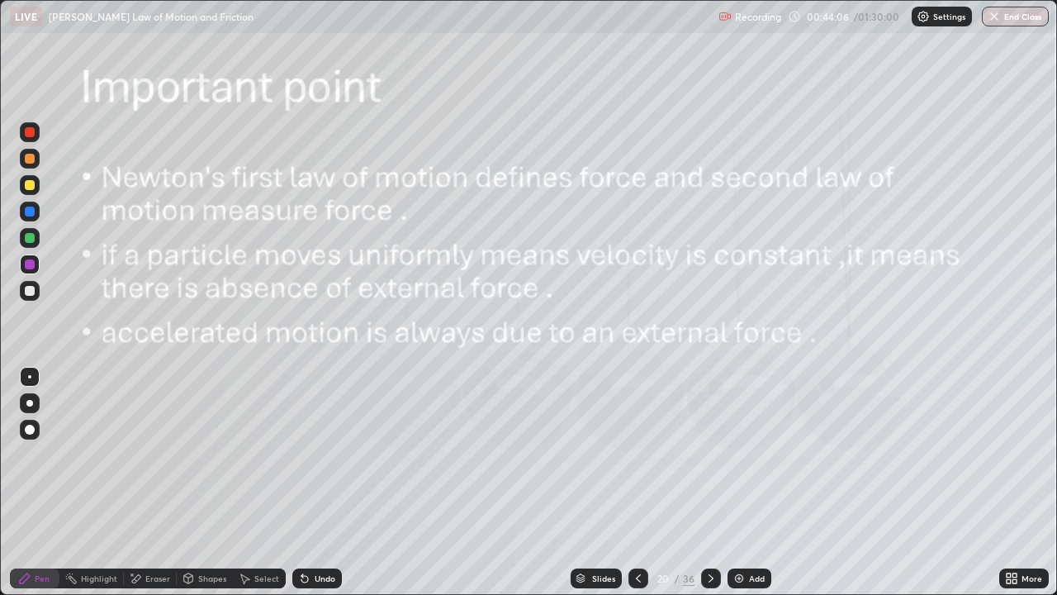
click at [710, 482] on icon at bounding box center [711, 578] width 13 height 13
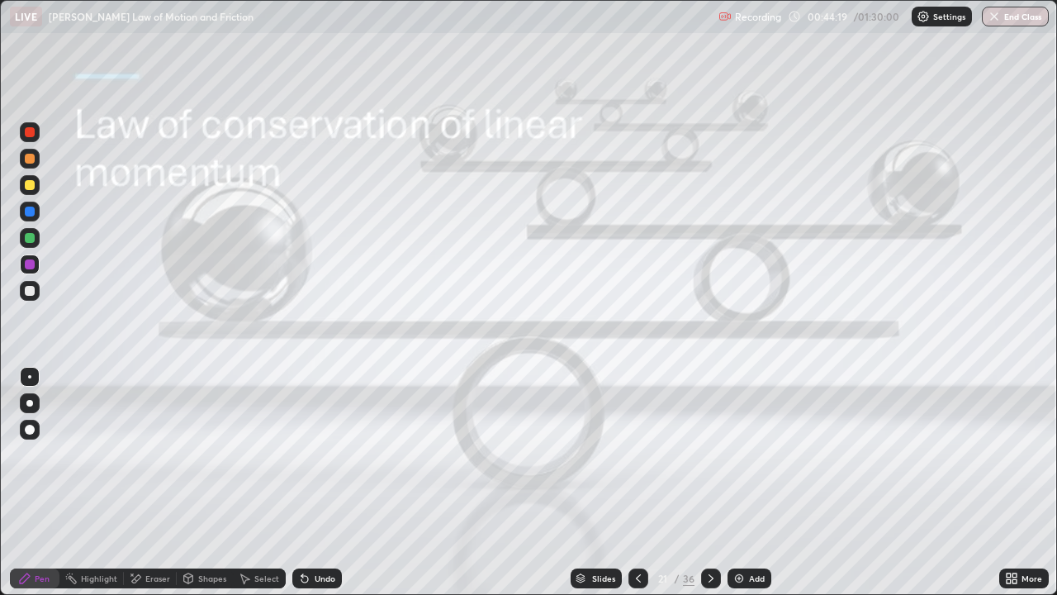
click at [707, 482] on icon at bounding box center [711, 578] width 13 height 13
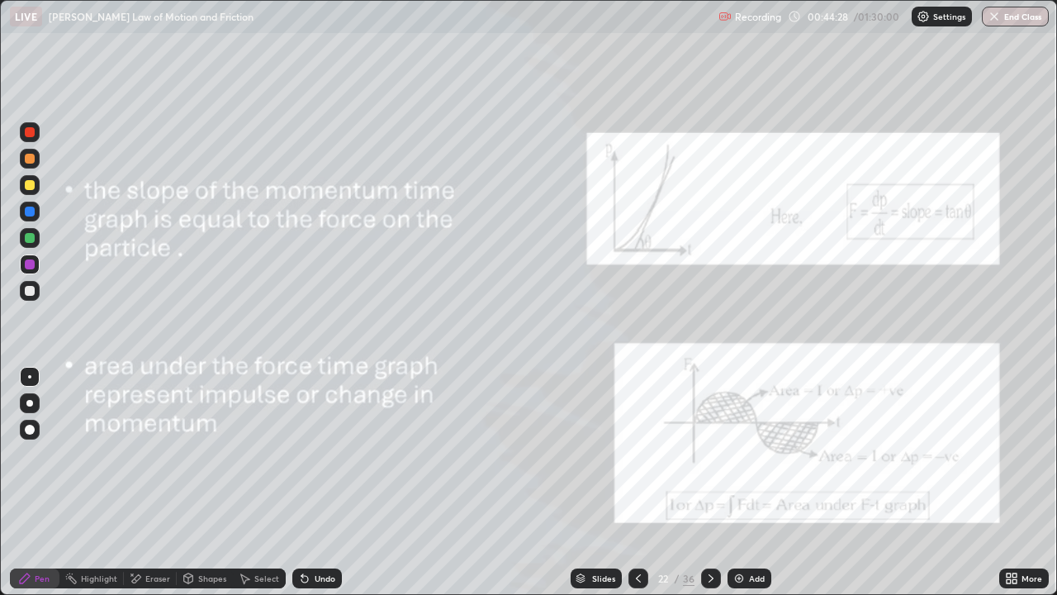
click at [32, 235] on div at bounding box center [30, 238] width 10 height 10
click at [39, 236] on div at bounding box center [30, 238] width 20 height 20
click at [28, 187] on div at bounding box center [30, 185] width 10 height 10
click at [701, 482] on div at bounding box center [711, 578] width 20 height 20
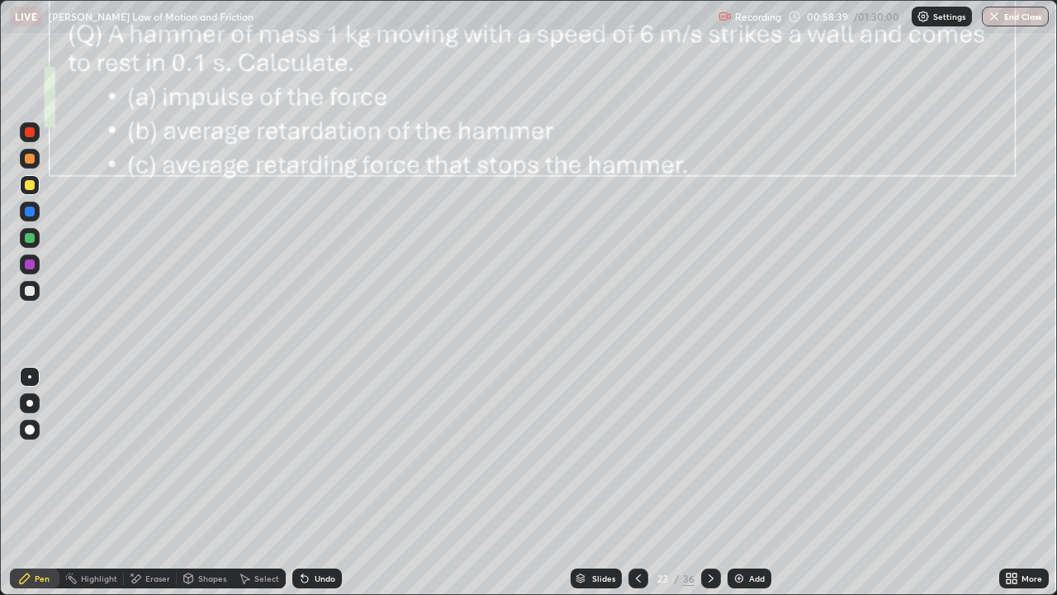
click at [29, 160] on div at bounding box center [30, 159] width 10 height 10
click at [34, 208] on div at bounding box center [30, 211] width 10 height 10
click at [199, 482] on div "Shapes" at bounding box center [205, 578] width 56 height 20
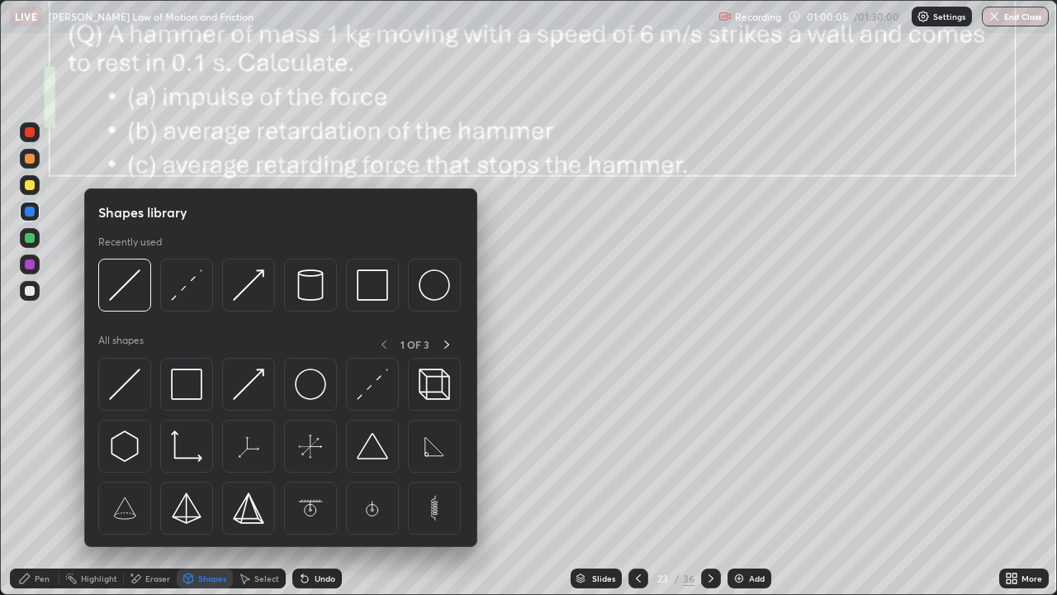
click at [211, 482] on div "Shapes" at bounding box center [212, 578] width 28 height 8
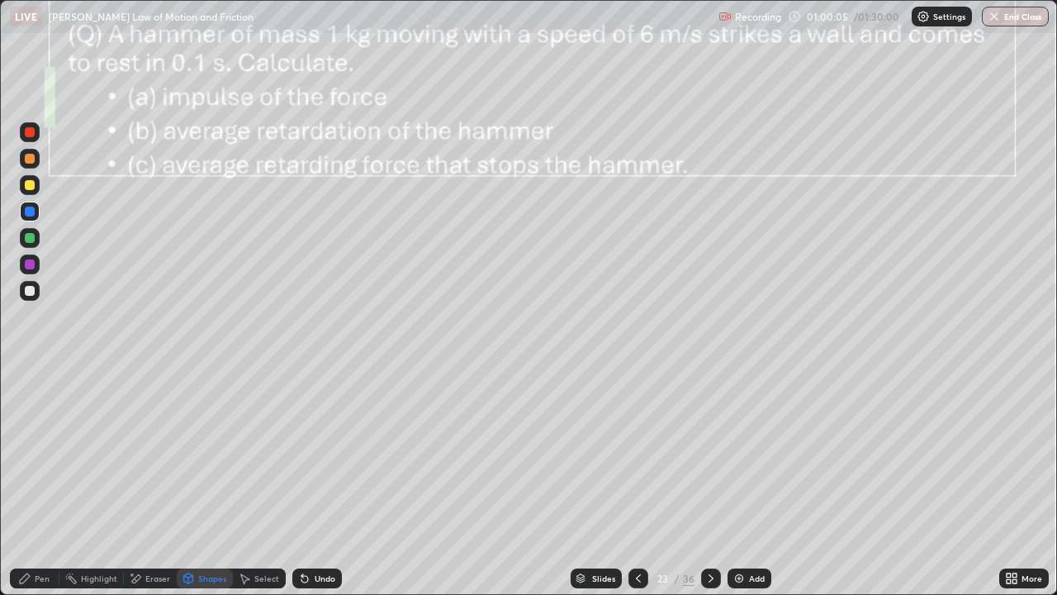
click at [145, 482] on div "Eraser" at bounding box center [157, 578] width 25 height 8
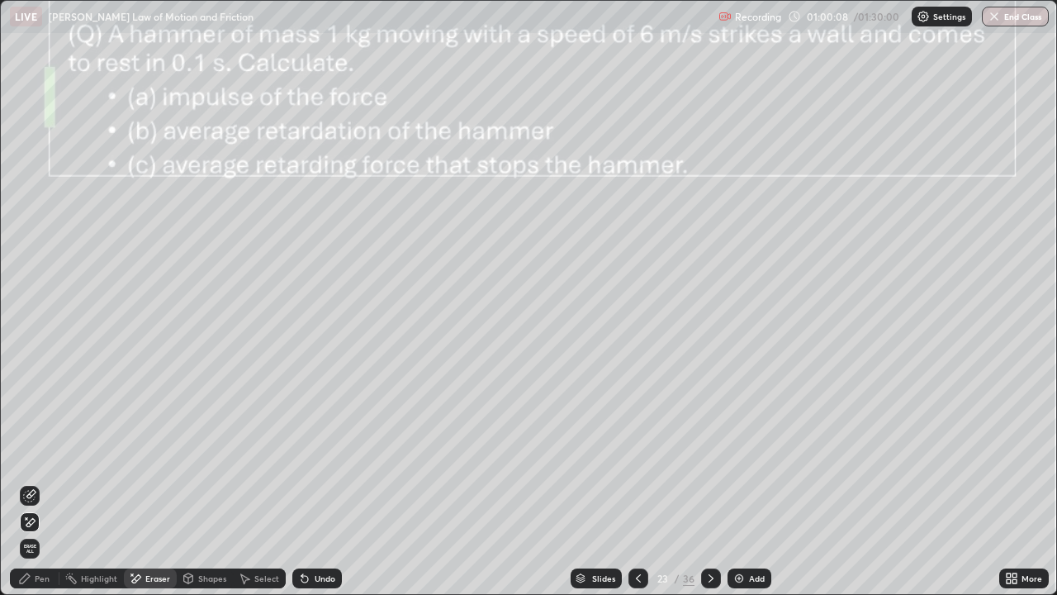
click at [35, 482] on div "Pen" at bounding box center [42, 578] width 15 height 8
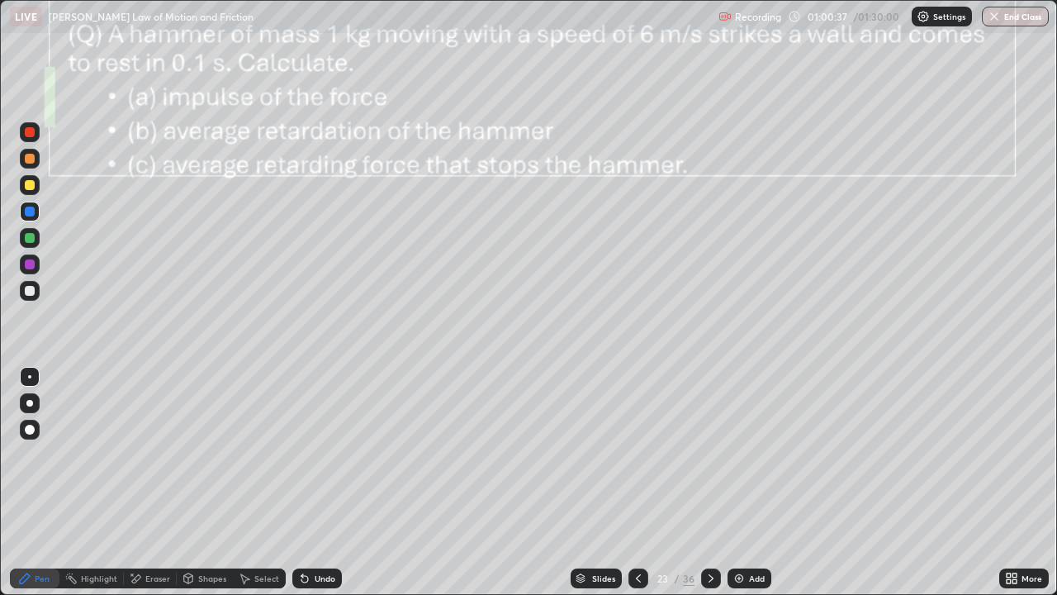
click at [315, 482] on div "Undo" at bounding box center [325, 578] width 21 height 8
click at [335, 482] on div "Undo" at bounding box center [317, 578] width 50 height 20
click at [30, 133] on div at bounding box center [30, 132] width 10 height 10
click at [709, 482] on icon at bounding box center [711, 578] width 13 height 13
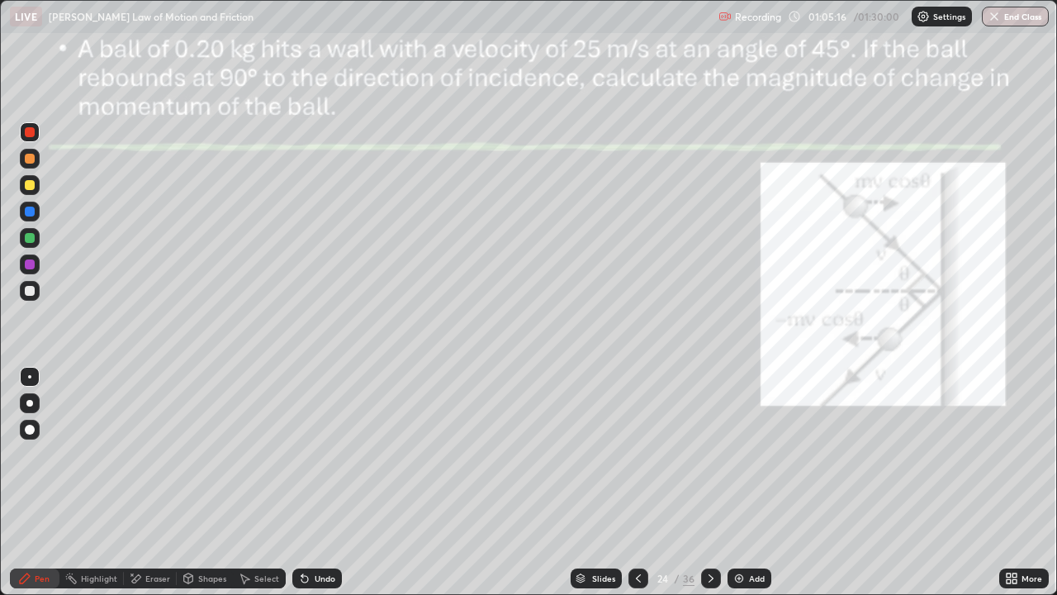
click at [711, 482] on icon at bounding box center [711, 578] width 5 height 8
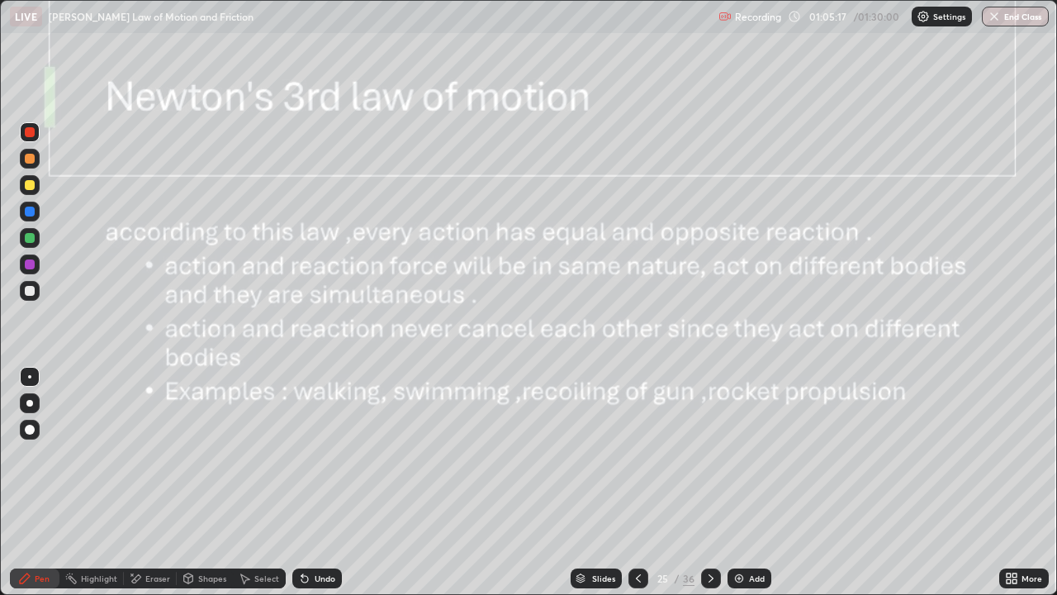
click at [637, 482] on icon at bounding box center [638, 578] width 13 height 13
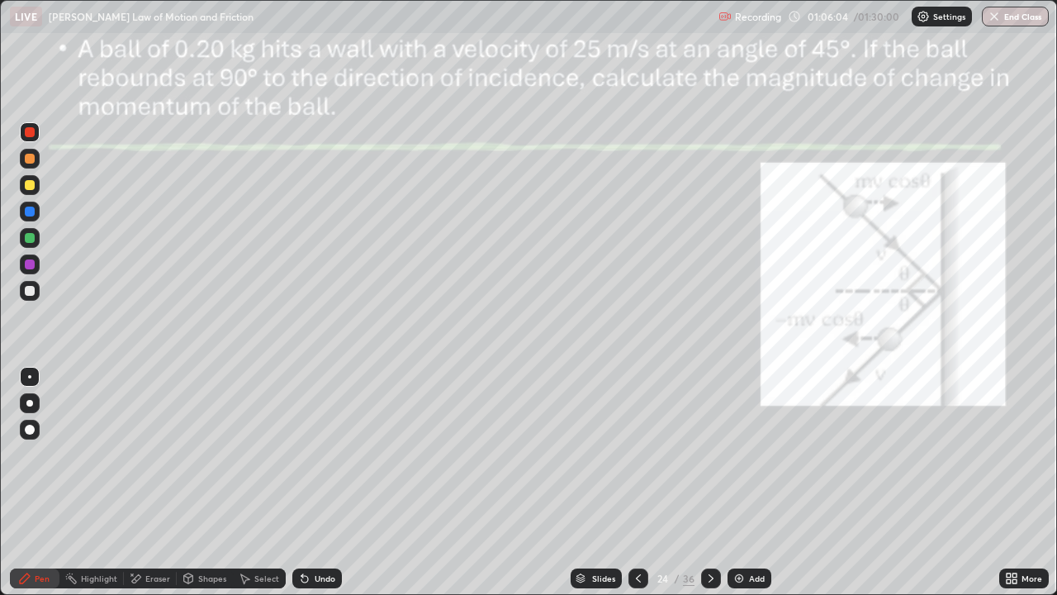
click at [25, 135] on div at bounding box center [30, 132] width 20 height 20
click at [28, 189] on div at bounding box center [30, 185] width 10 height 10
click at [29, 235] on div at bounding box center [30, 238] width 10 height 10
click at [315, 482] on div "Undo" at bounding box center [317, 578] width 50 height 20
click at [317, 482] on div "Undo" at bounding box center [325, 578] width 21 height 8
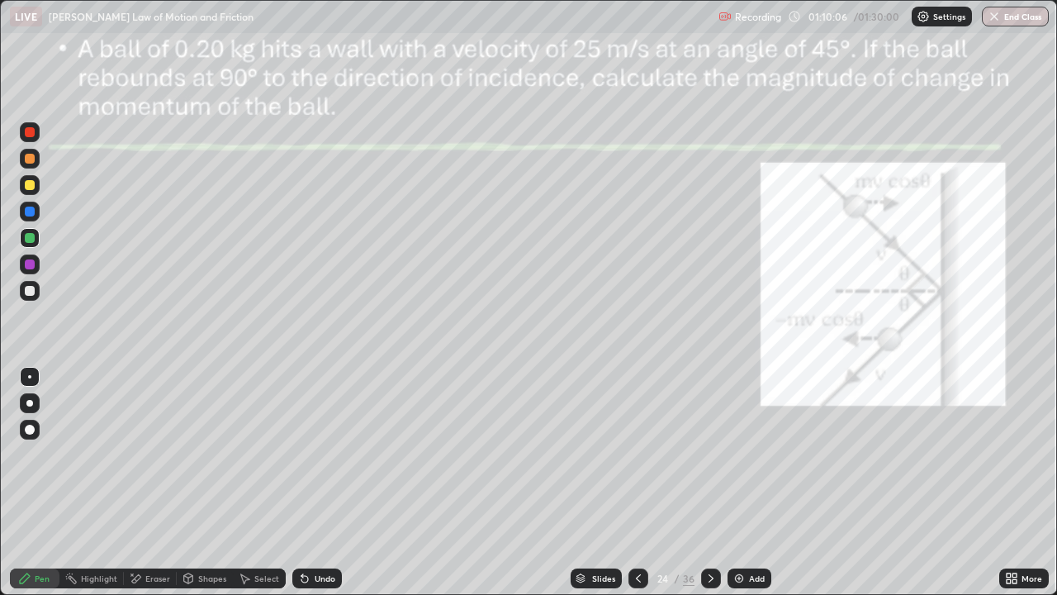
click at [320, 482] on div "Undo" at bounding box center [317, 578] width 50 height 20
click at [30, 133] on div at bounding box center [30, 132] width 10 height 10
click at [320, 482] on div "Undo" at bounding box center [317, 578] width 50 height 20
click at [36, 240] on div at bounding box center [30, 238] width 20 height 20
click at [29, 292] on div at bounding box center [30, 291] width 10 height 10
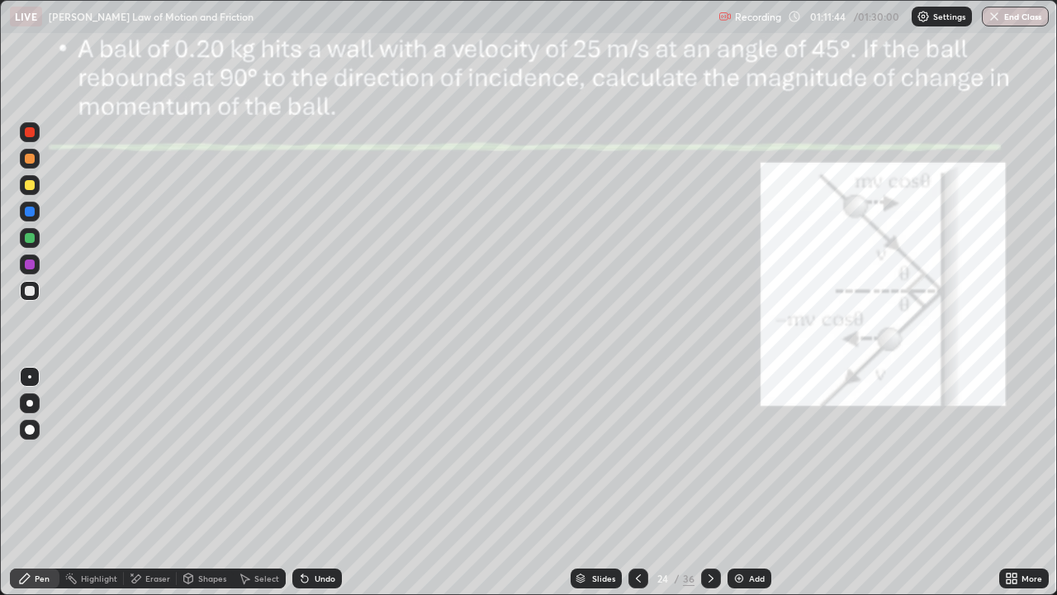
click at [321, 482] on div "Undo" at bounding box center [325, 578] width 21 height 8
click at [326, 482] on div "Undo" at bounding box center [325, 578] width 21 height 8
click at [321, 482] on div "Undo" at bounding box center [325, 578] width 21 height 8
click at [320, 482] on div "Undo" at bounding box center [325, 578] width 21 height 8
click at [321, 482] on div "Undo" at bounding box center [325, 578] width 21 height 8
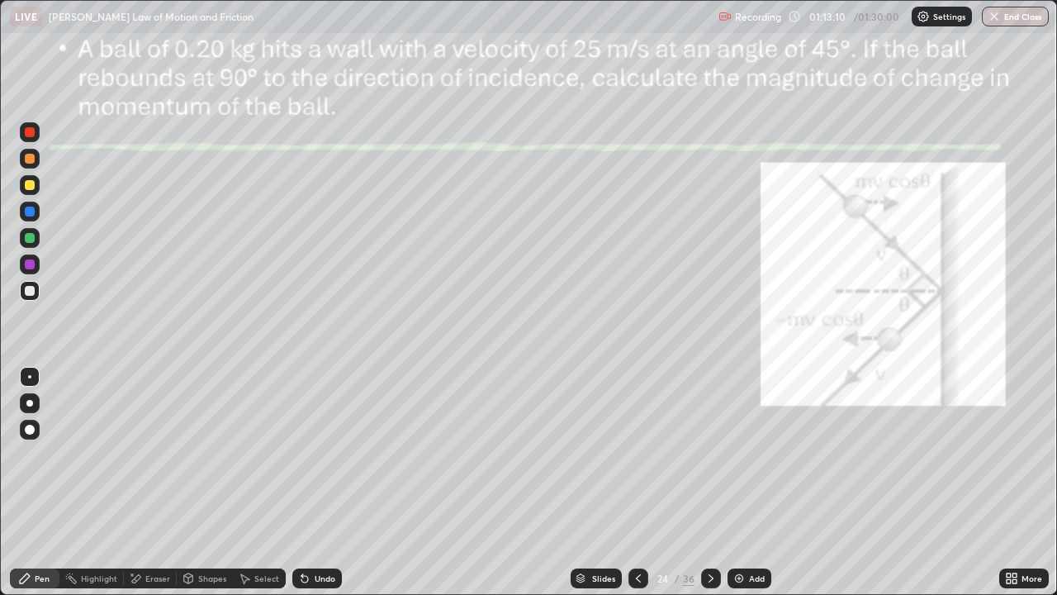
click at [335, 482] on div "Undo" at bounding box center [317, 578] width 50 height 20
click at [338, 482] on div "Undo" at bounding box center [317, 578] width 50 height 20
click at [31, 130] on div at bounding box center [30, 132] width 10 height 10
click at [753, 482] on div "Add" at bounding box center [757, 578] width 16 height 8
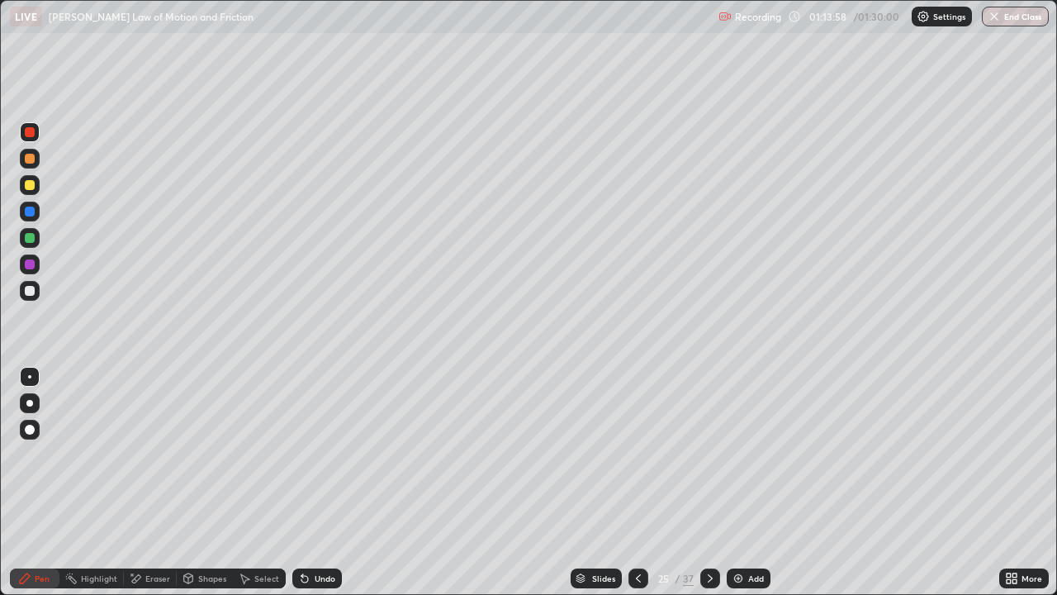
click at [34, 240] on div at bounding box center [30, 238] width 10 height 10
click at [33, 268] on div at bounding box center [30, 264] width 10 height 10
click at [31, 271] on div at bounding box center [30, 264] width 20 height 20
click at [34, 241] on div at bounding box center [30, 238] width 10 height 10
click at [37, 136] on div at bounding box center [30, 132] width 20 height 20
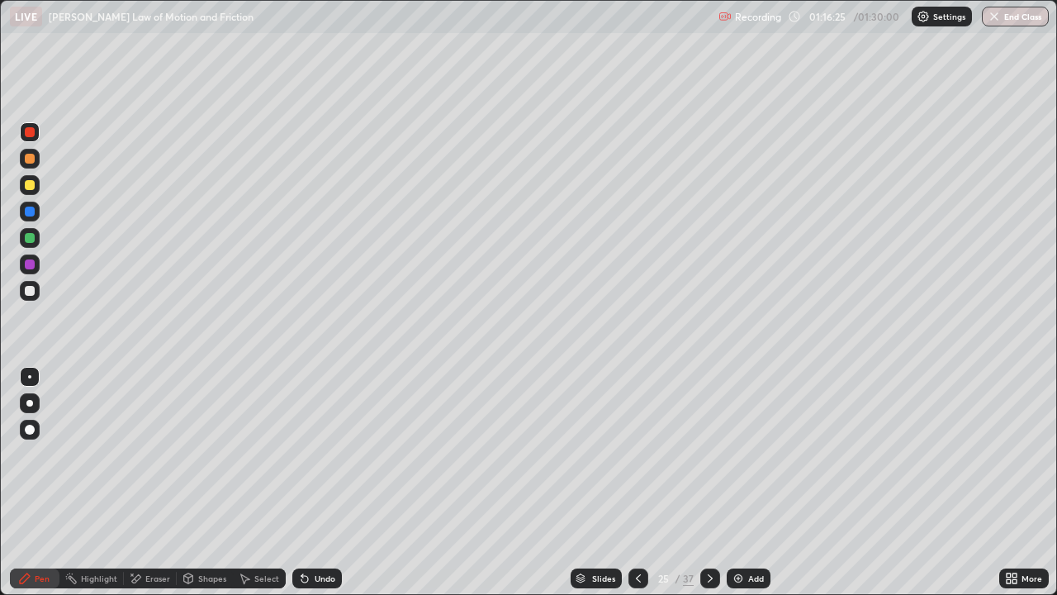
click at [27, 240] on div at bounding box center [30, 238] width 10 height 10
click at [33, 287] on div at bounding box center [30, 291] width 10 height 10
click at [706, 482] on icon at bounding box center [710, 578] width 13 height 13
click at [638, 482] on icon at bounding box center [638, 578] width 13 height 13
click at [709, 482] on icon at bounding box center [710, 578] width 13 height 13
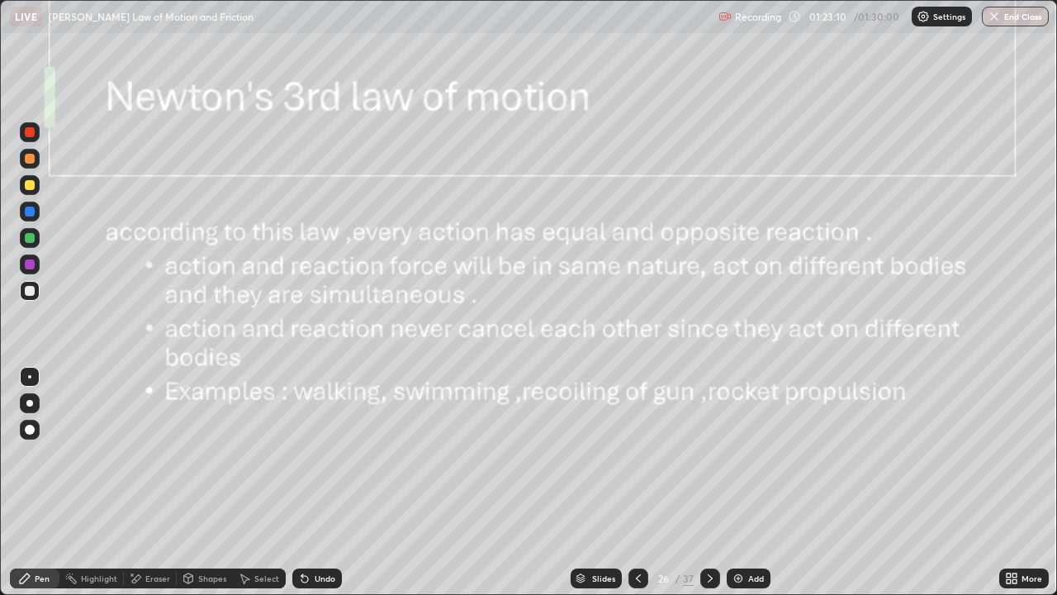
click at [1008, 22] on button "End Class" at bounding box center [1015, 17] width 67 height 20
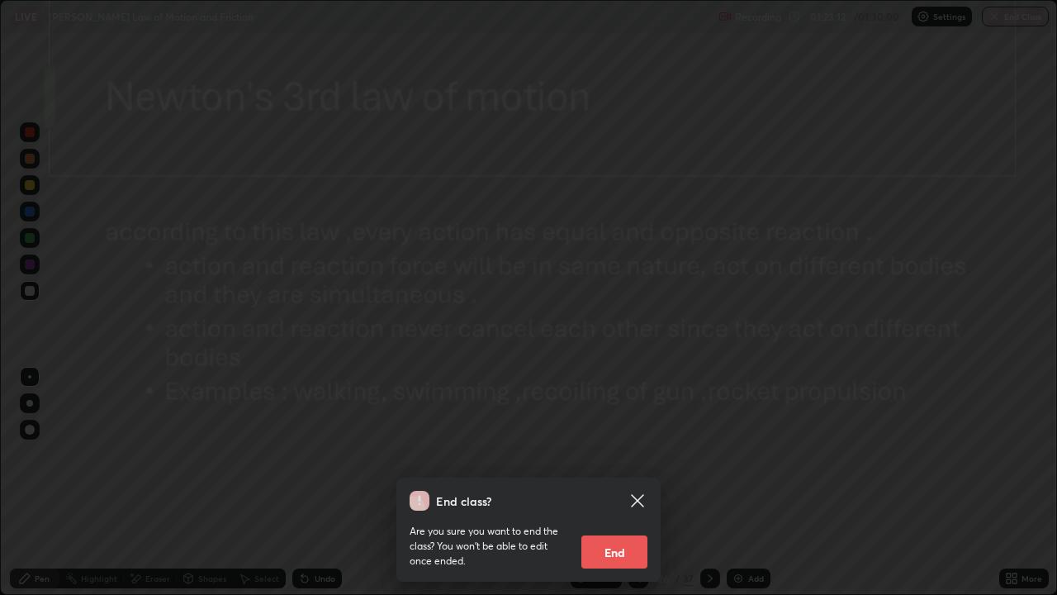
click at [465, 420] on div "End class? Are you sure you want to end the class? You won’t be able to edit on…" at bounding box center [528, 297] width 1057 height 595
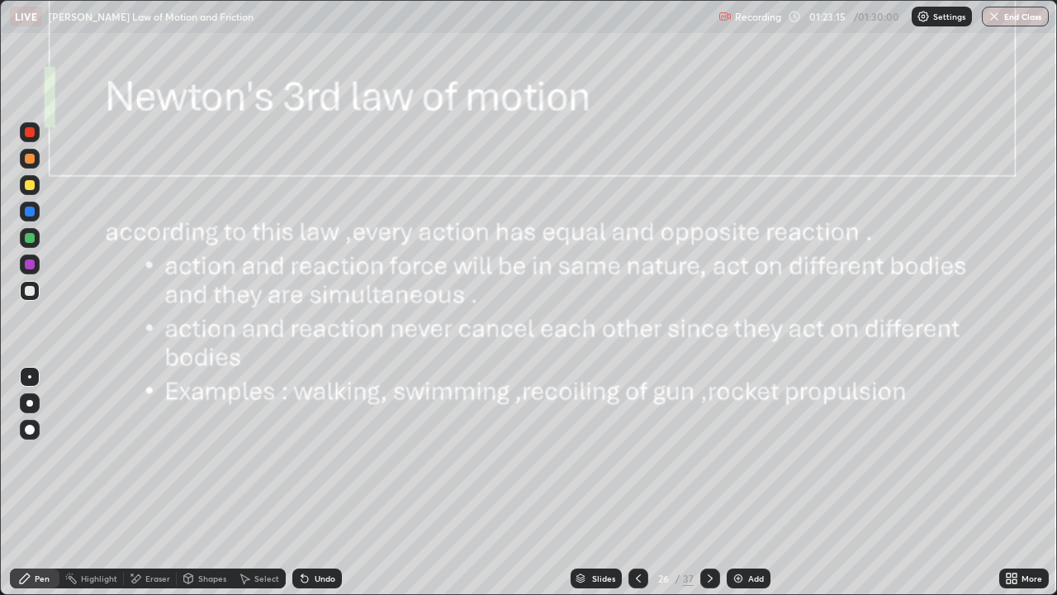
click at [1024, 21] on button "End Class" at bounding box center [1015, 17] width 67 height 20
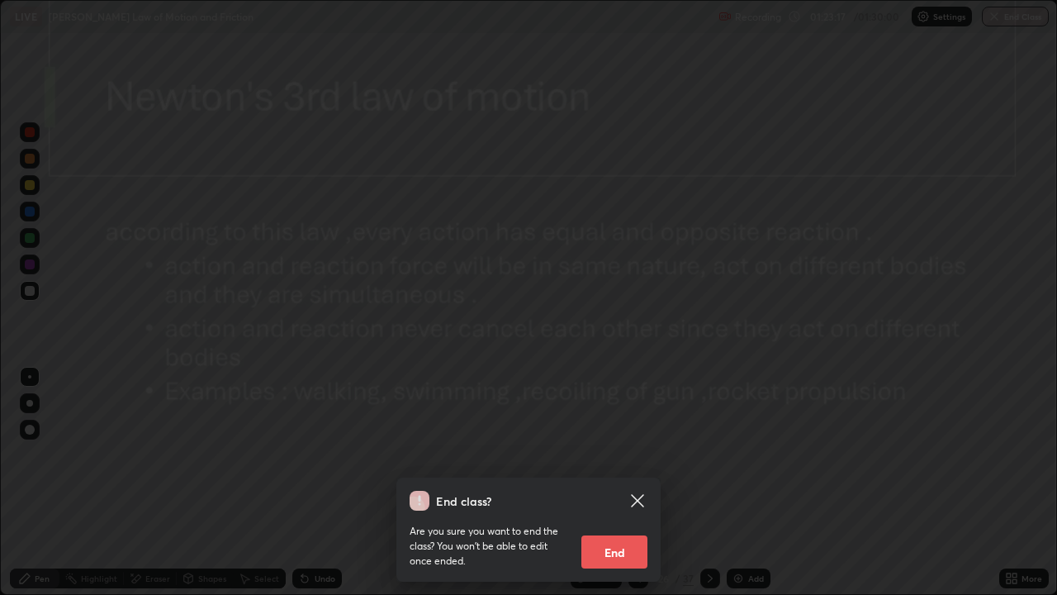
click at [615, 482] on button "End" at bounding box center [614, 551] width 66 height 33
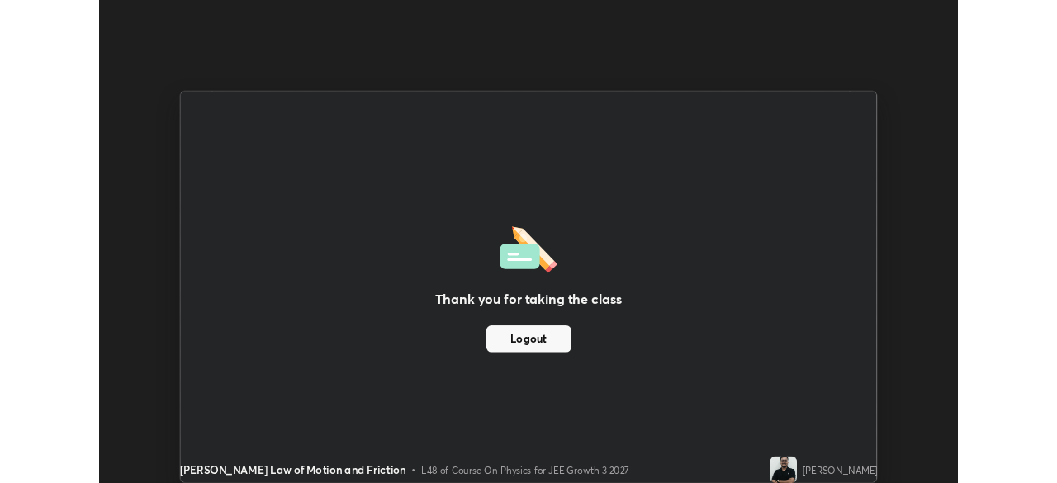
scroll to position [82110, 81536]
